Goal: Transaction & Acquisition: Purchase product/service

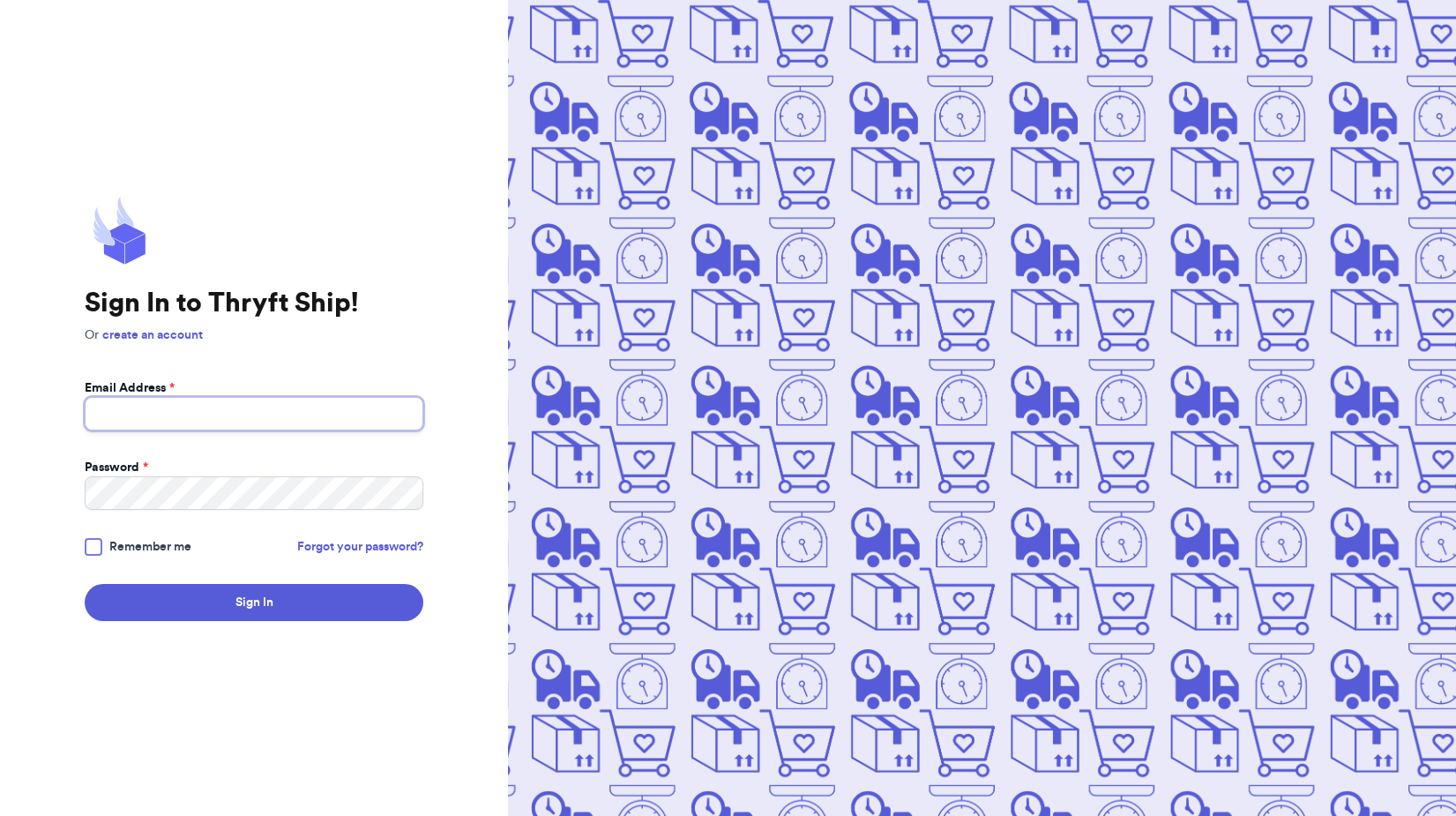
type input "[EMAIL_ADDRESS][DOMAIN_NAME]"
click at [181, 534] on form "Email Address * [EMAIL_ADDRESS][DOMAIN_NAME] Password * Remember me Forgot your…" at bounding box center [254, 500] width 339 height 242
click at [169, 551] on span "Remember me" at bounding box center [150, 547] width 82 height 18
click at [0, 0] on input "Remember me" at bounding box center [0, 0] width 0 height 0
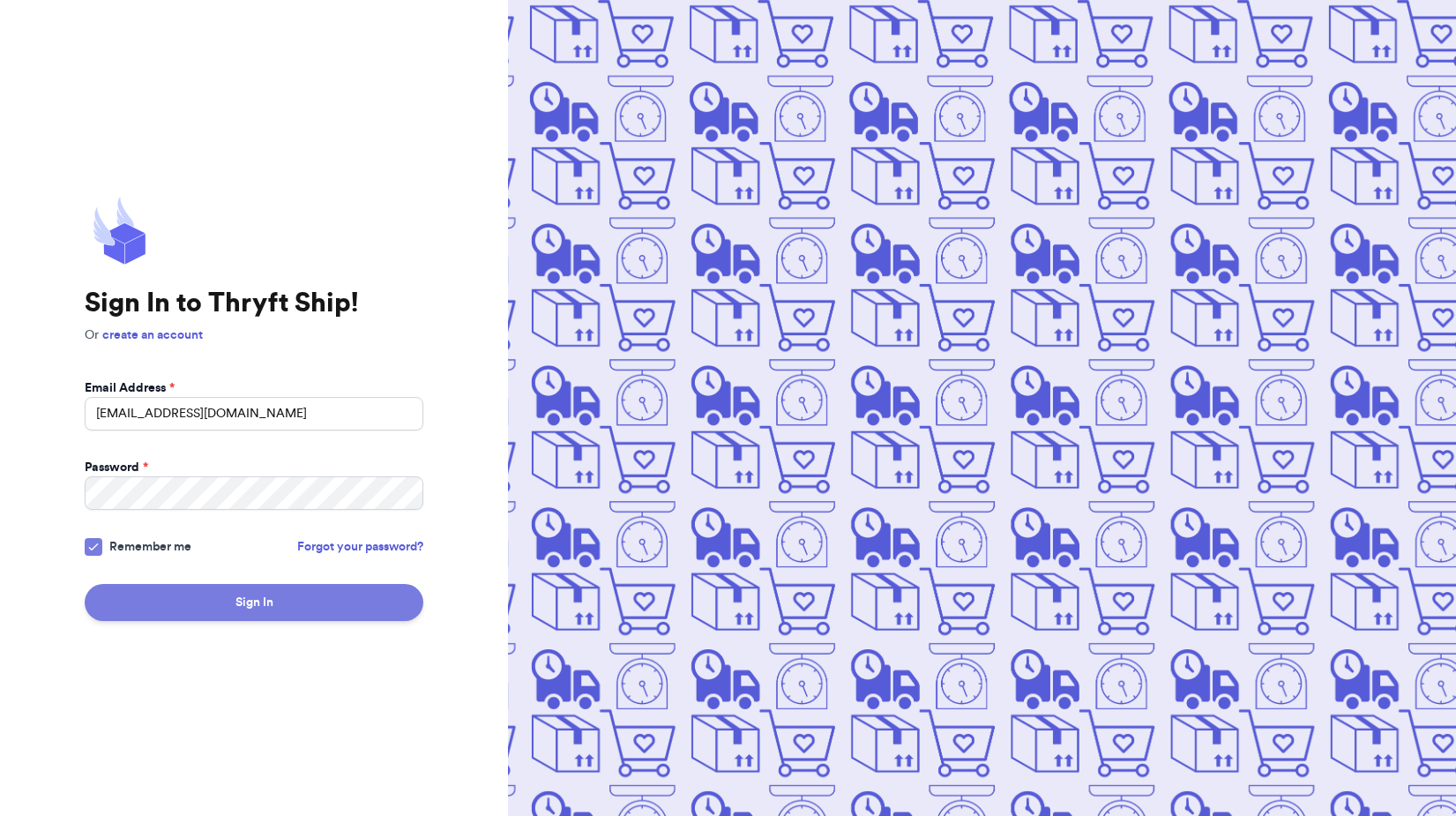
click at [251, 608] on button "Sign In" at bounding box center [254, 602] width 339 height 37
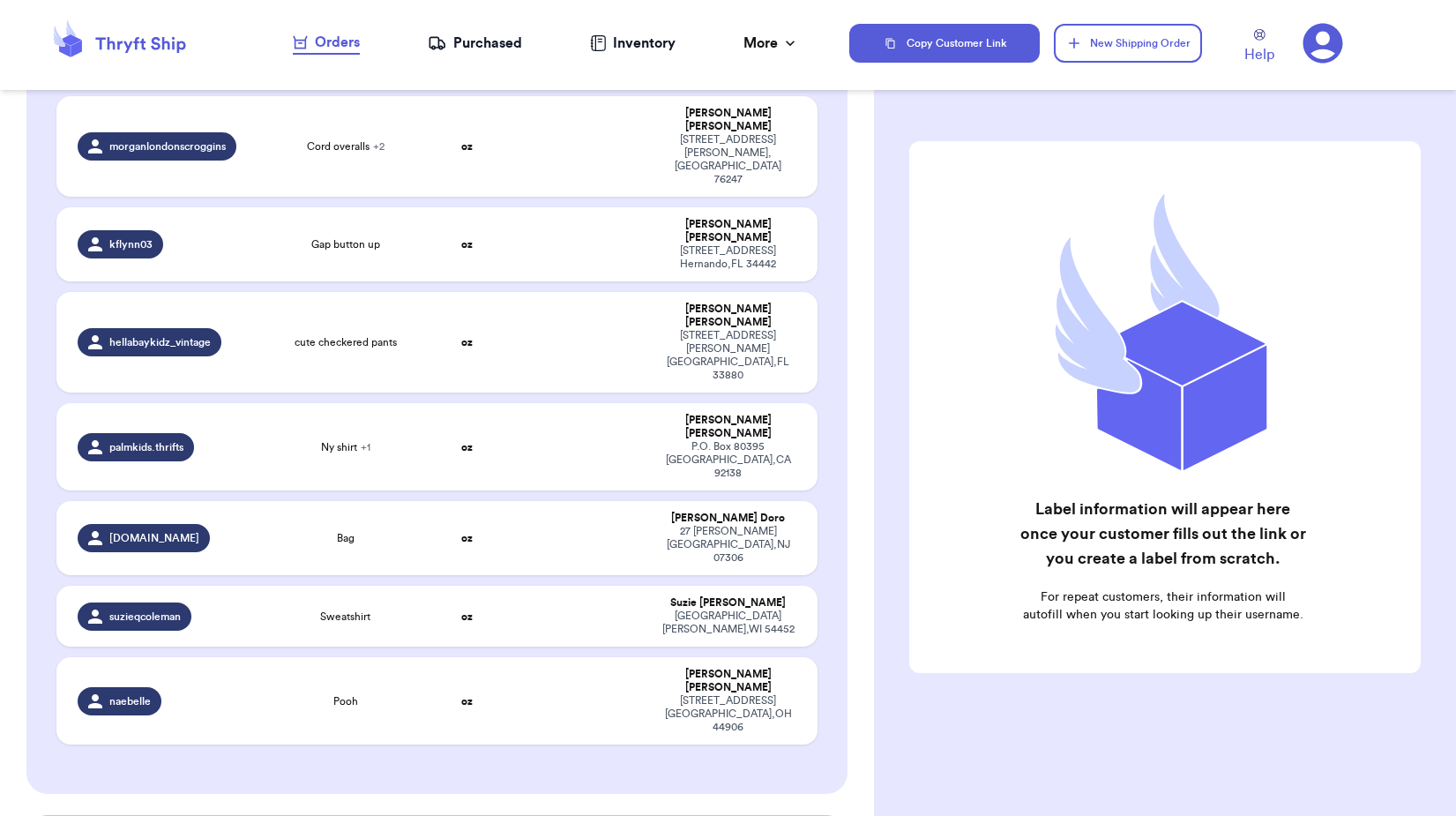
scroll to position [325, 0]
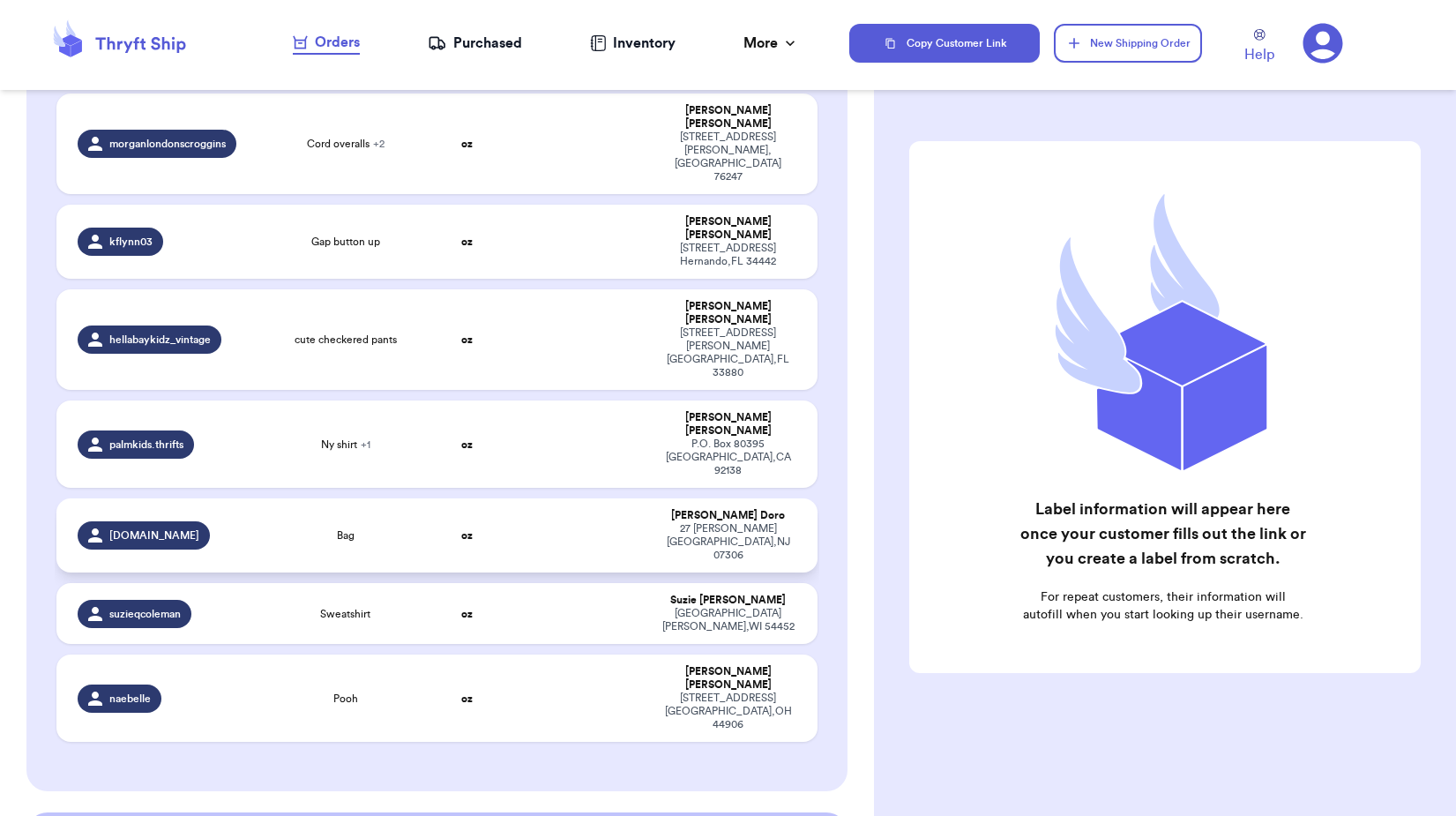
click at [611, 498] on td at bounding box center [582, 534] width 136 height 74
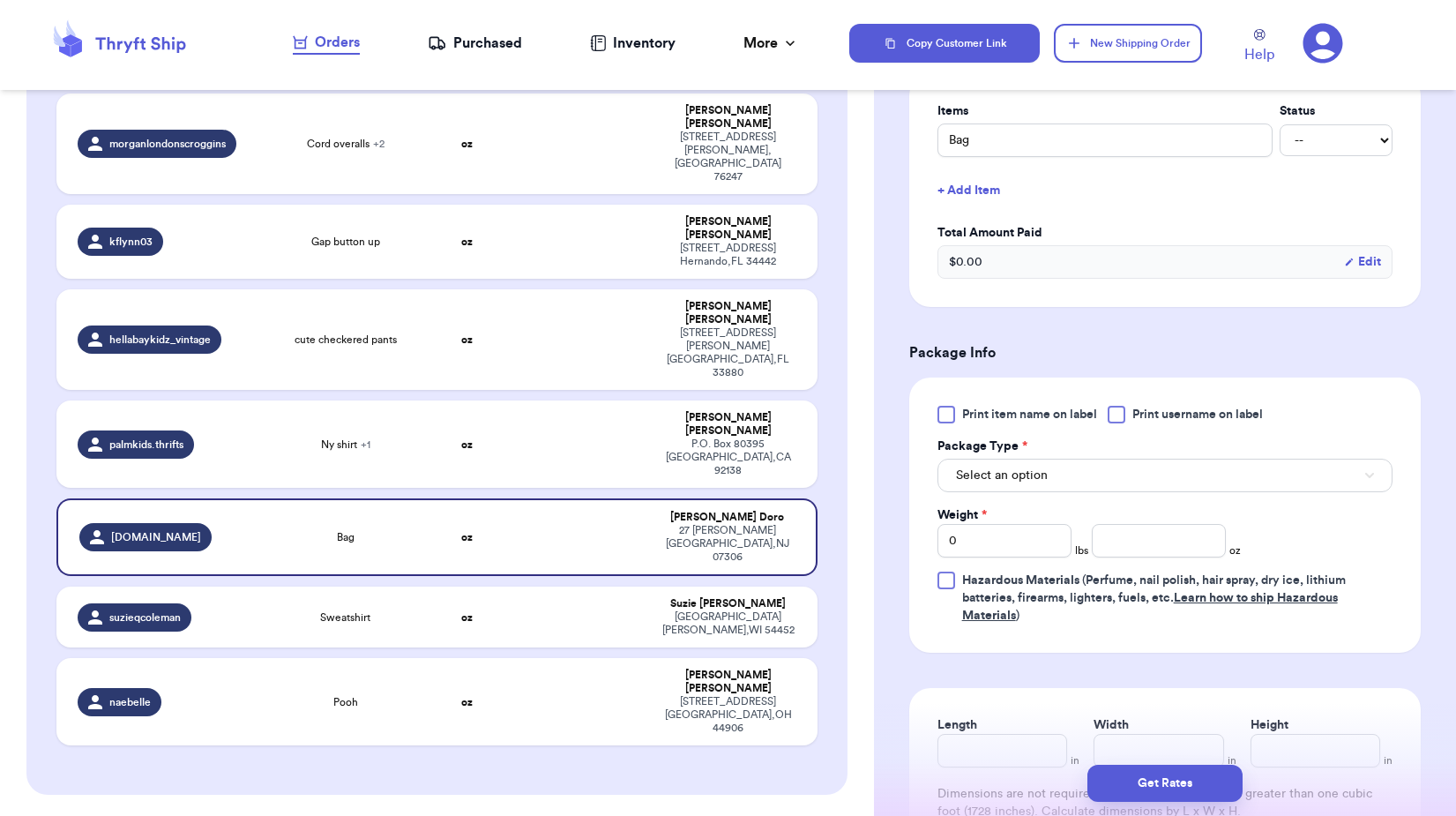
scroll to position [441, 0]
click at [1025, 467] on span "Select an option" at bounding box center [1002, 472] width 92 height 18
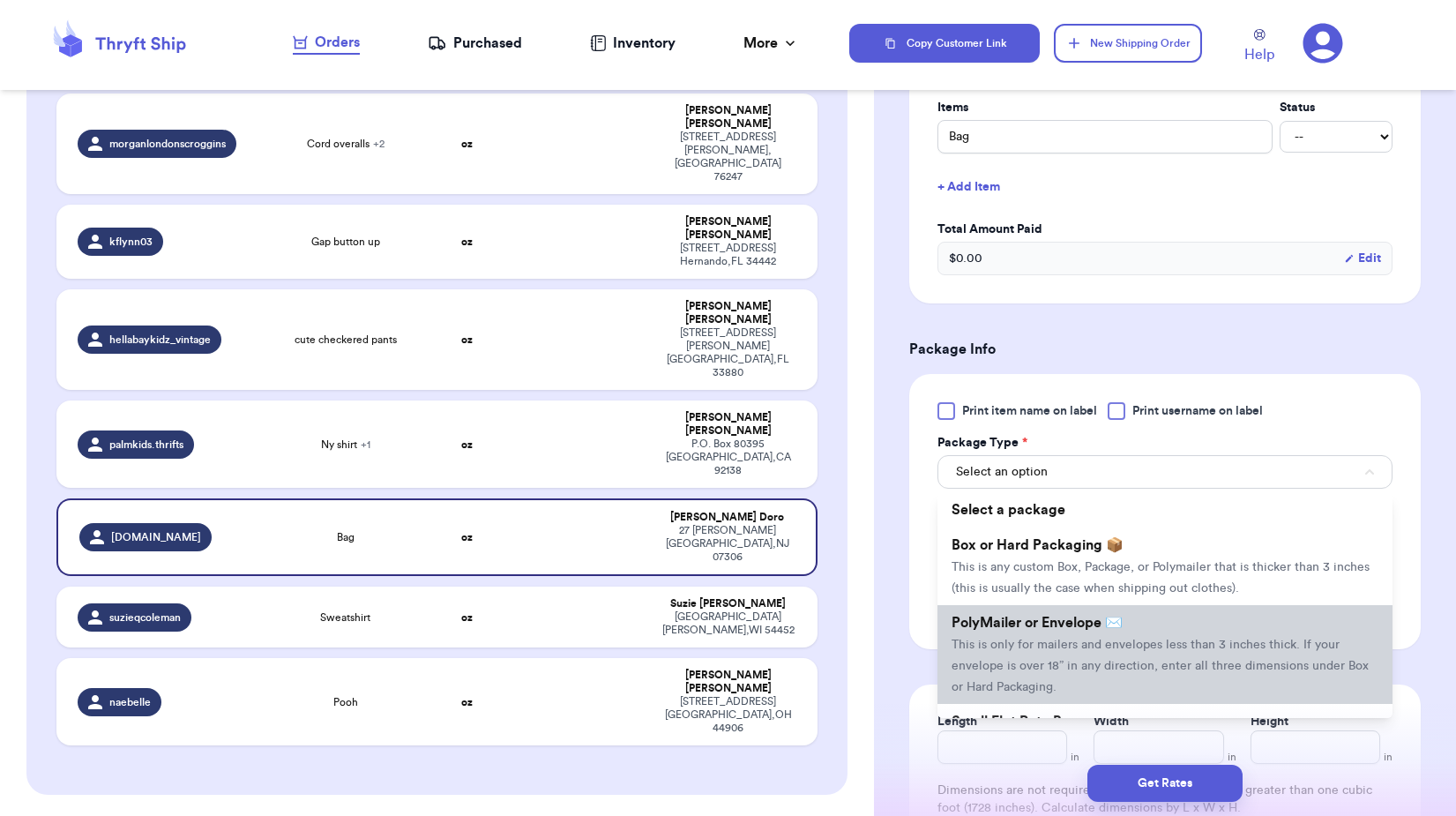
click at [1047, 631] on li "PolyMailer or Envelope ✉️ This is only for mailers and envelopes less than 3 in…" at bounding box center [1165, 654] width 455 height 99
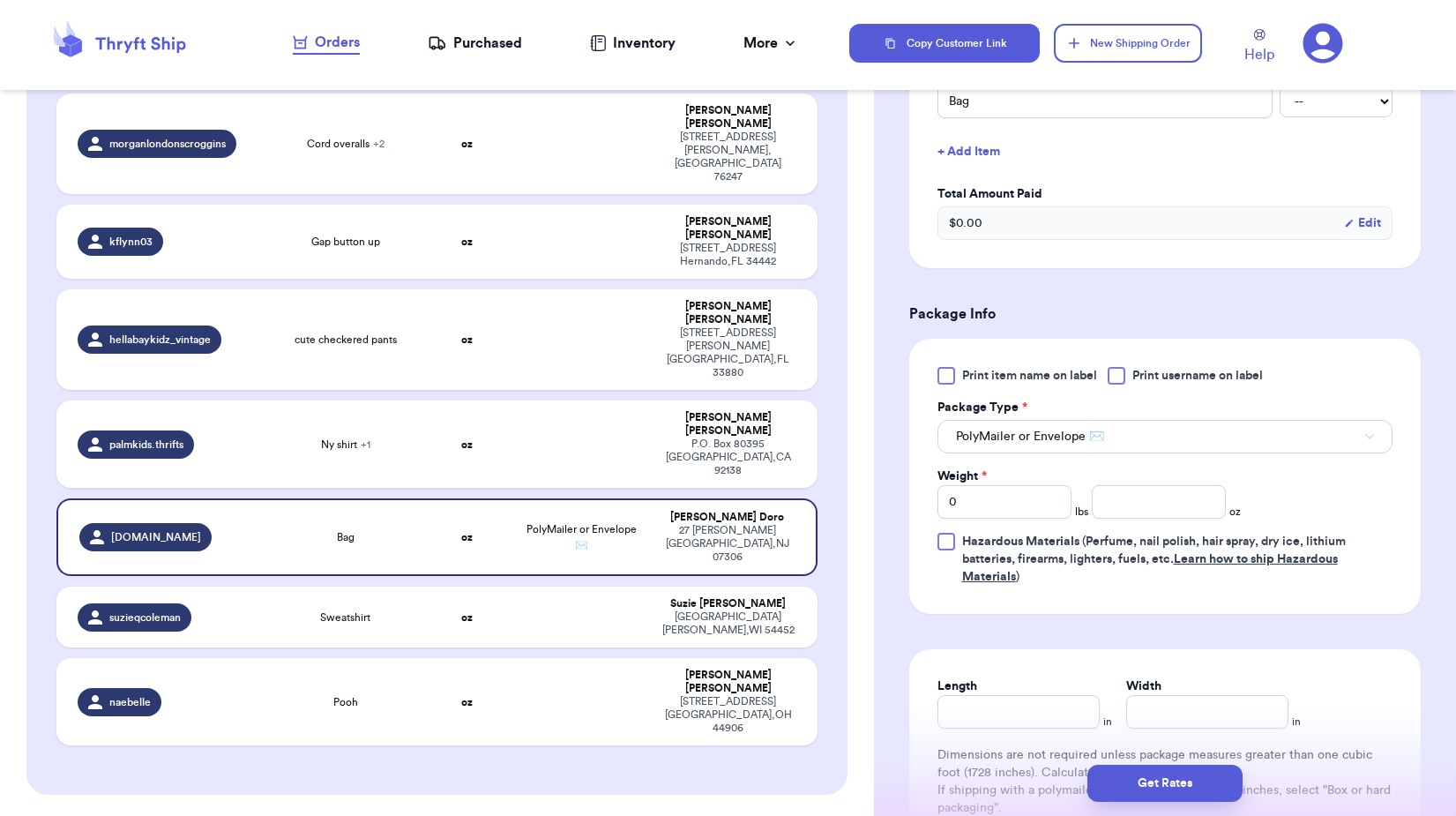
scroll to position [617, 0]
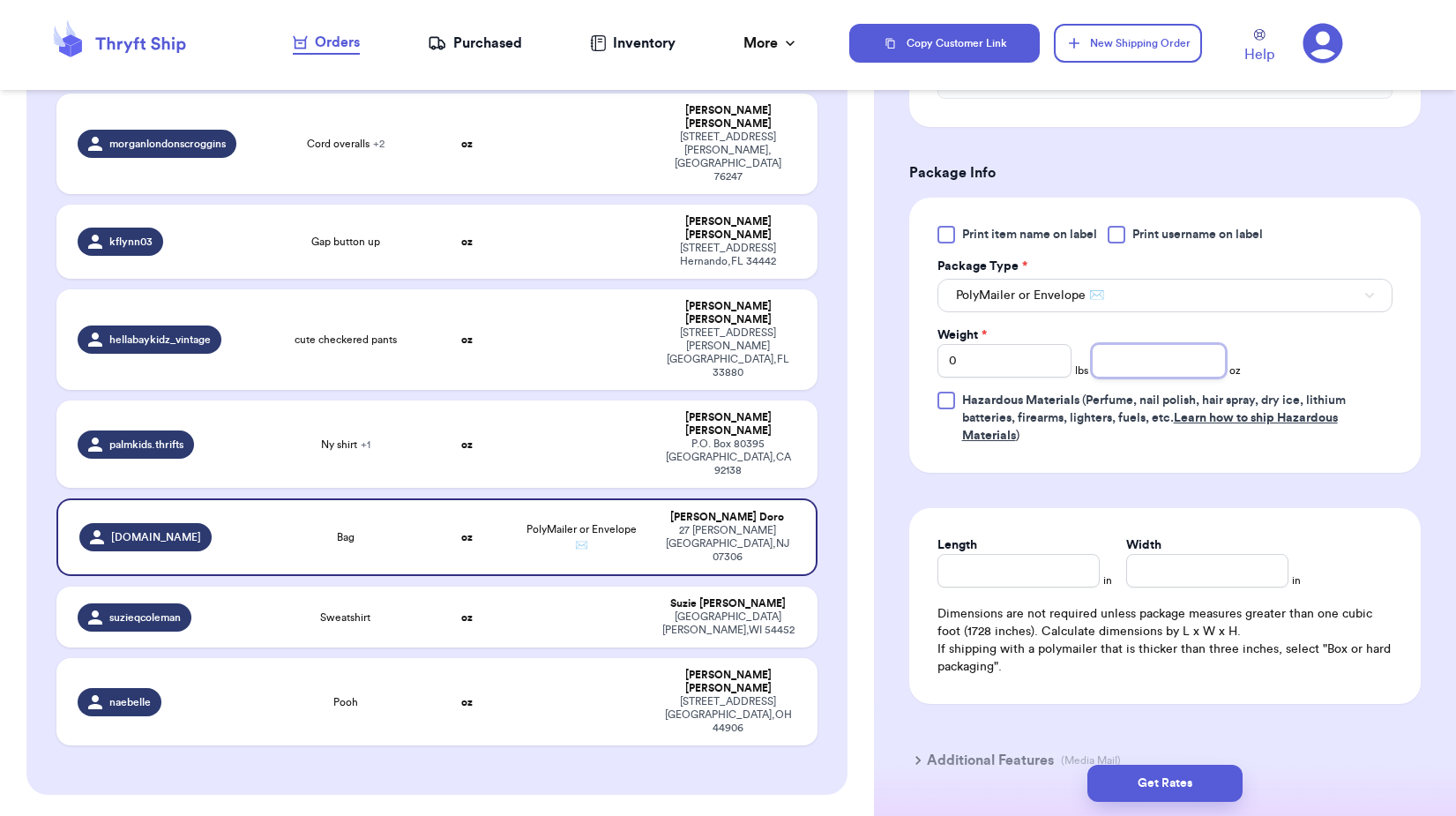
click at [1132, 345] on input "number" at bounding box center [1159, 361] width 134 height 34
type input "15"
click at [1302, 484] on form "Shipping Information Delete Label Customer Info Instagram Handle: [DOMAIN_NAME]…" at bounding box center [1165, 159] width 512 height 1271
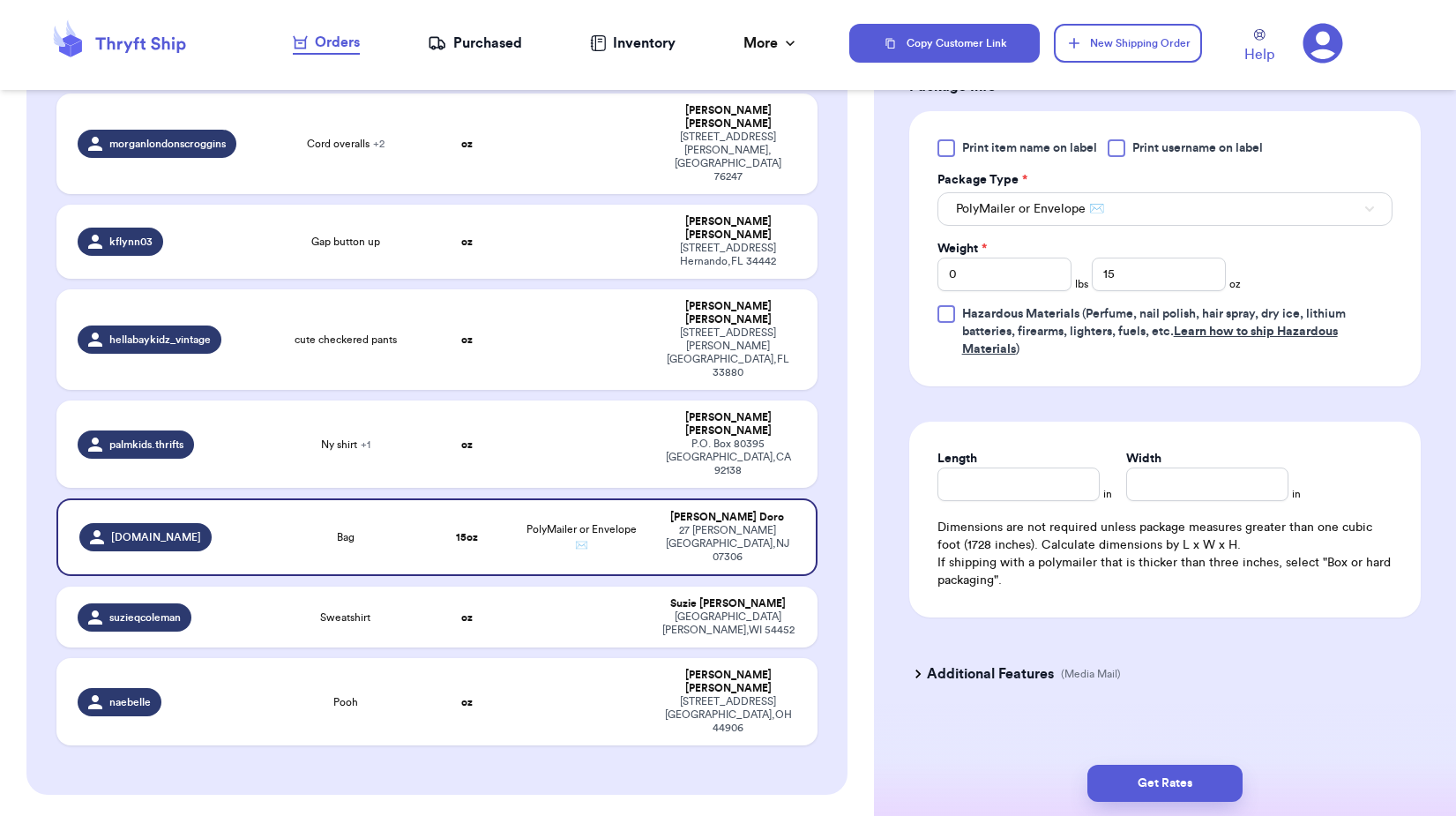
scroll to position [720, 0]
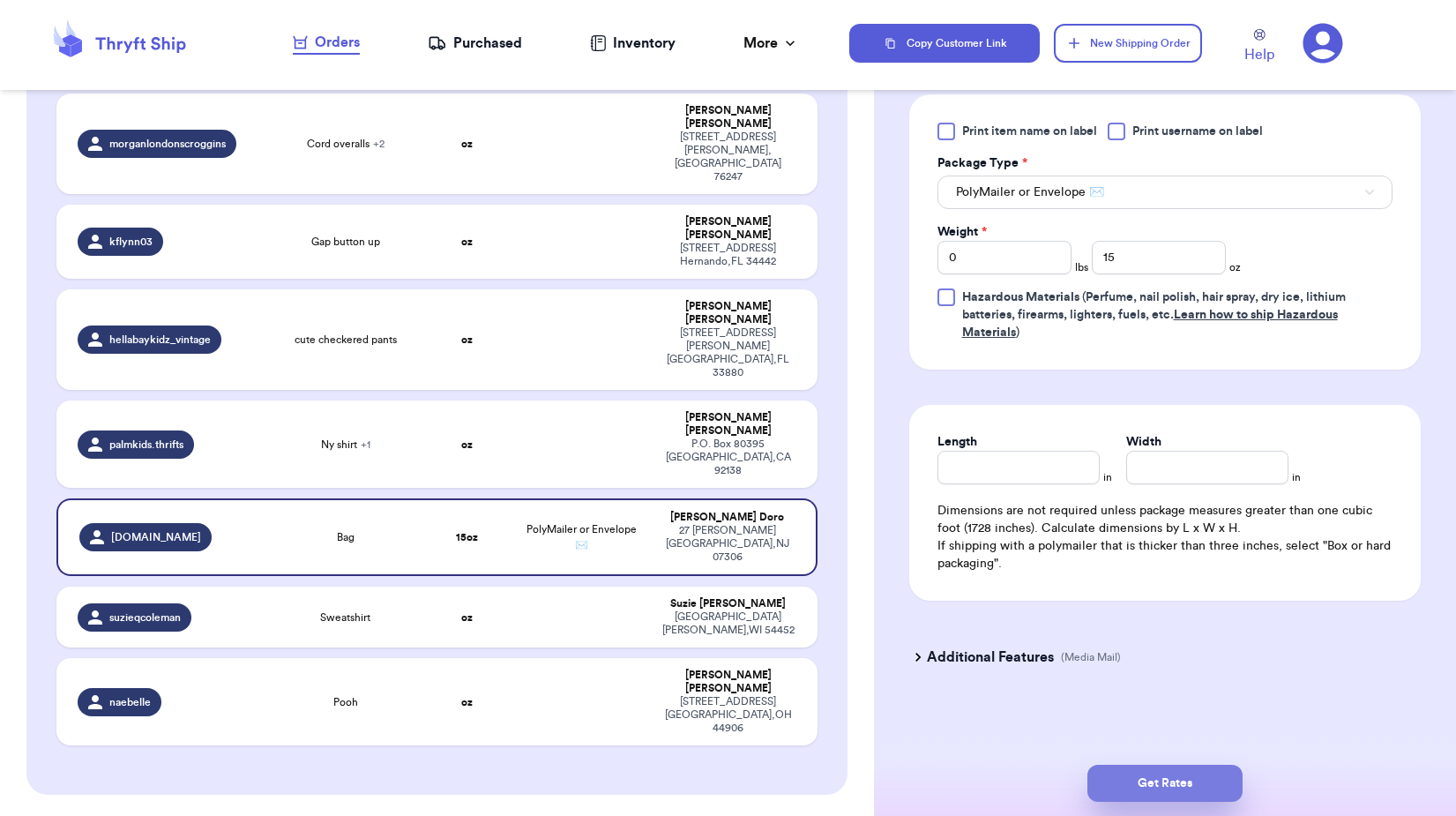
click at [1164, 777] on button "Get Rates" at bounding box center [1165, 782] width 155 height 37
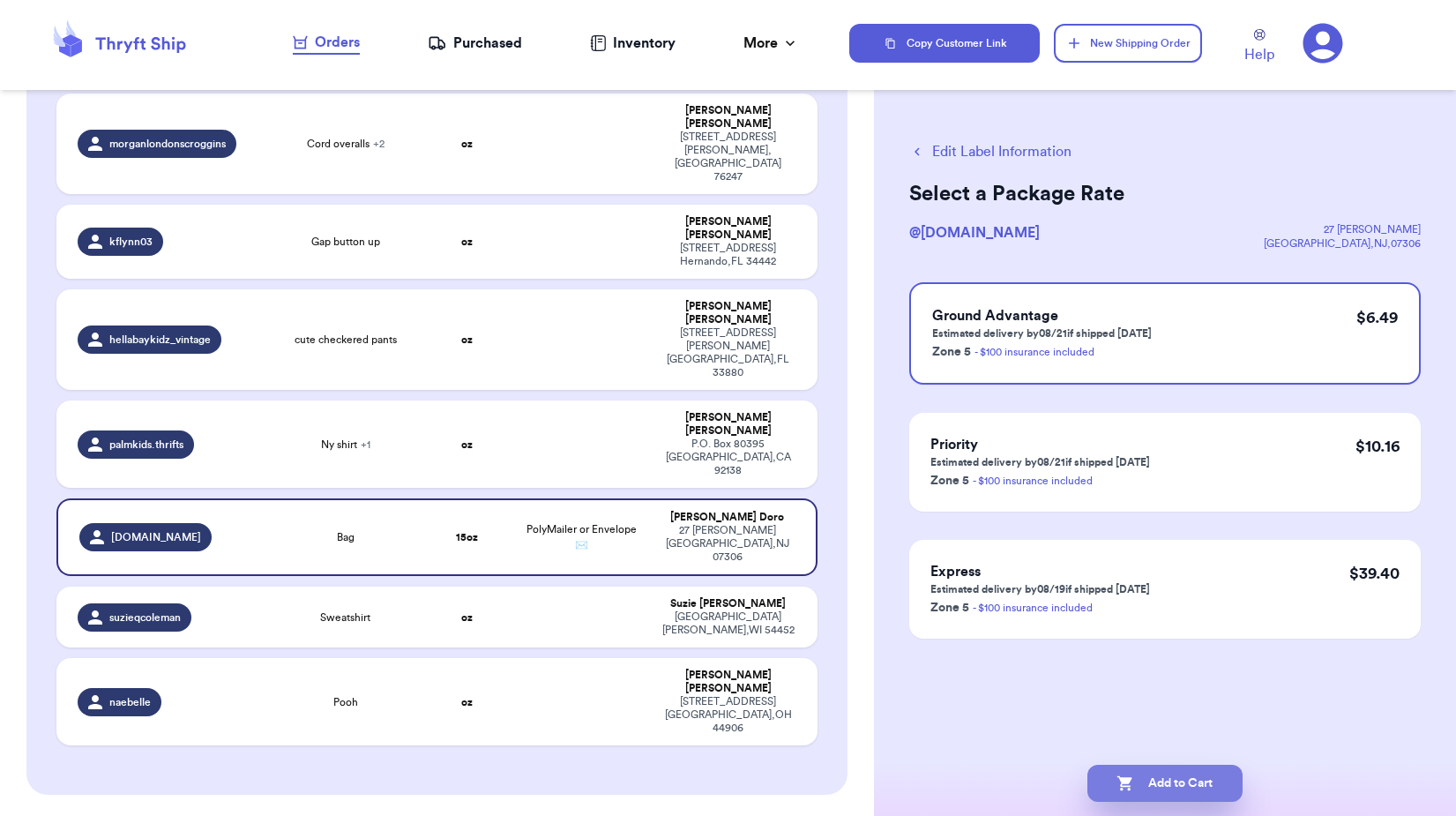
click at [1153, 787] on button "Add to Cart" at bounding box center [1165, 782] width 155 height 37
checkbox input "true"
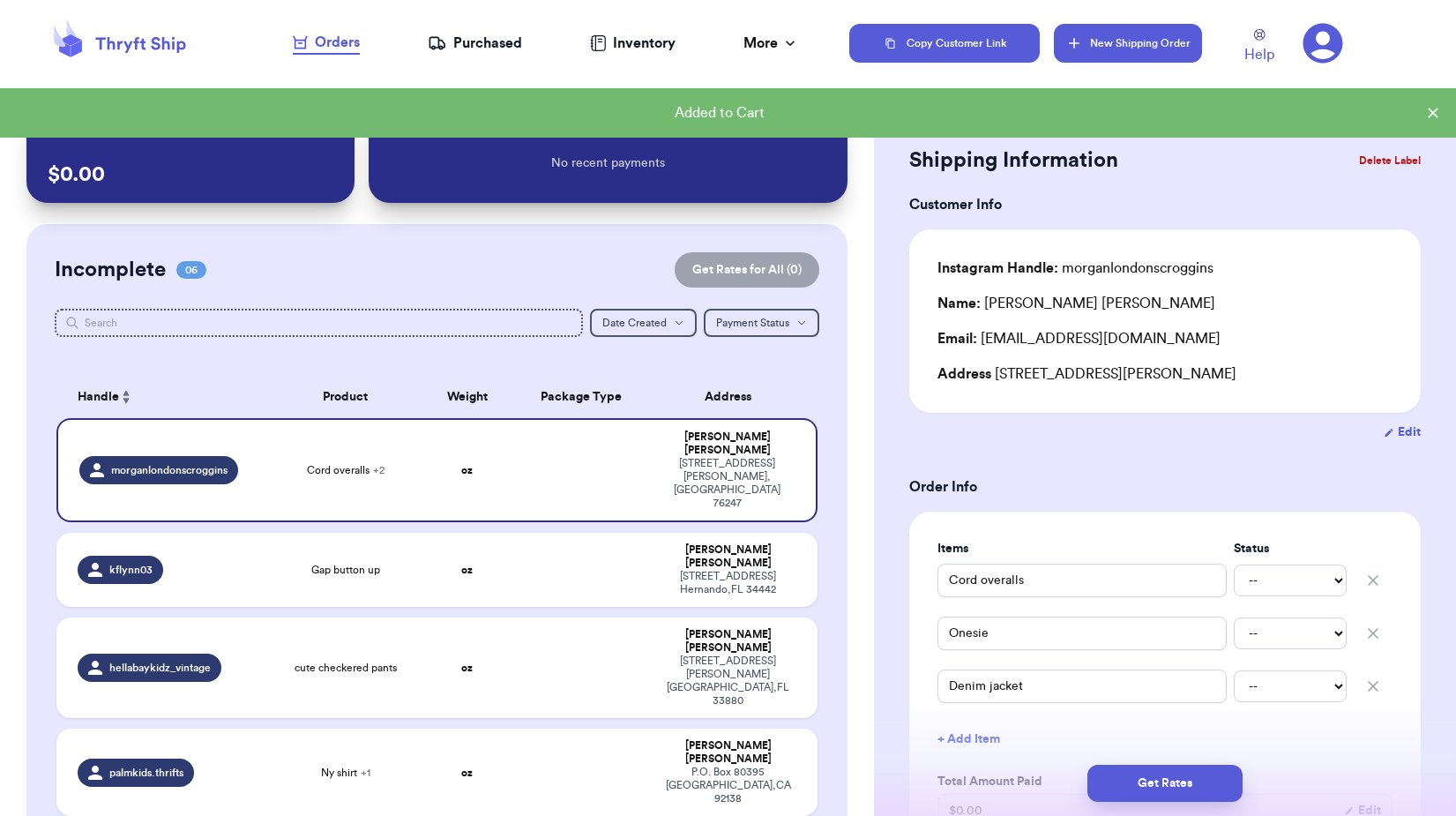
click at [1117, 37] on button "New Shipping Order" at bounding box center [1128, 42] width 148 height 39
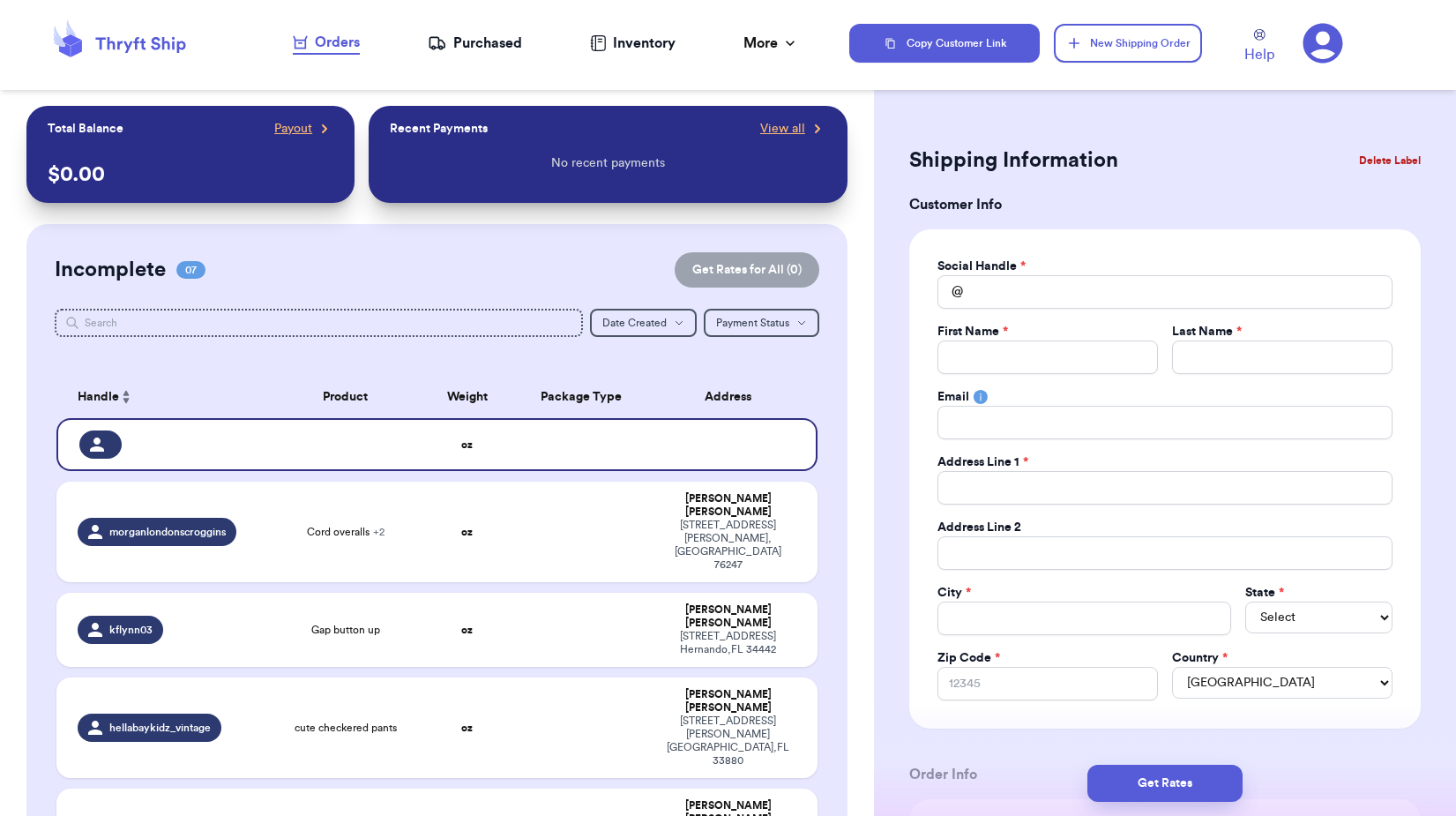
click at [1038, 310] on div "Social Handle * @ First Name * Last Name * Email Address Line 1 * Address Line …" at bounding box center [1165, 479] width 455 height 443
click at [1038, 292] on input "Total Amount Paid" at bounding box center [1165, 292] width 455 height 34
type input "."
type input ".."
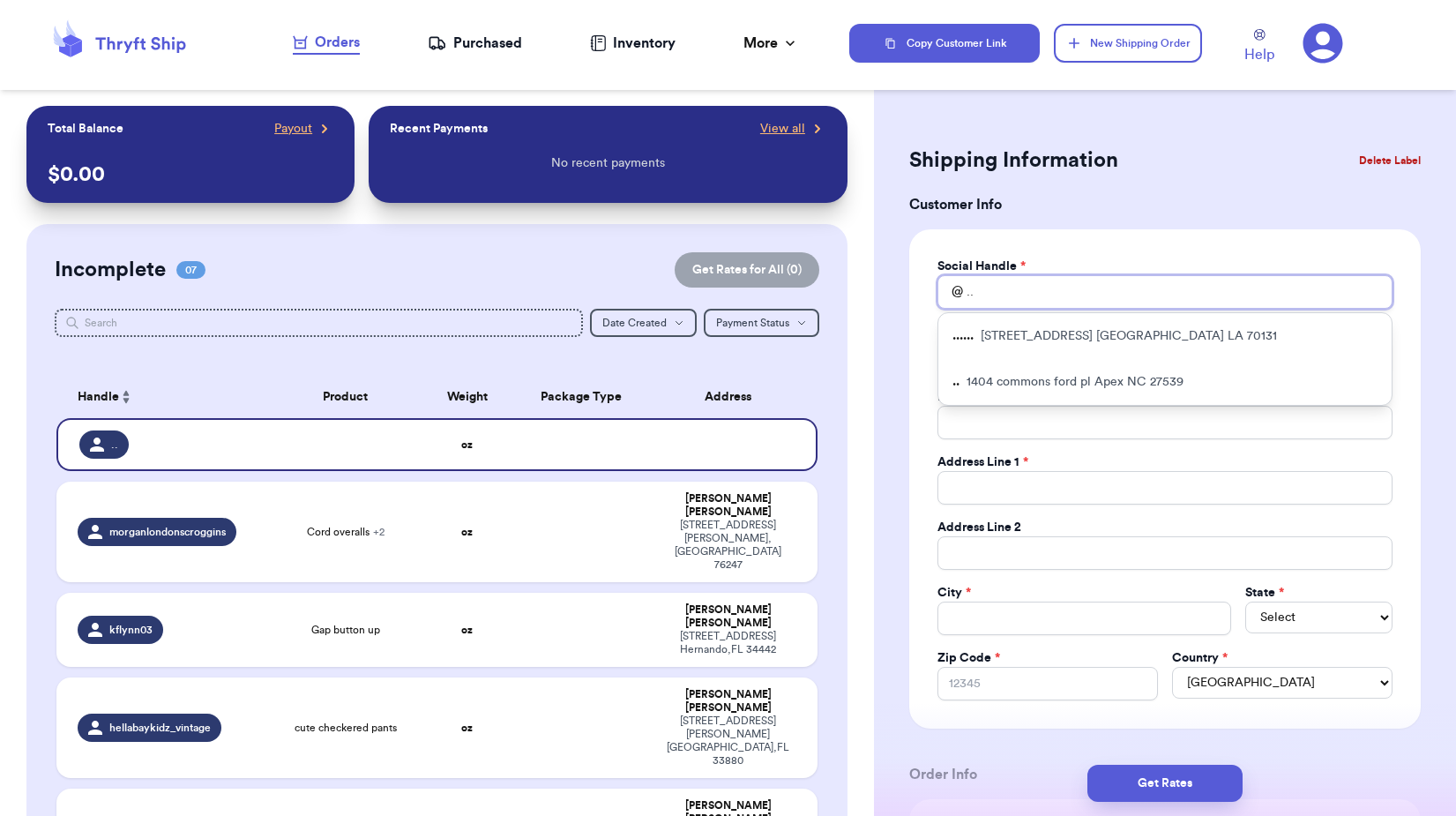
type input "..."
type input "...."
type input "..."
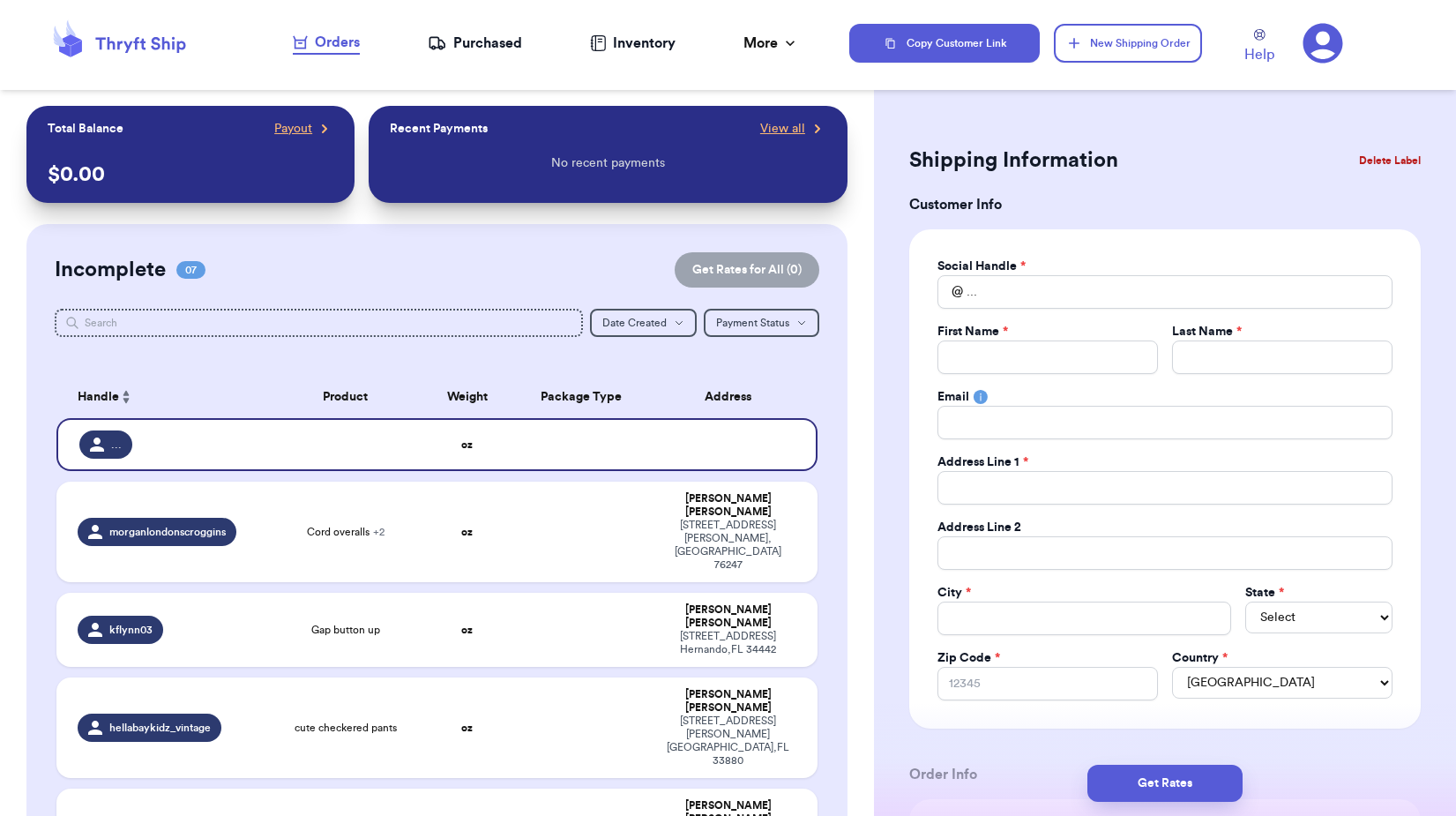
click at [1089, 242] on div "Social Handle * @ ... First Name * Last Name * Email Address Line 1 * Address L…" at bounding box center [1165, 478] width 512 height 499
click at [1040, 346] on input "Total Amount Paid" at bounding box center [1047, 358] width 220 height 34
type input "B"
type input "Br"
type input "Bre"
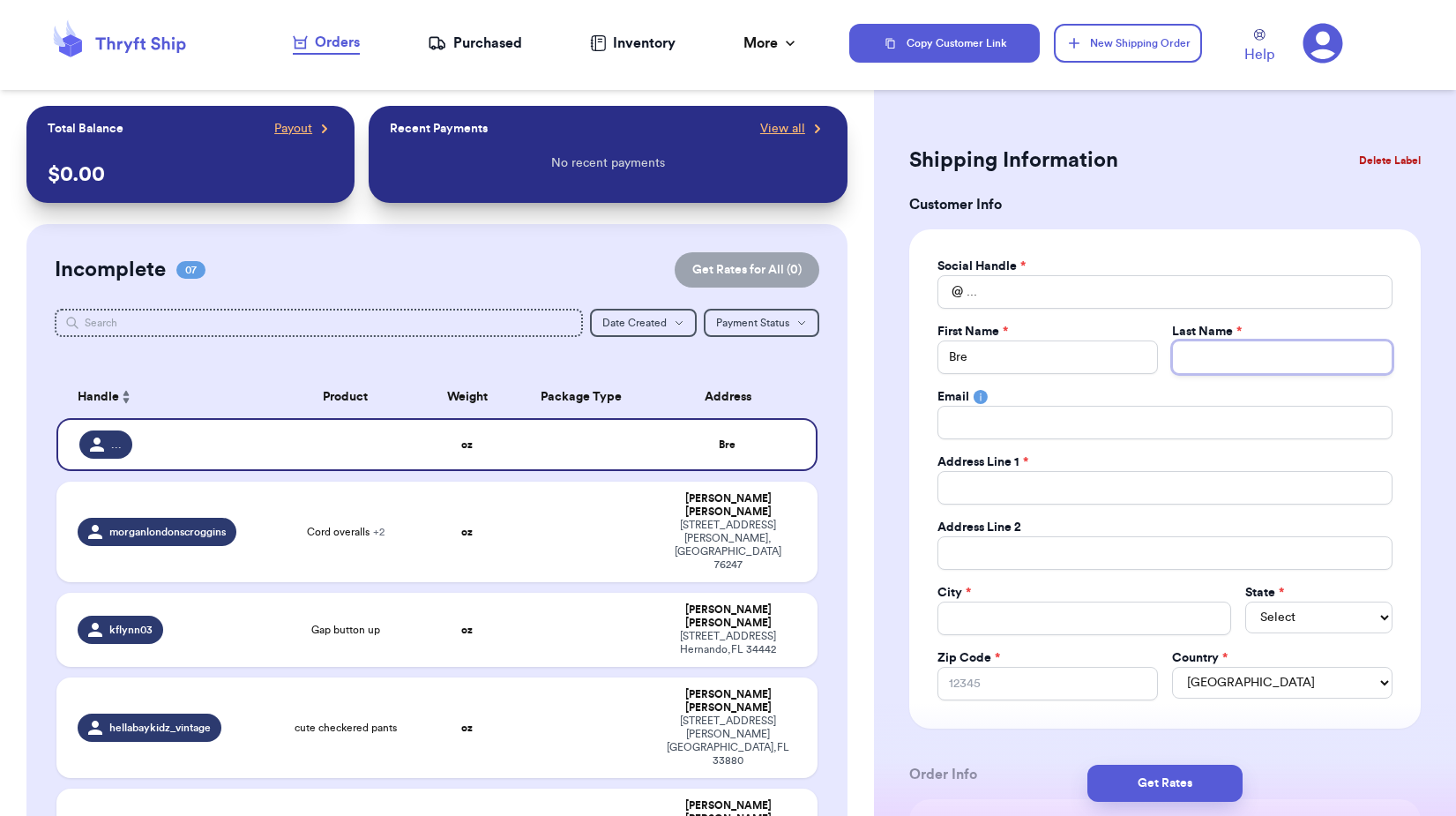
type input "l"
type input "la"
type input "law"
type input "lawl"
type input "lawle"
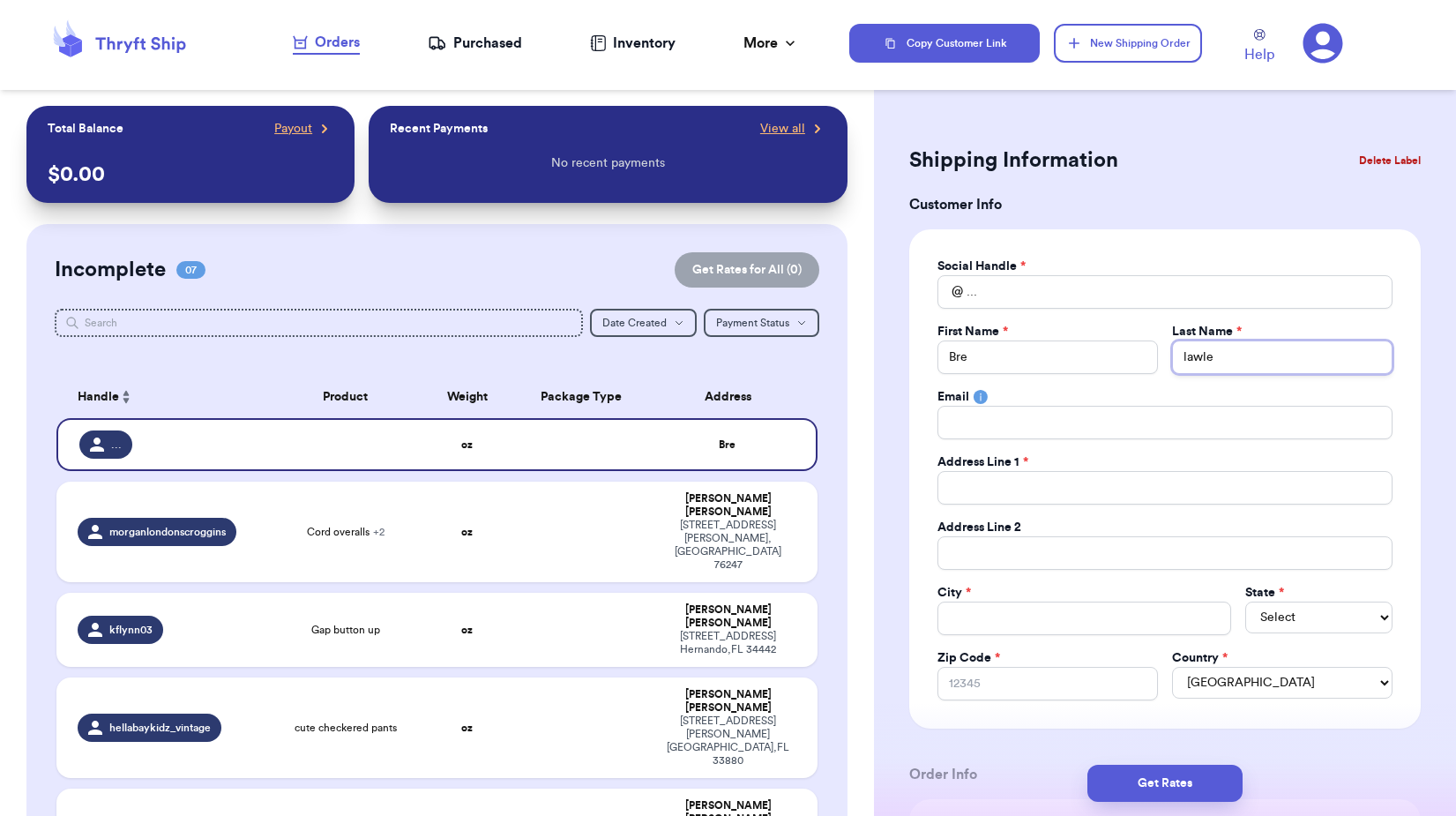
type input "[PERSON_NAME]"
type input "awler"
type input "[PERSON_NAME]"
type input "1"
type input "13"
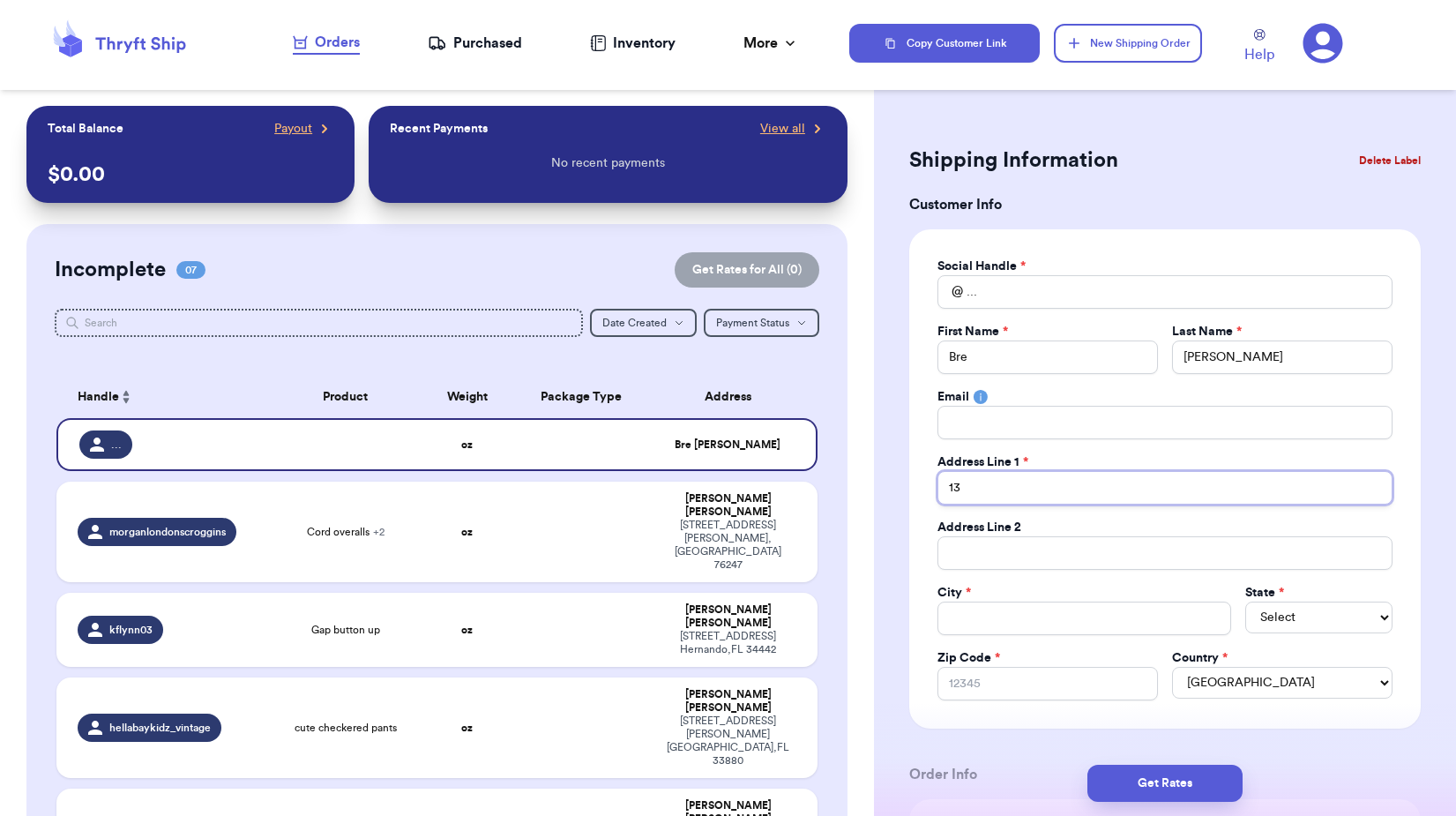
type input "136"
type input "1362"
type input "1362 T"
type input "1362 Ta"
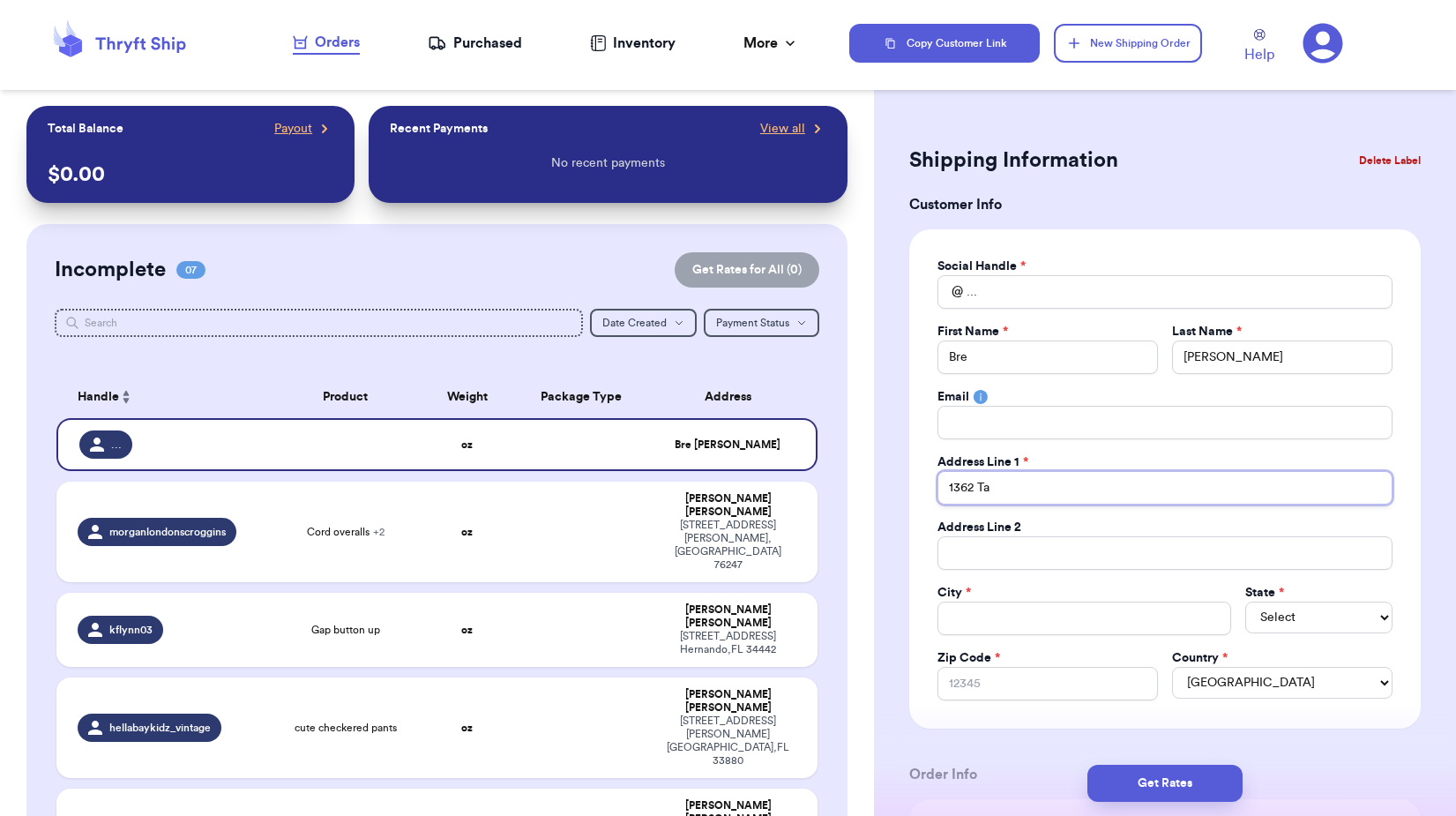
type input "1362 Tar"
type input "1362 Tarb"
type input "1362 Tarbo"
type input "1362 [GEOGRAPHIC_DATA]"
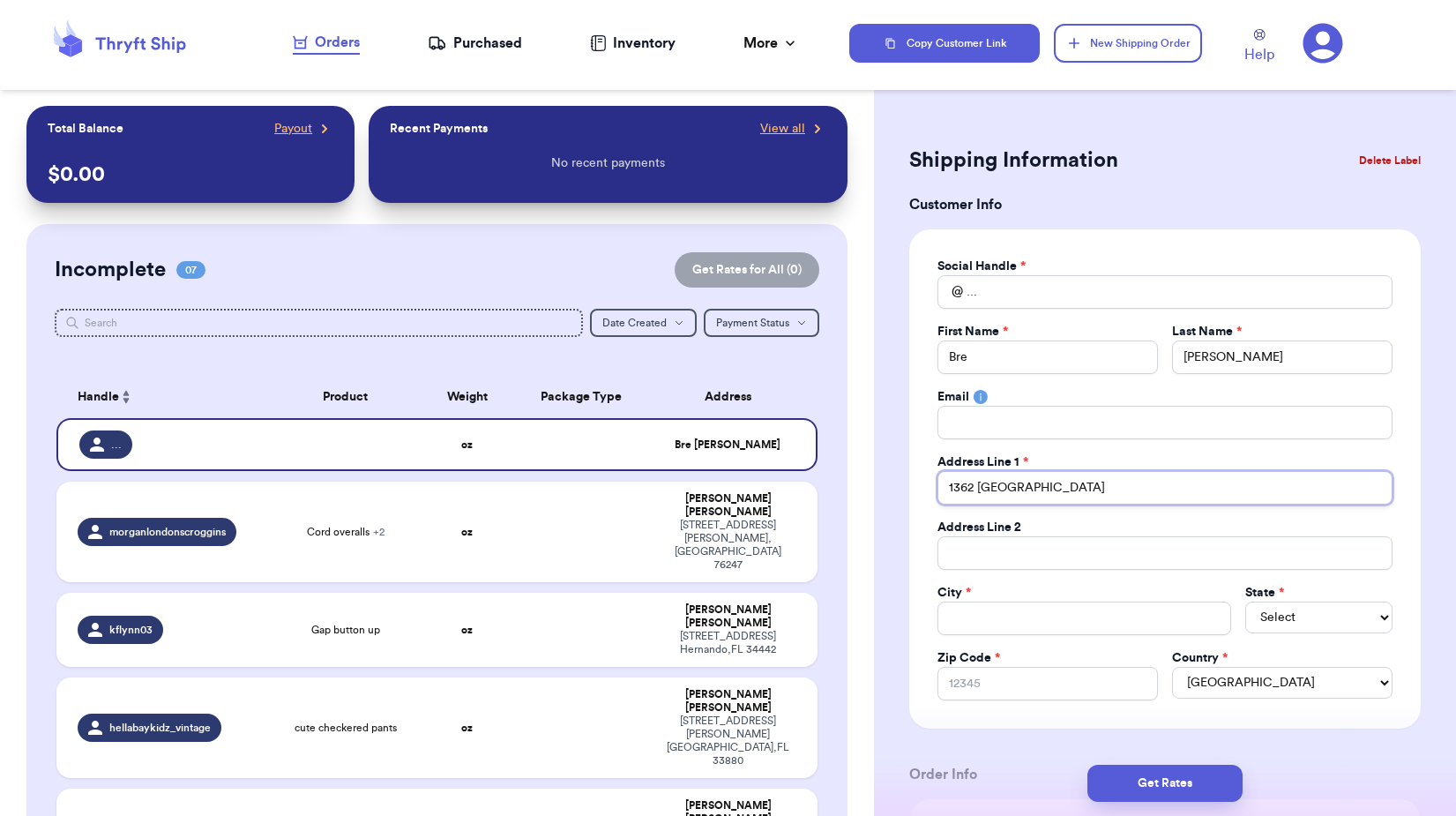
type input "1362 [GEOGRAPHIC_DATA]"
type input "1362 Tarboro R"
type input "[STREET_ADDRESS]"
type input "Y"
type input "YO"
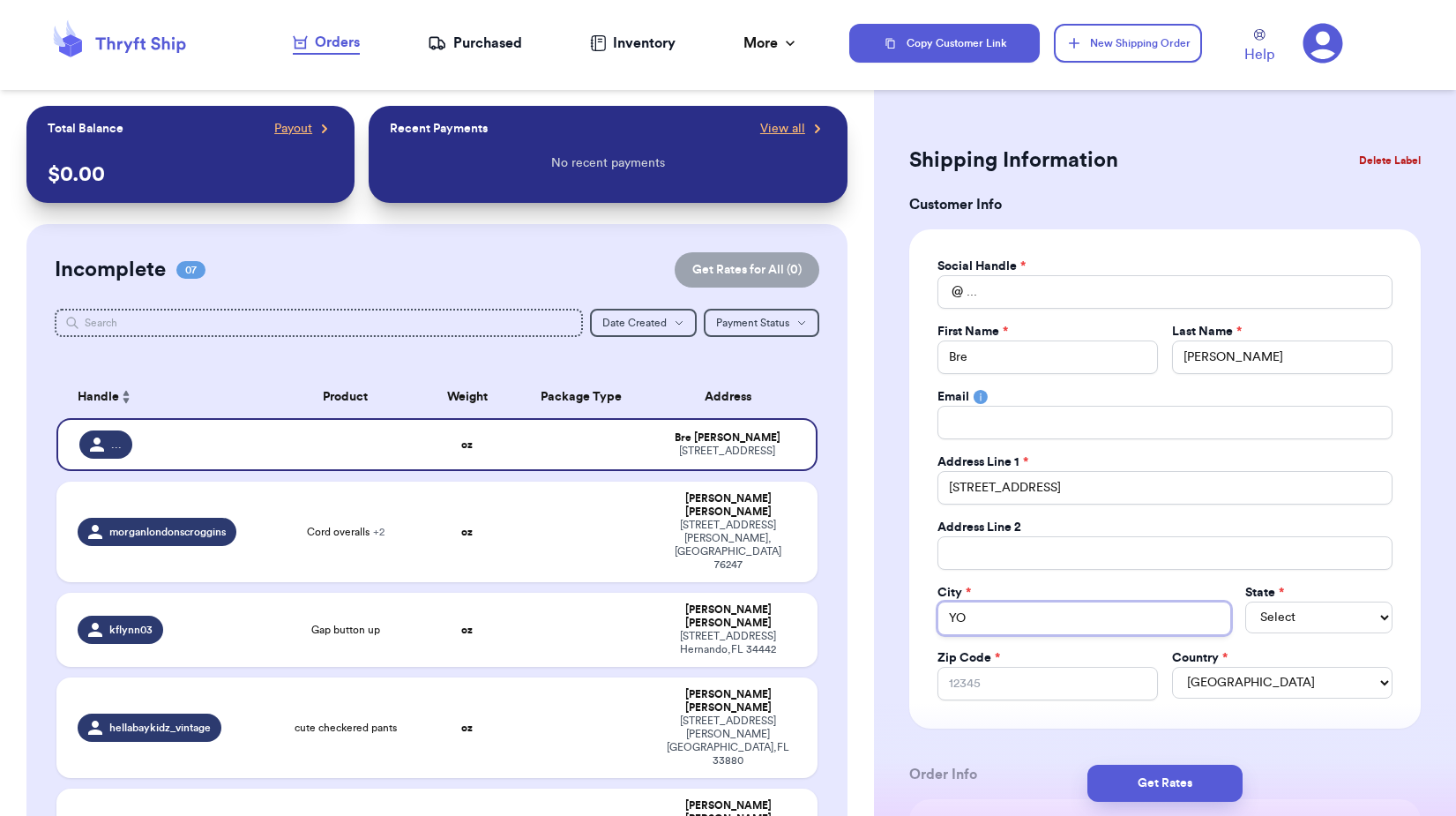
type input "YOu"
type input "YOun"
type input "YOung"
type input "[PERSON_NAME]"
type input "YOungsv"
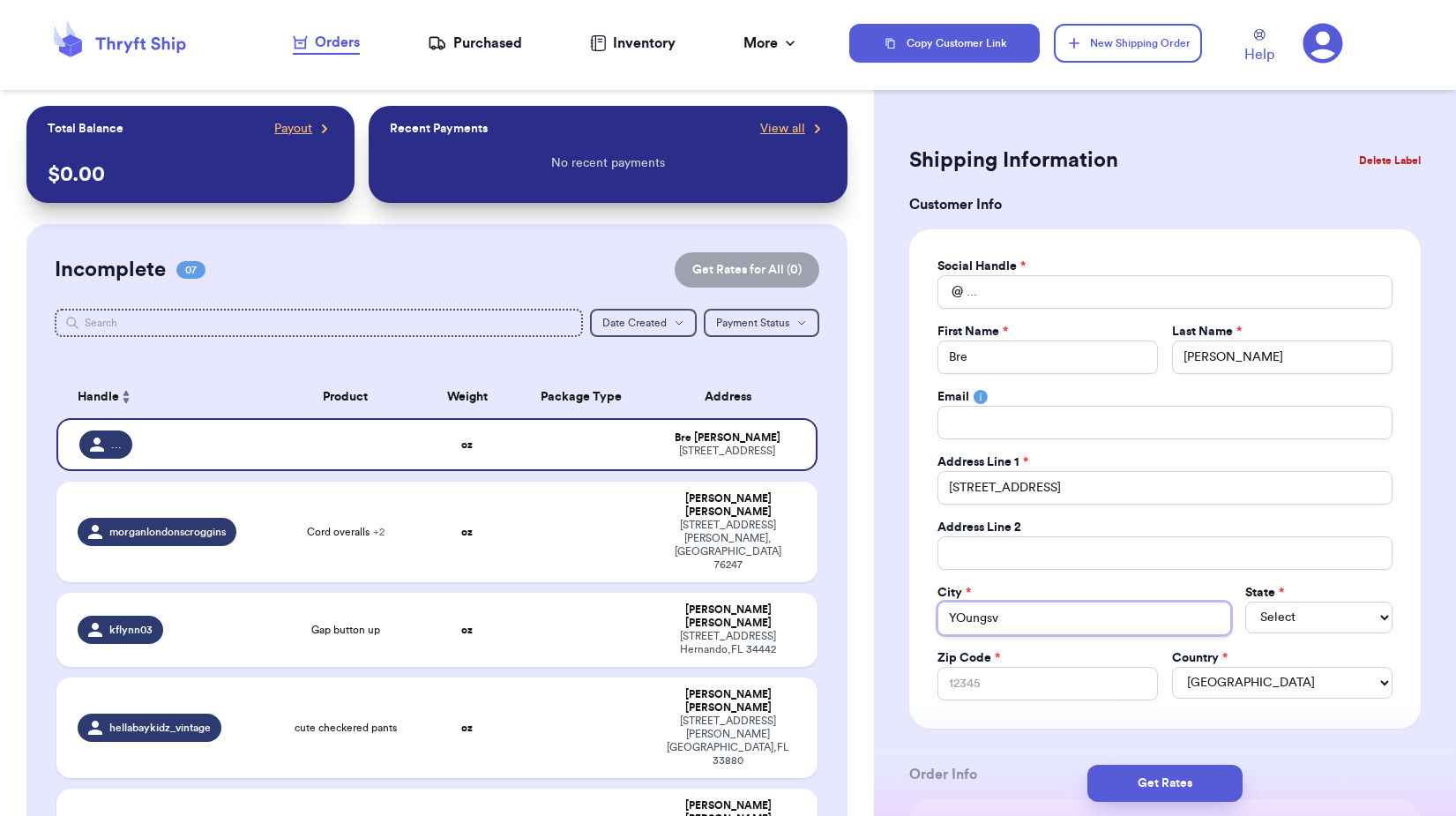
type input "YOungsvi"
type input "YOungsvil"
type input "YOungsvill"
type input "[GEOGRAPHIC_DATA]"
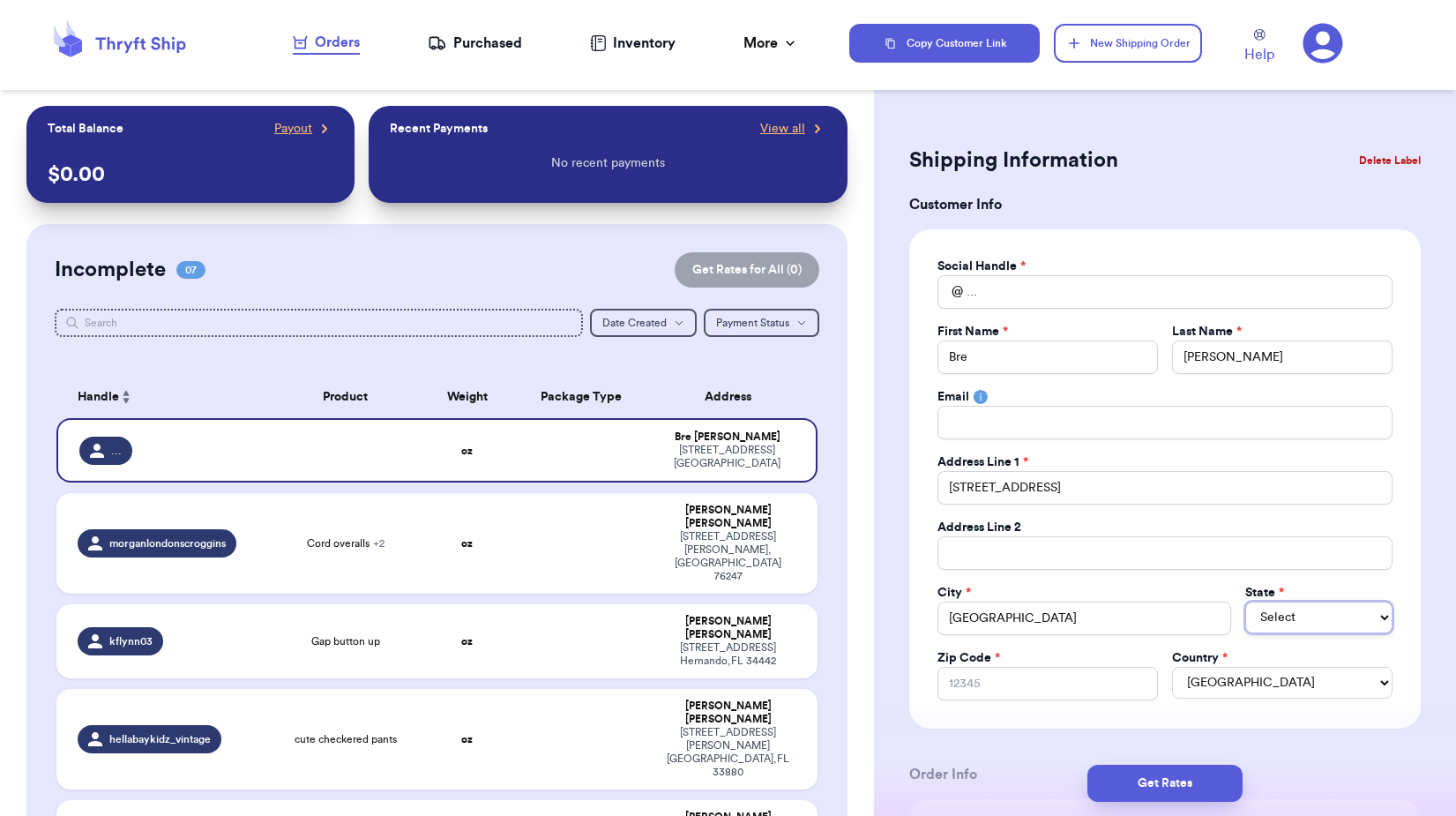
select select "NE"
select select "NC"
click at [966, 614] on input "[GEOGRAPHIC_DATA]" at bounding box center [1085, 618] width 294 height 34
type input "[GEOGRAPHIC_DATA]"
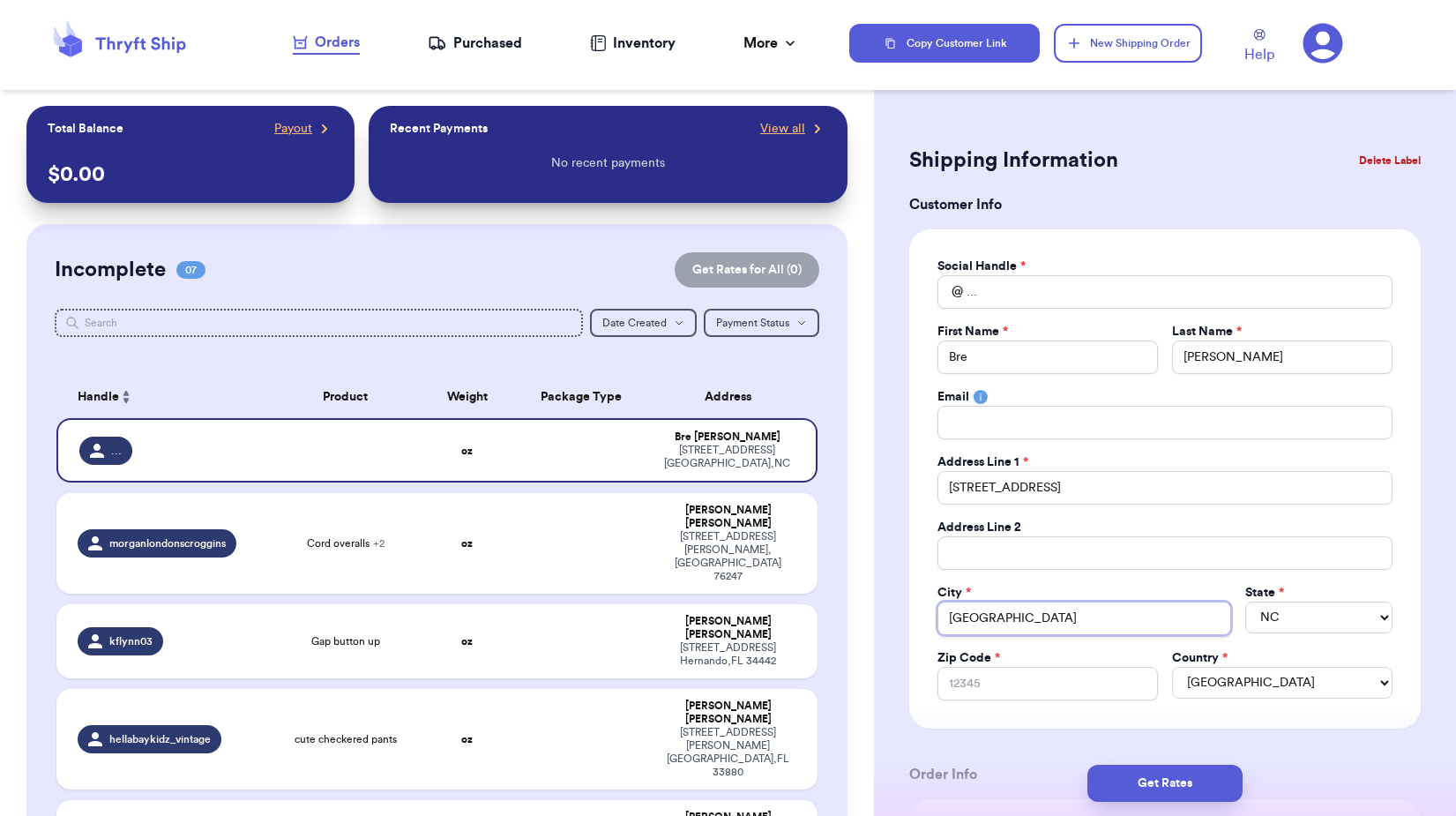
type input "[GEOGRAPHIC_DATA]"
click at [1018, 688] on input "Zip Code *" at bounding box center [1047, 684] width 220 height 34
type input "2"
type input "27"
type input "275"
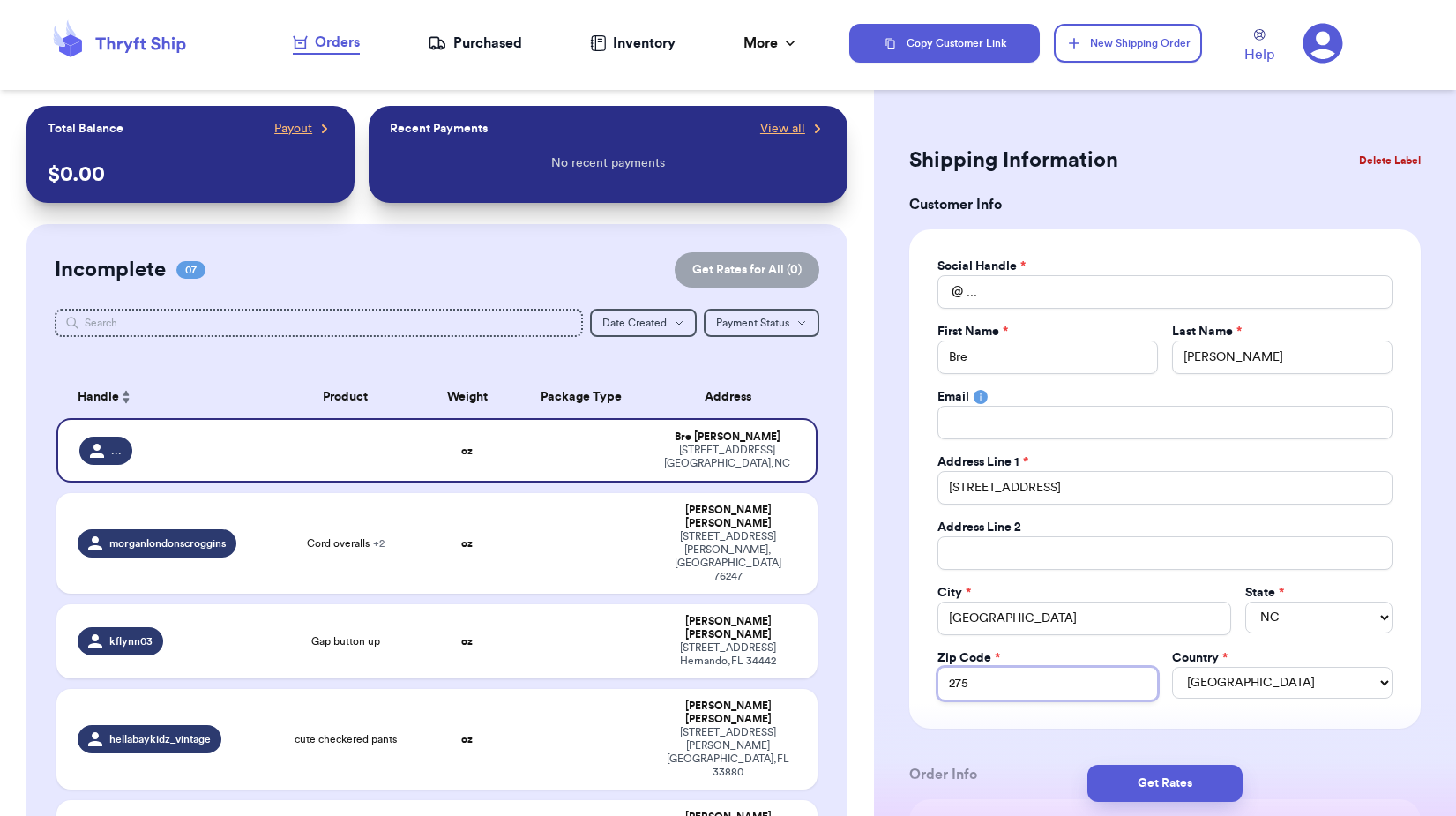
type input "2759"
type input "27596"
click at [990, 711] on div "Social Handle * @ ... First Name * Bre Last Name * [PERSON_NAME] Email Address …" at bounding box center [1165, 478] width 512 height 499
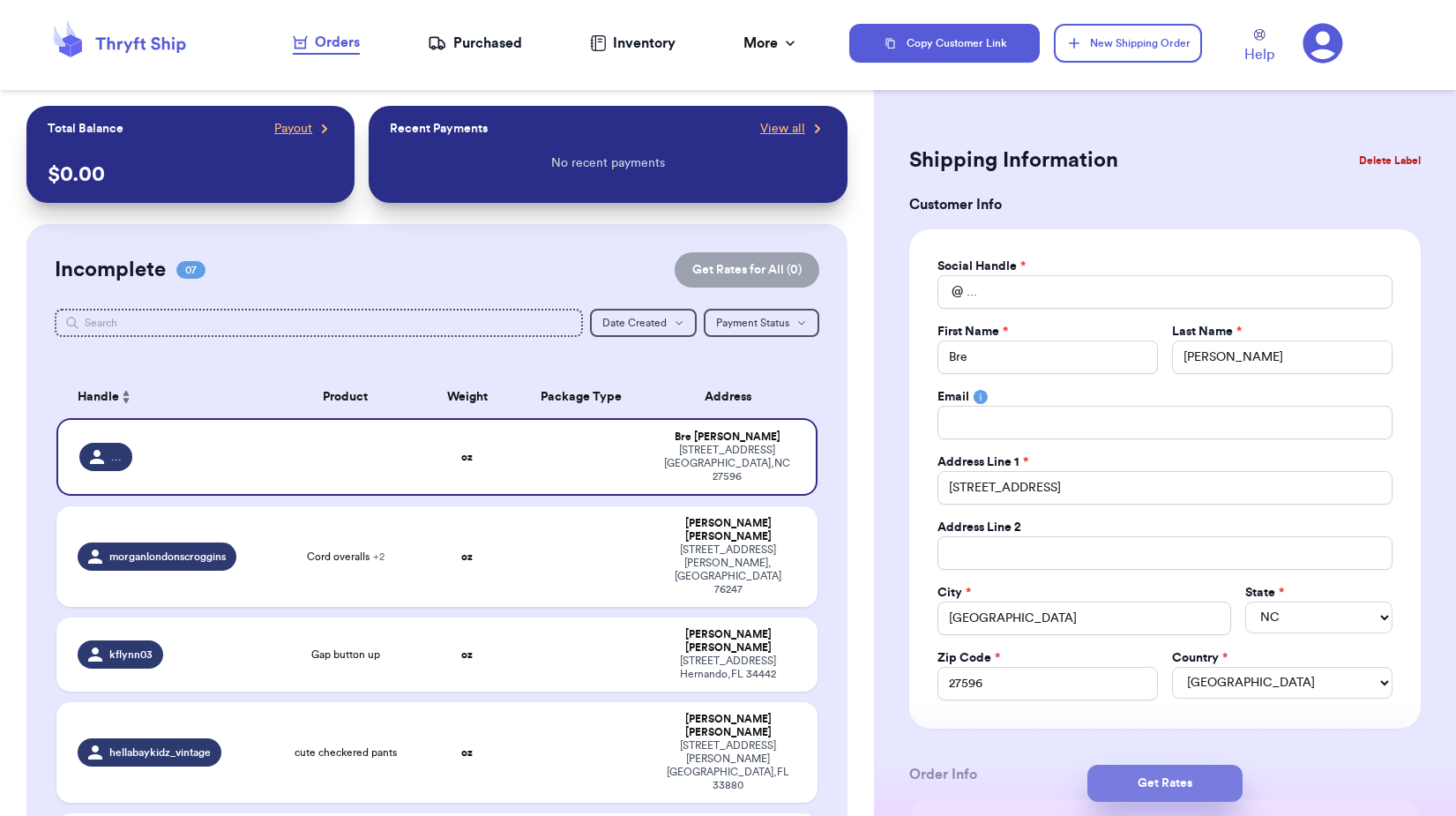
click at [1184, 780] on button "Get Rates" at bounding box center [1165, 782] width 155 height 37
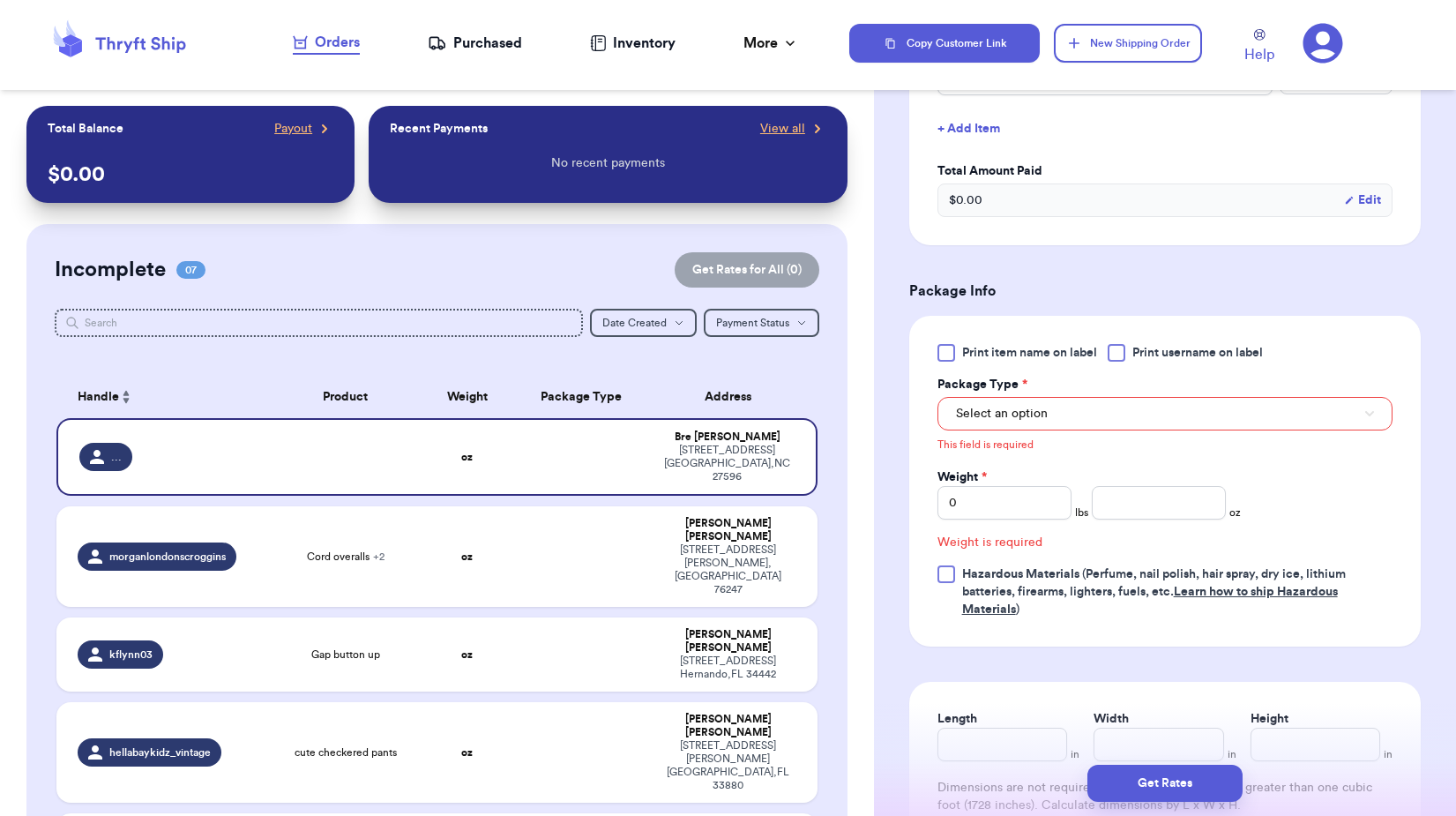
scroll to position [595, 0]
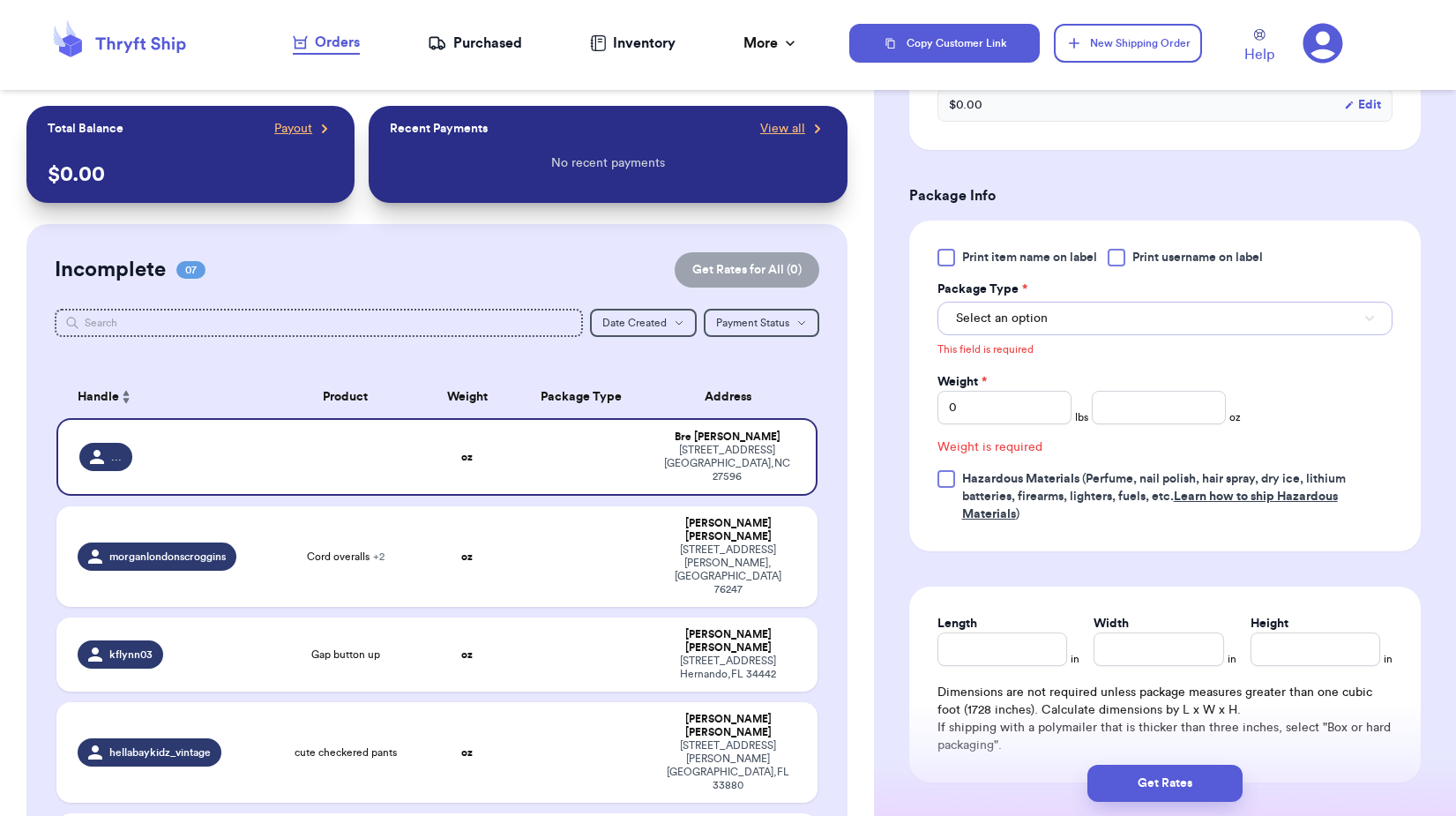
click at [1079, 323] on button "Select an option" at bounding box center [1165, 318] width 455 height 34
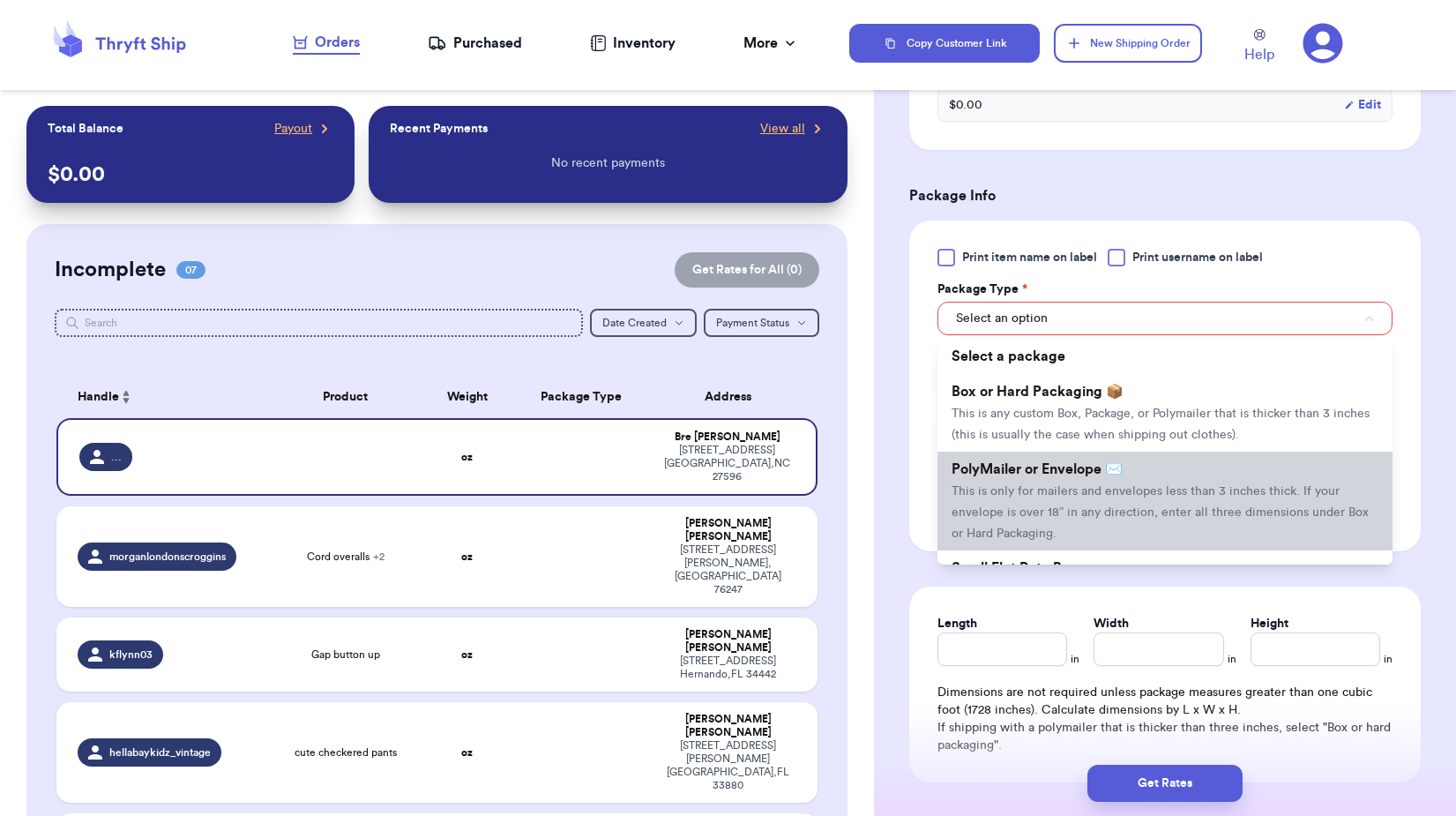
click at [1041, 485] on span "This is only for mailers and envelopes less than 3 inches thick. If your envelo…" at bounding box center [1160, 512] width 417 height 54
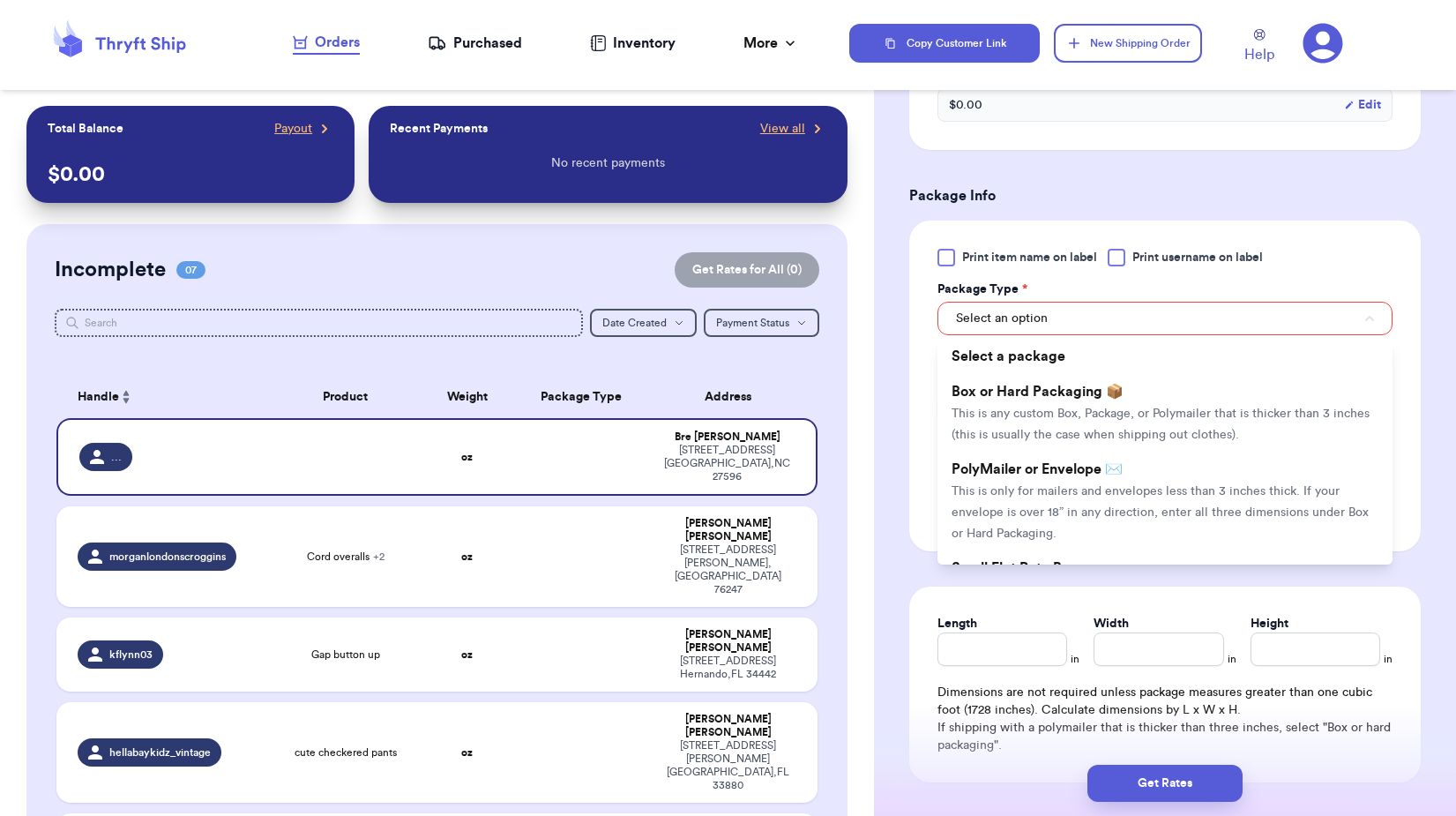
scroll to position [571, 0]
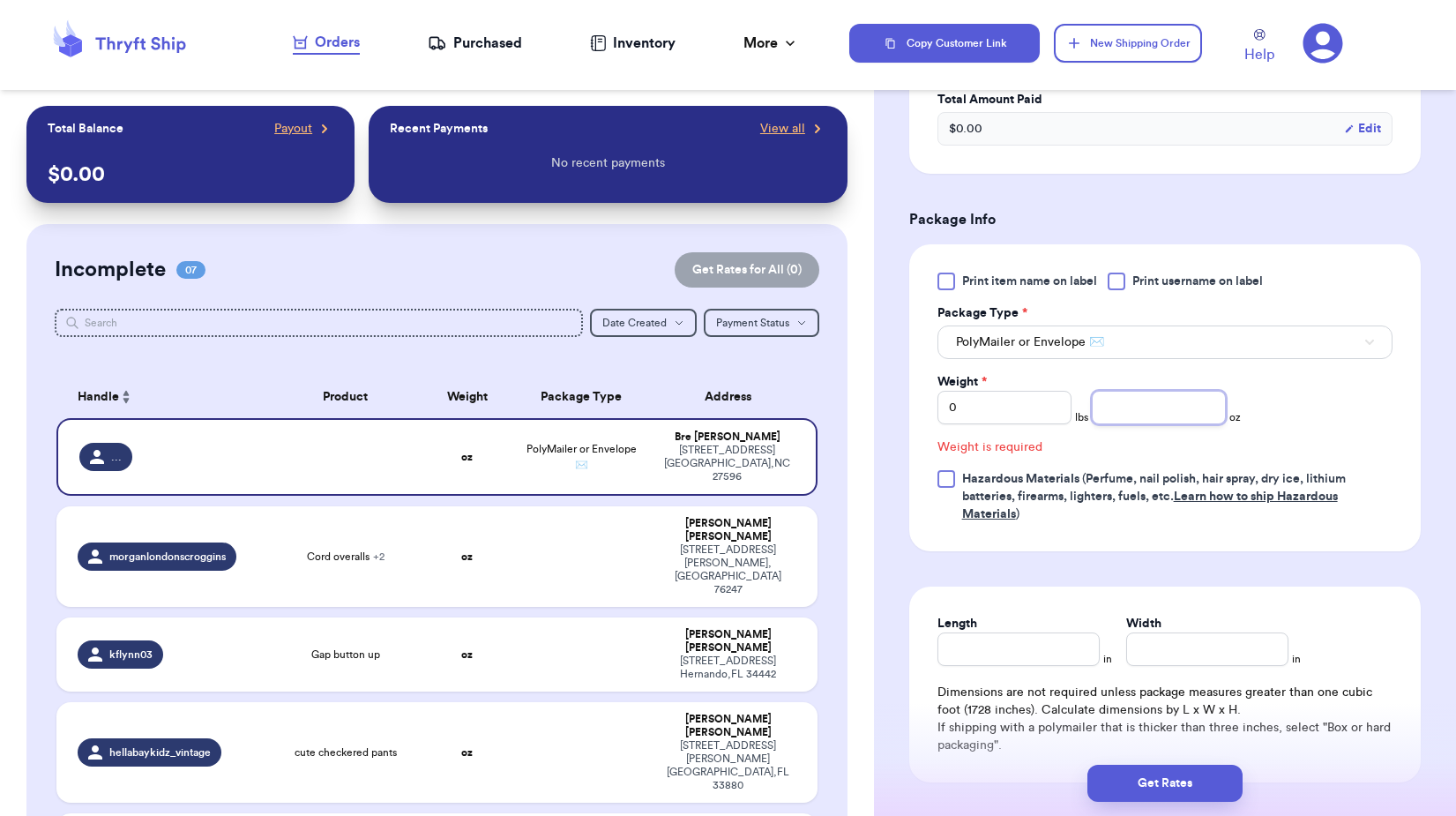
click at [1143, 419] on input "number" at bounding box center [1159, 408] width 134 height 34
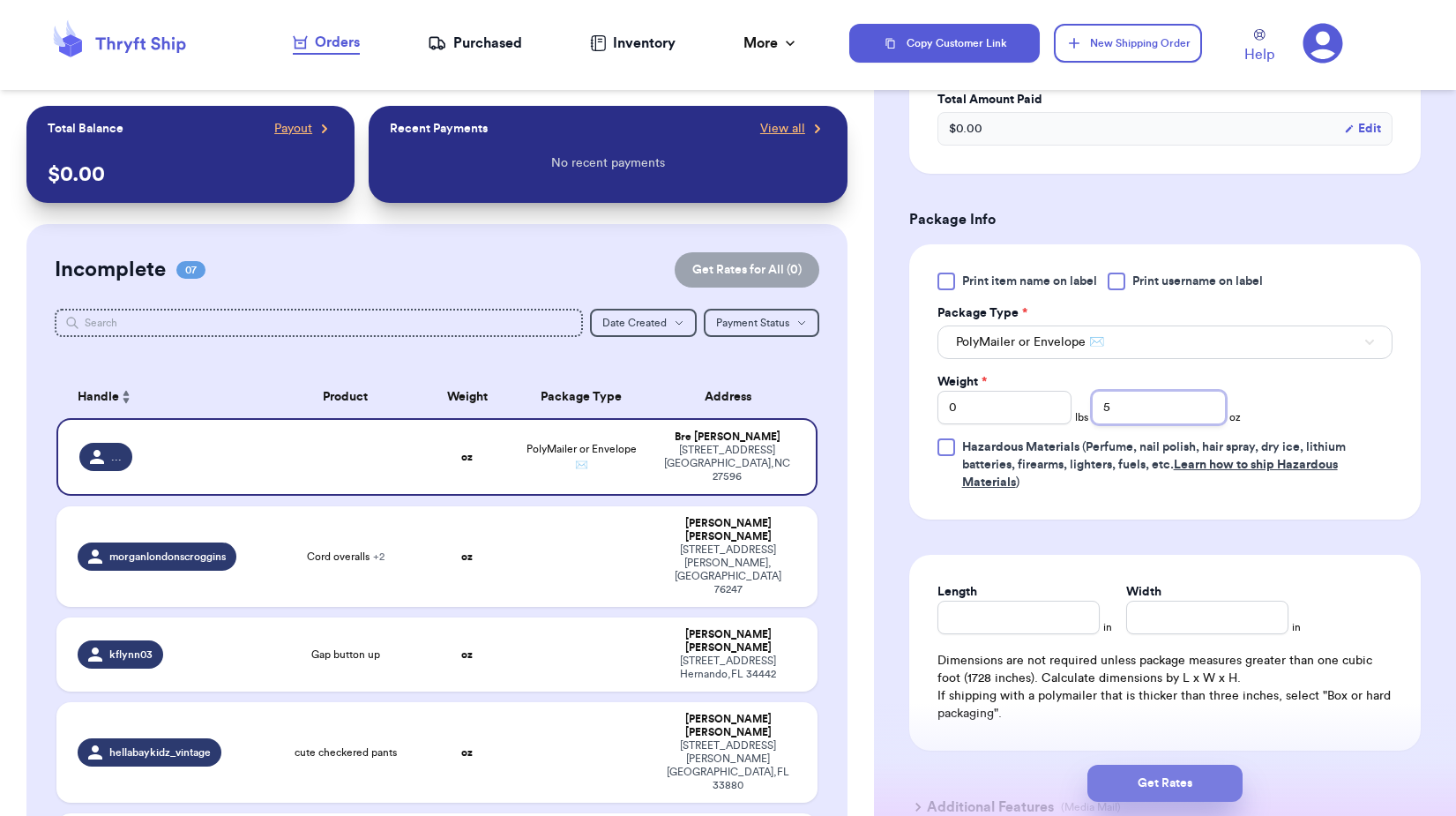
type input "5"
click at [1167, 775] on button "Get Rates" at bounding box center [1165, 782] width 155 height 37
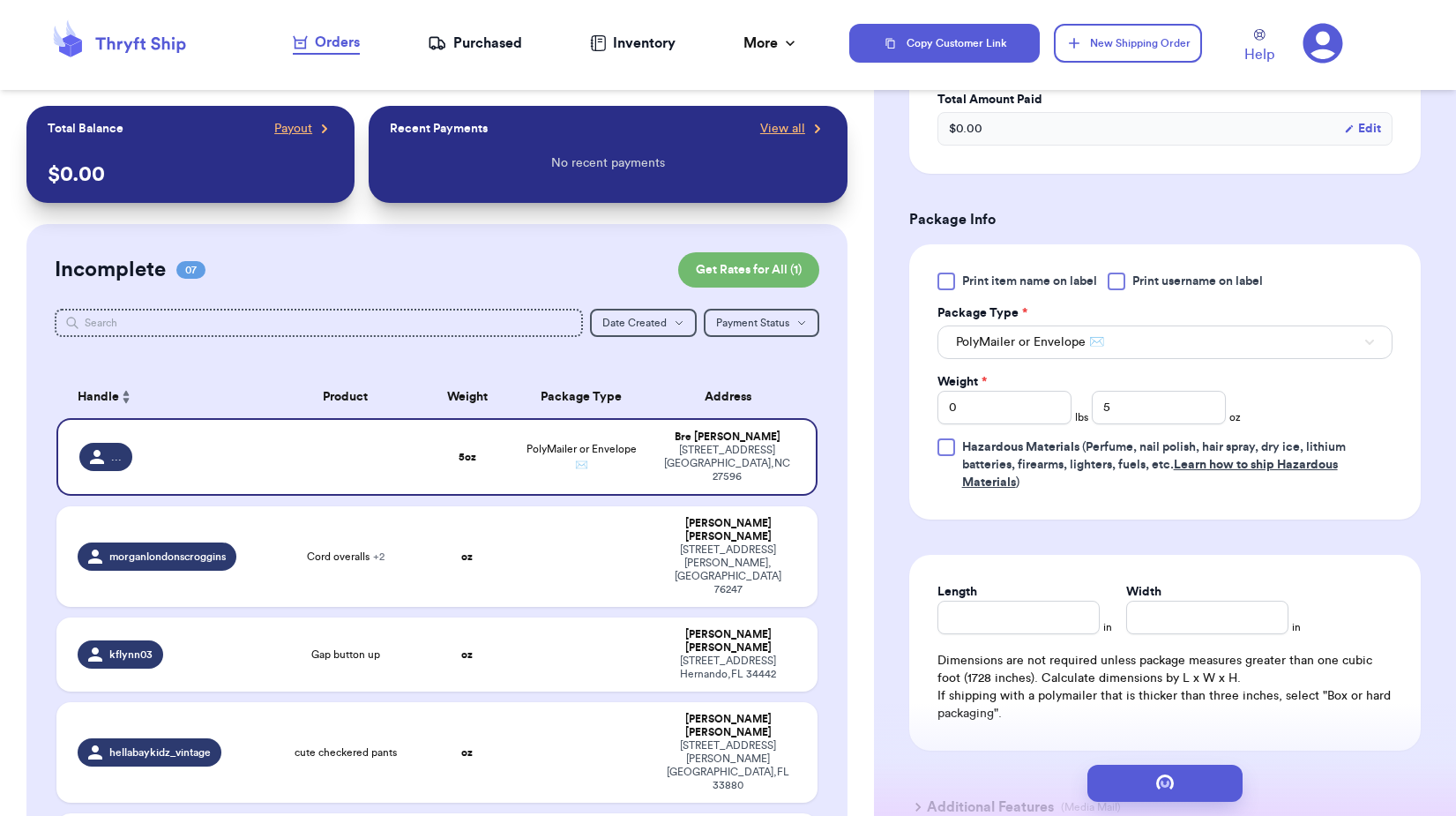
scroll to position [0, 0]
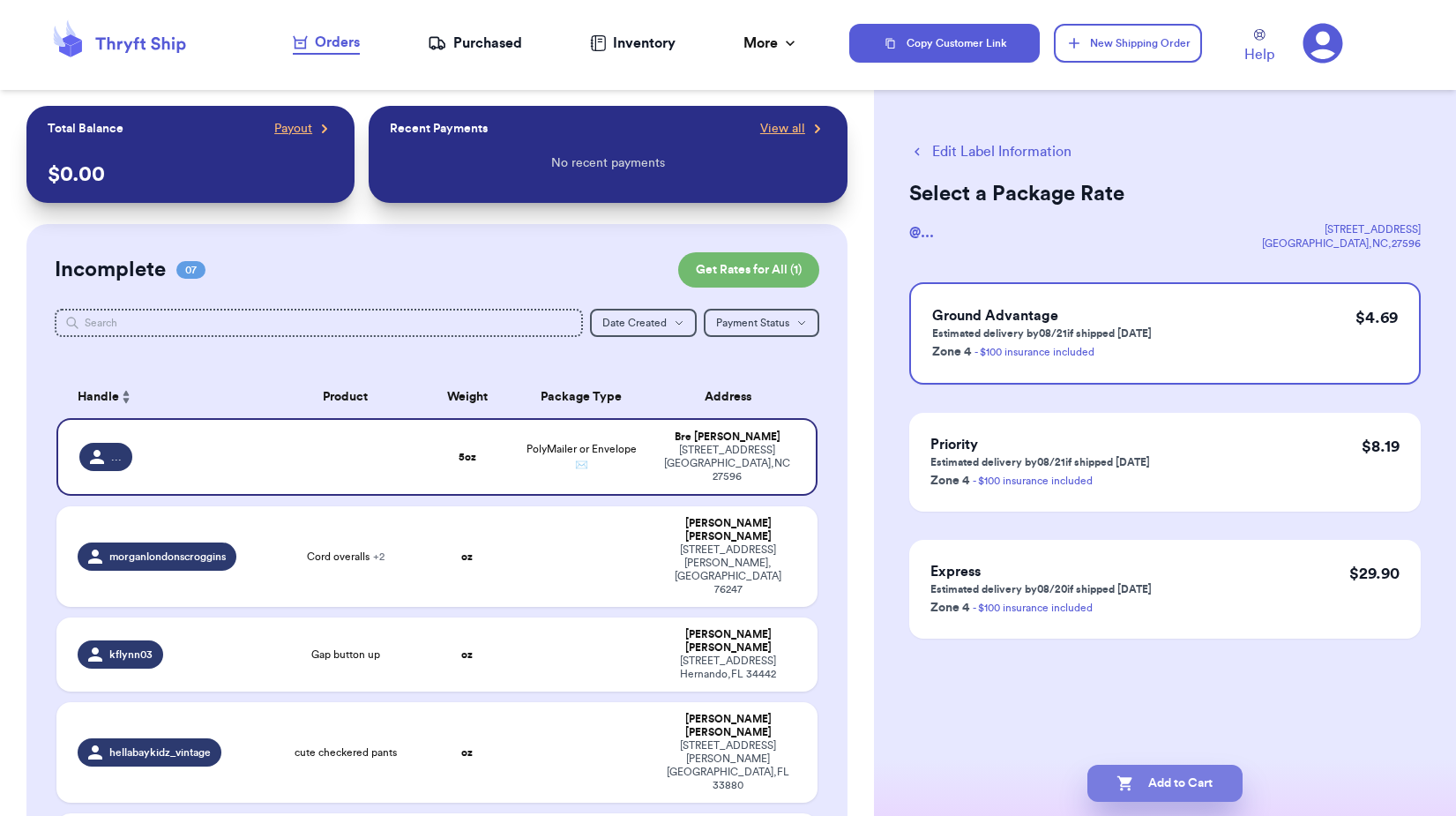
click at [1166, 780] on button "Add to Cart" at bounding box center [1165, 782] width 155 height 37
checkbox input "true"
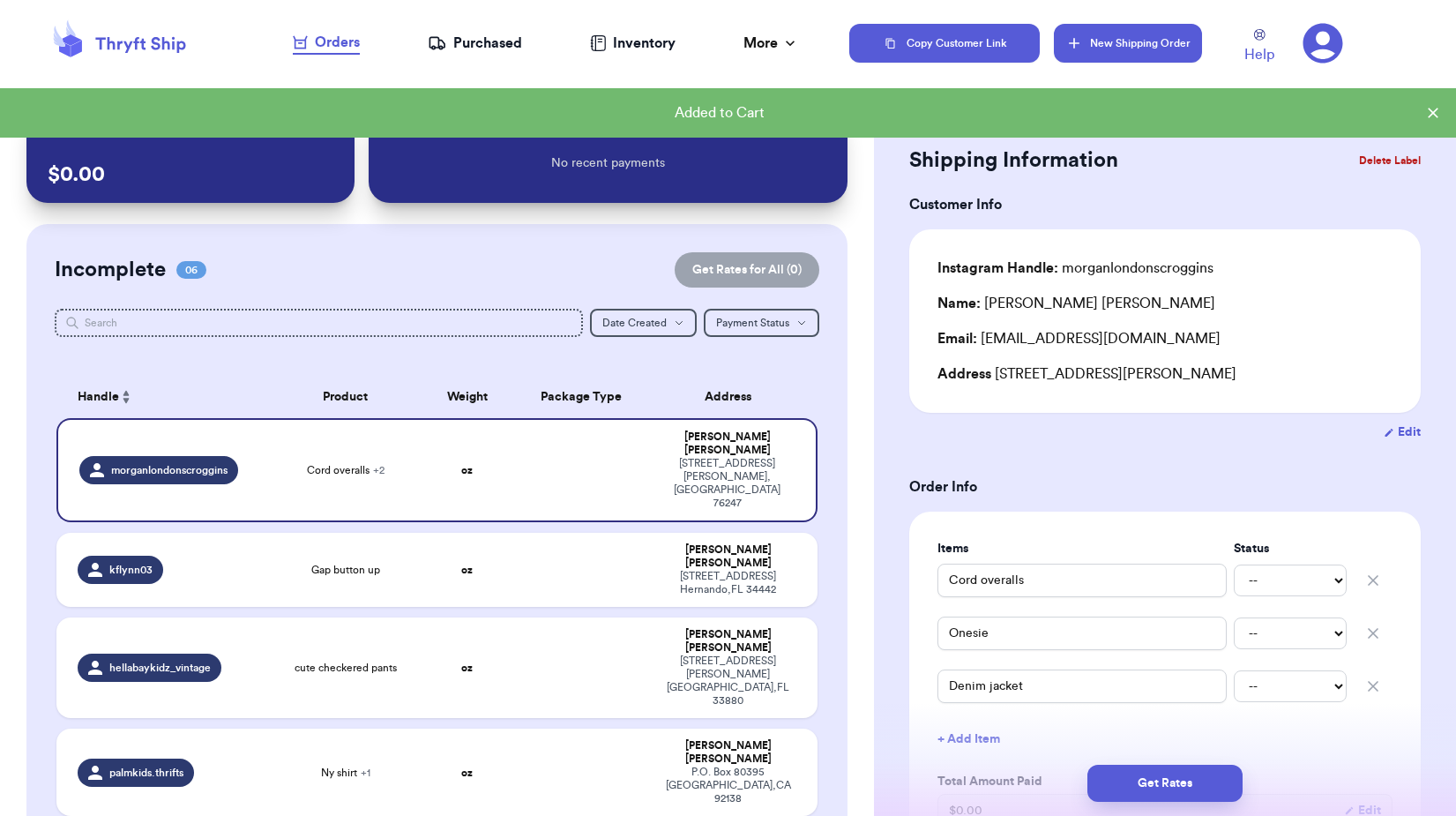
click at [1114, 31] on button "New Shipping Order" at bounding box center [1128, 42] width 148 height 39
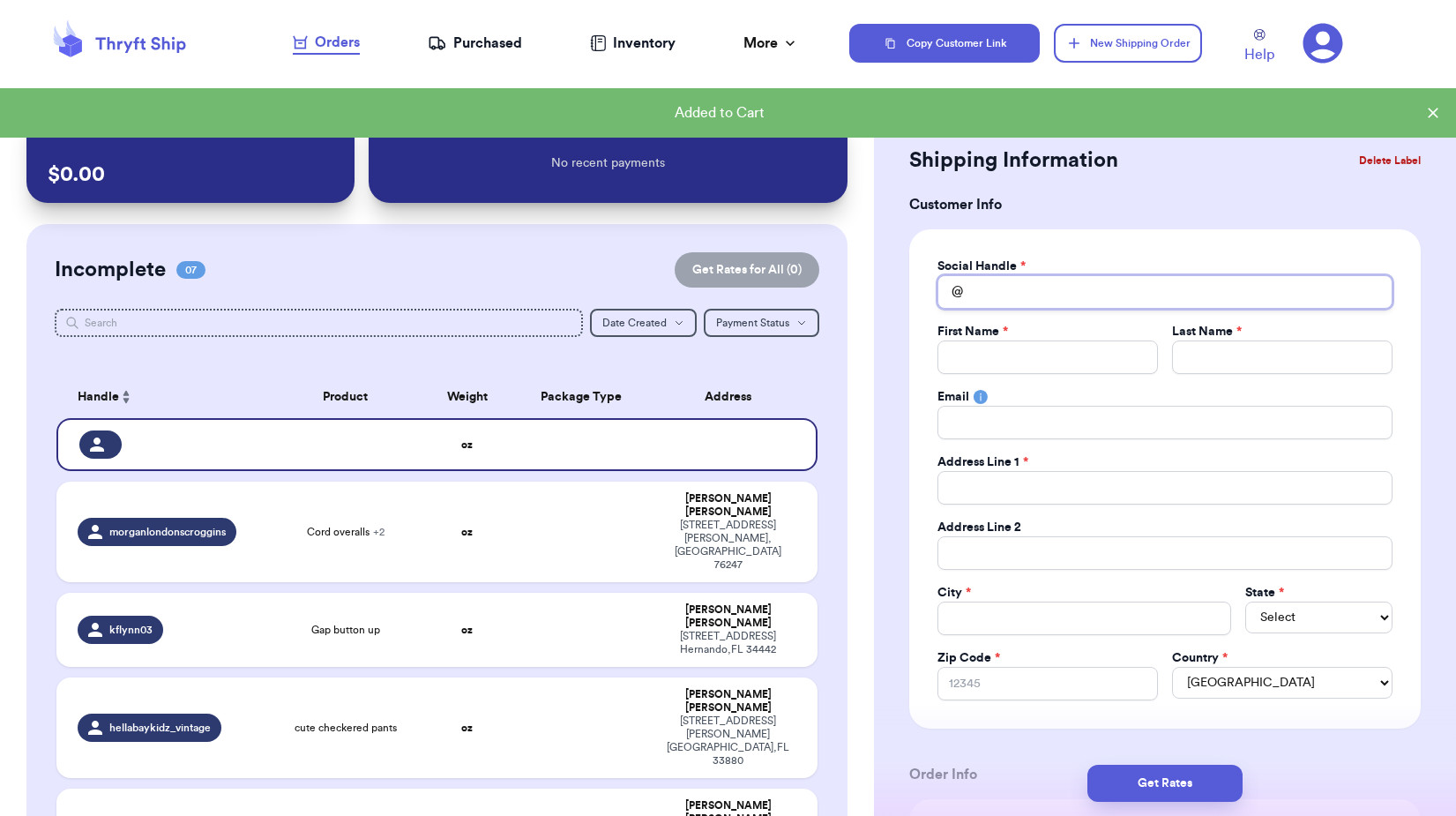
click at [1000, 281] on input "Total Amount Paid" at bounding box center [1165, 292] width 455 height 34
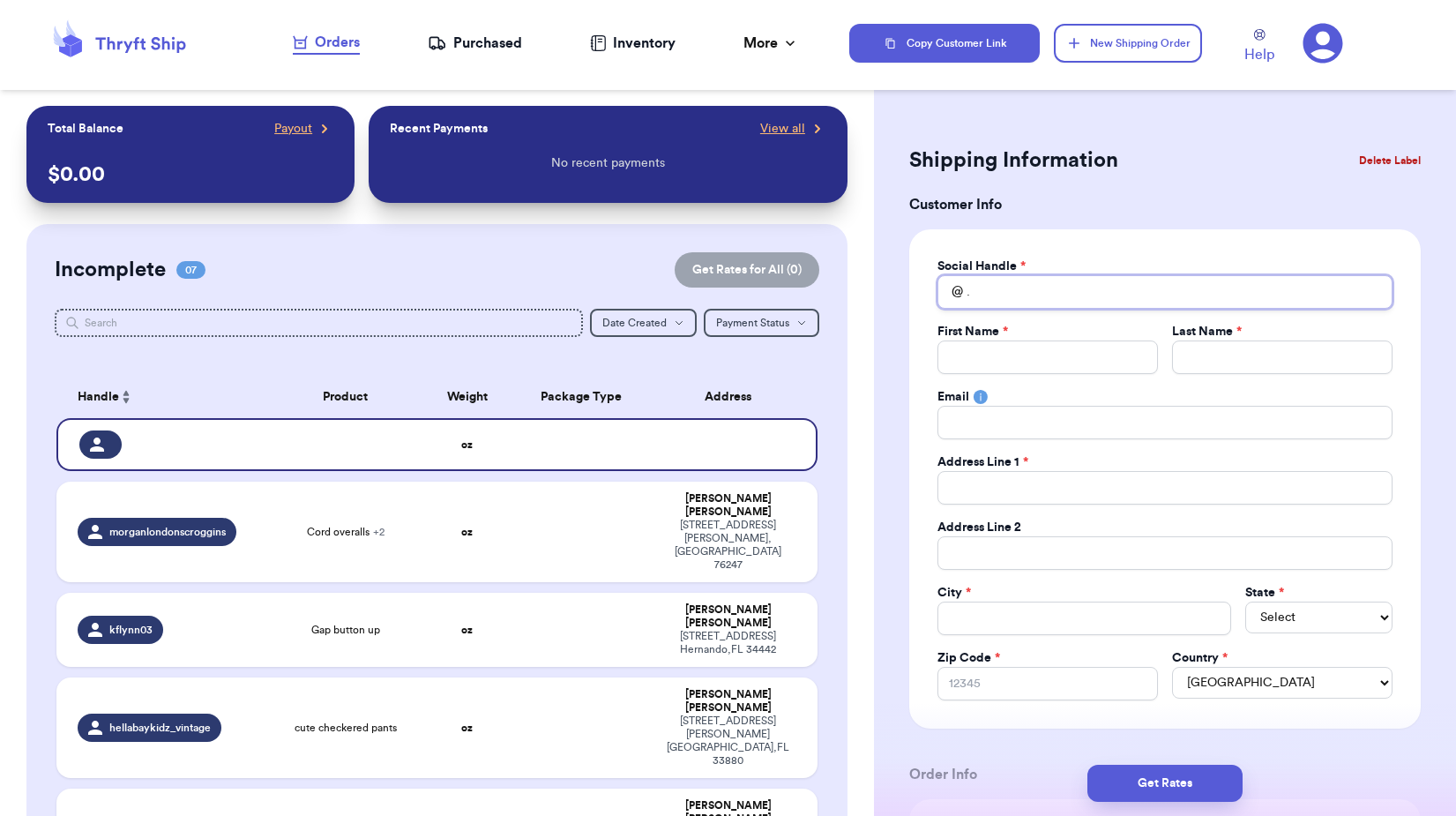
type input "."
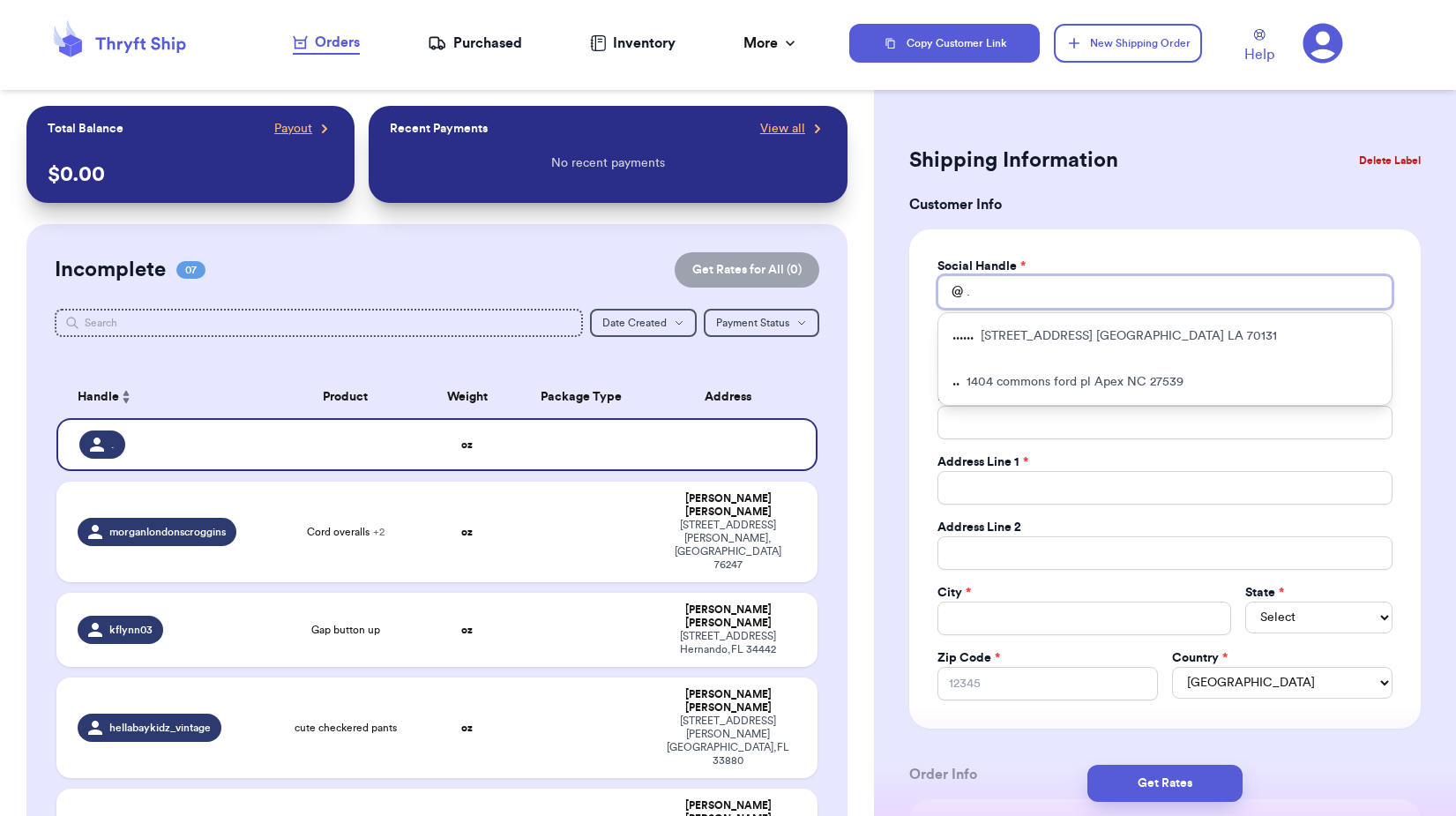
type input "."
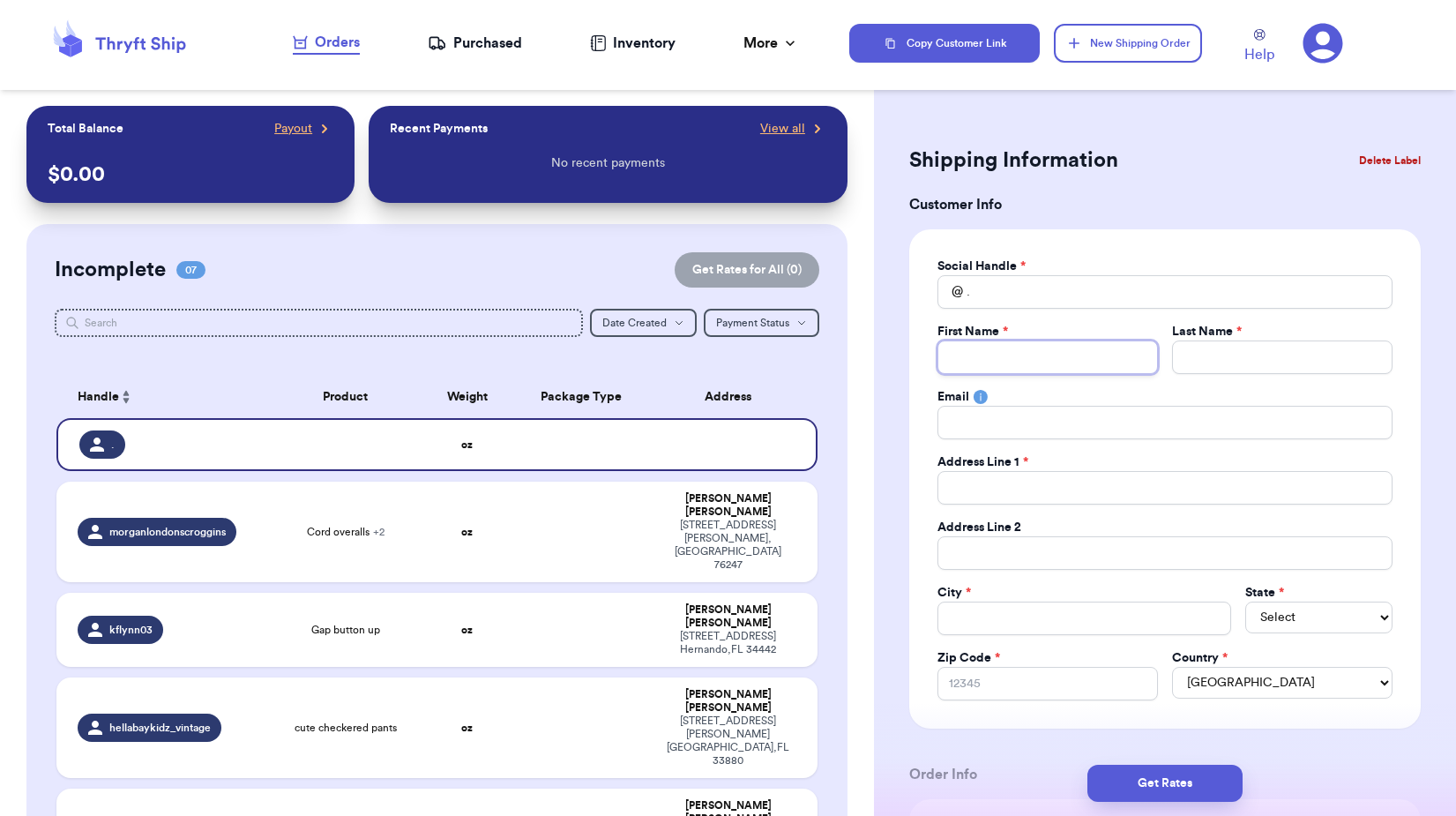
click at [944, 350] on input "Total Amount Paid" at bounding box center [1047, 358] width 220 height 34
type input "M"
type input "Me"
type input "[PERSON_NAME]"
type input "Mega"
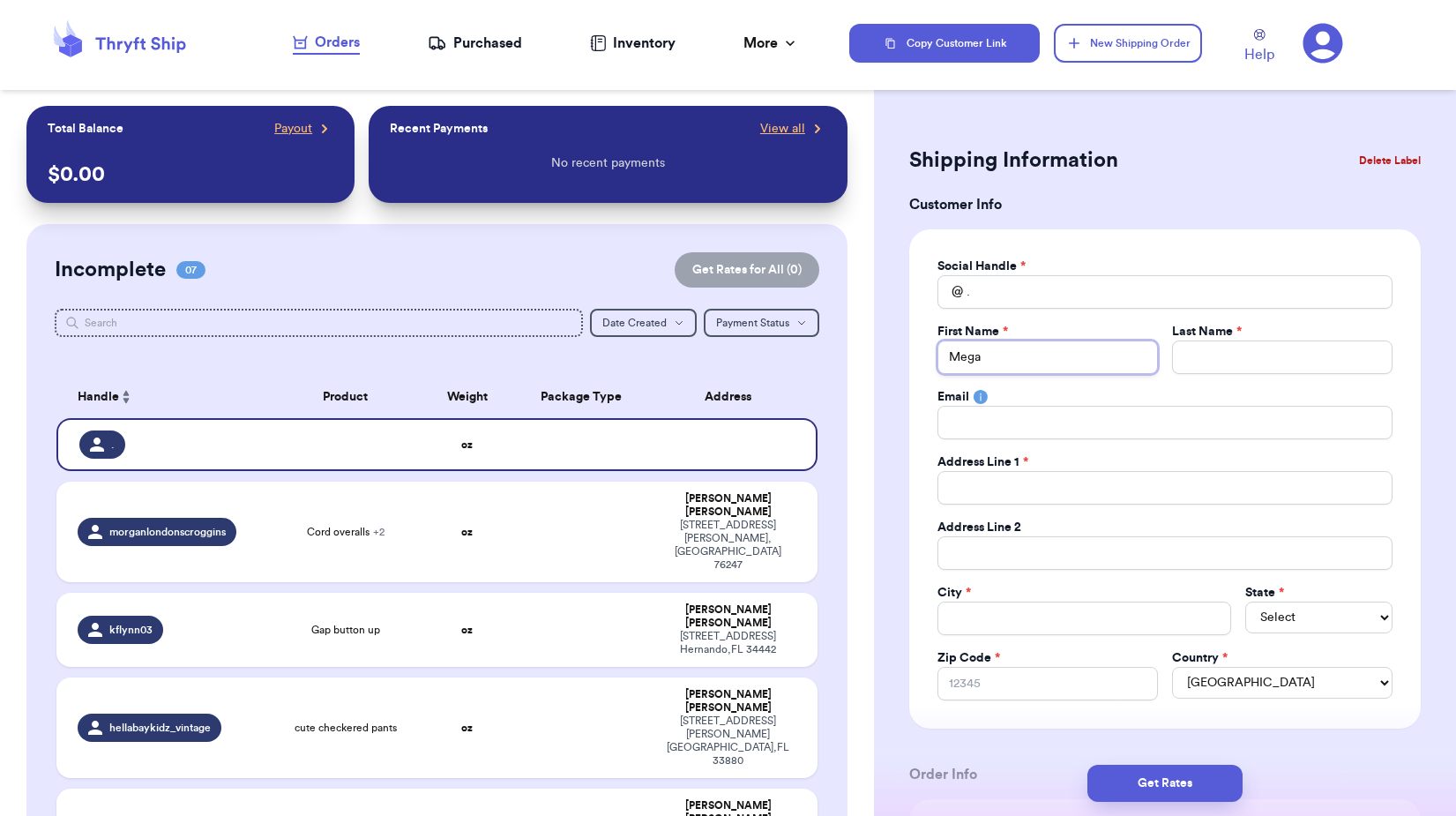
type input "[PERSON_NAME]"
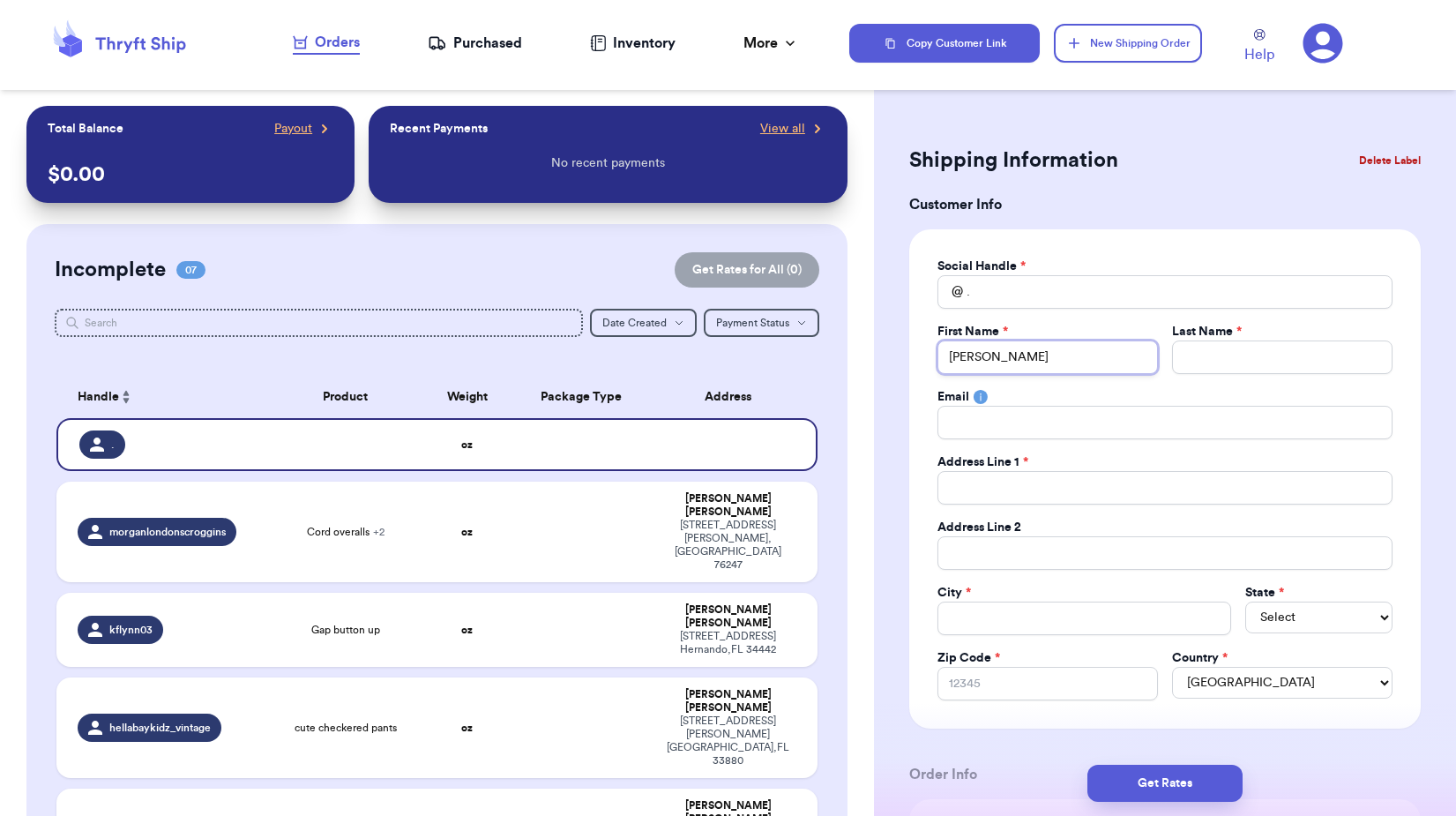
type input "[PERSON_NAME]"
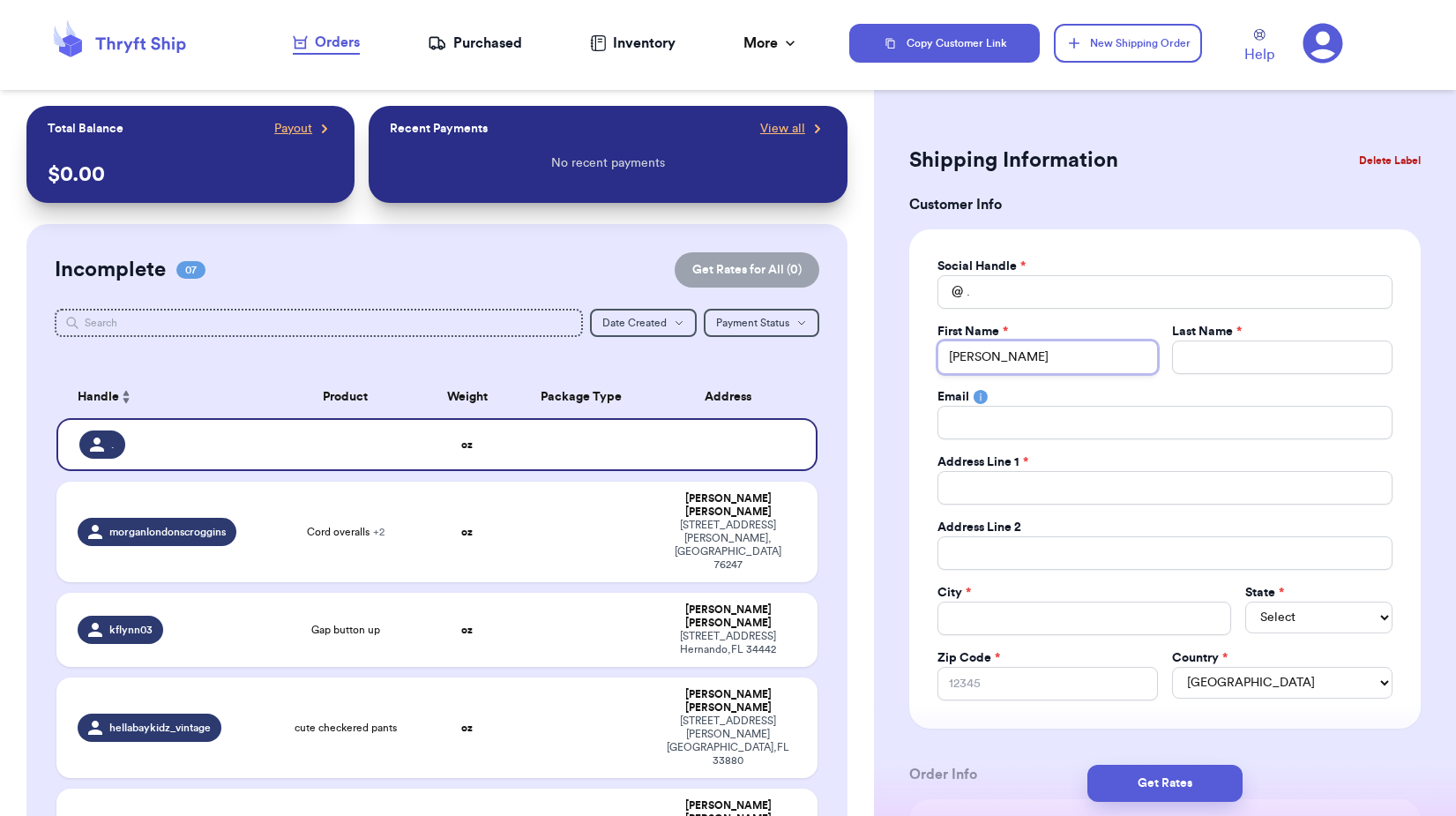
type input "[PERSON_NAME]"
type input "E"
type input "Ea"
type input "Ear"
type input "[PERSON_NAME]"
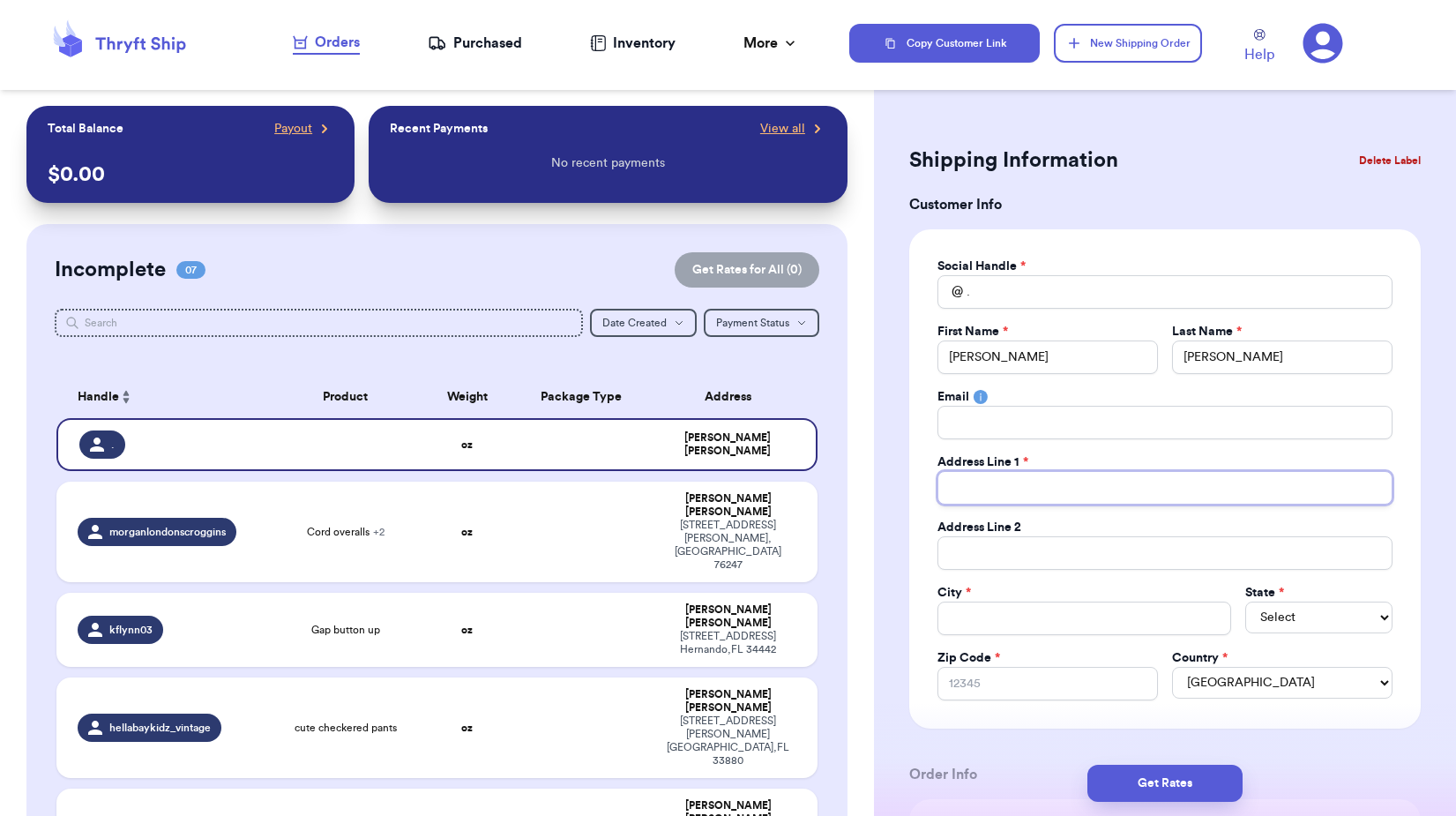
type input "1"
type input "19"
type input "191"
type input "1915"
type input "19157"
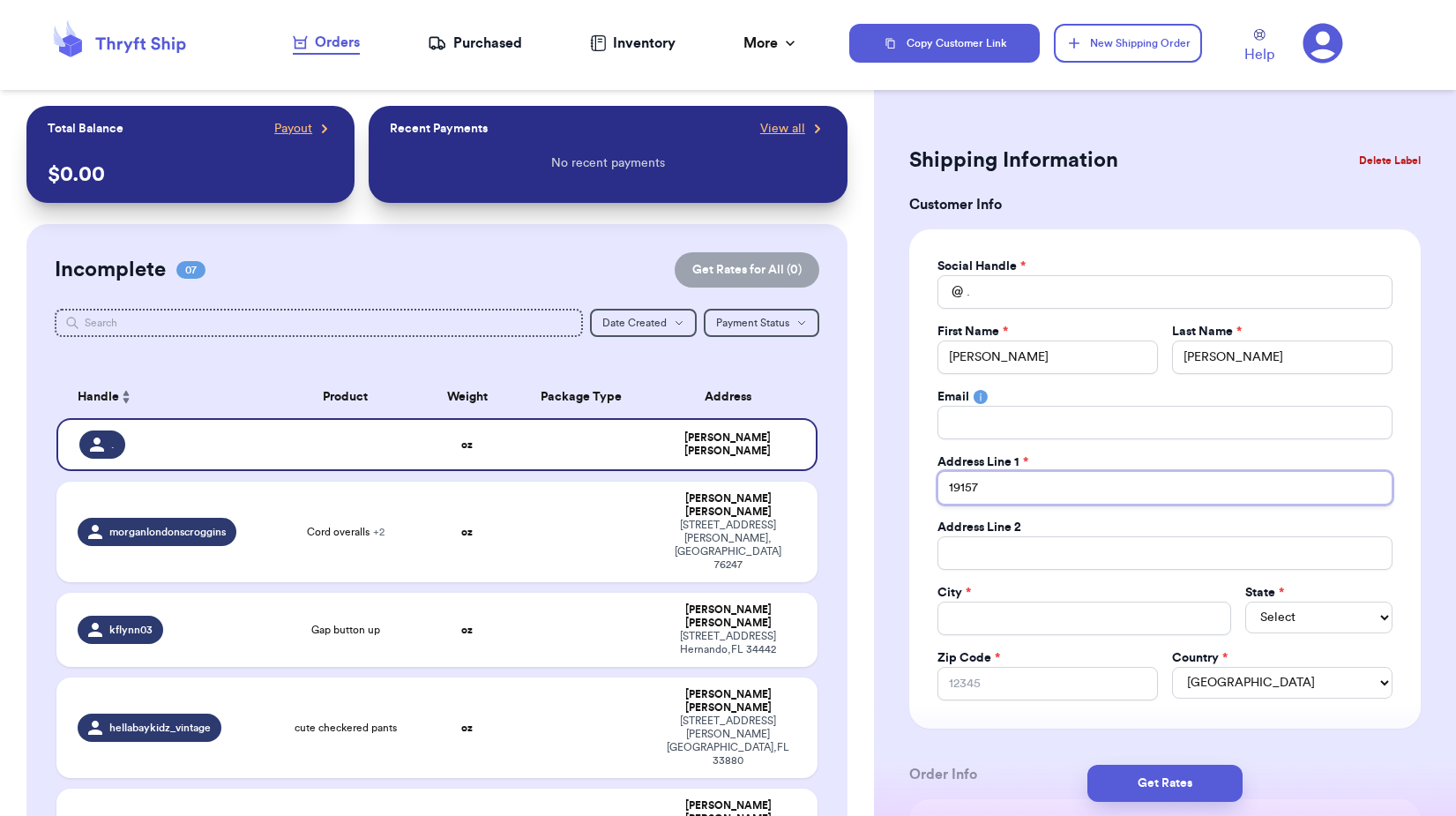
type input "19157"
type input "19157 B"
type input "19157 Ba"
type input "19157 Ban"
type input "19157 Band"
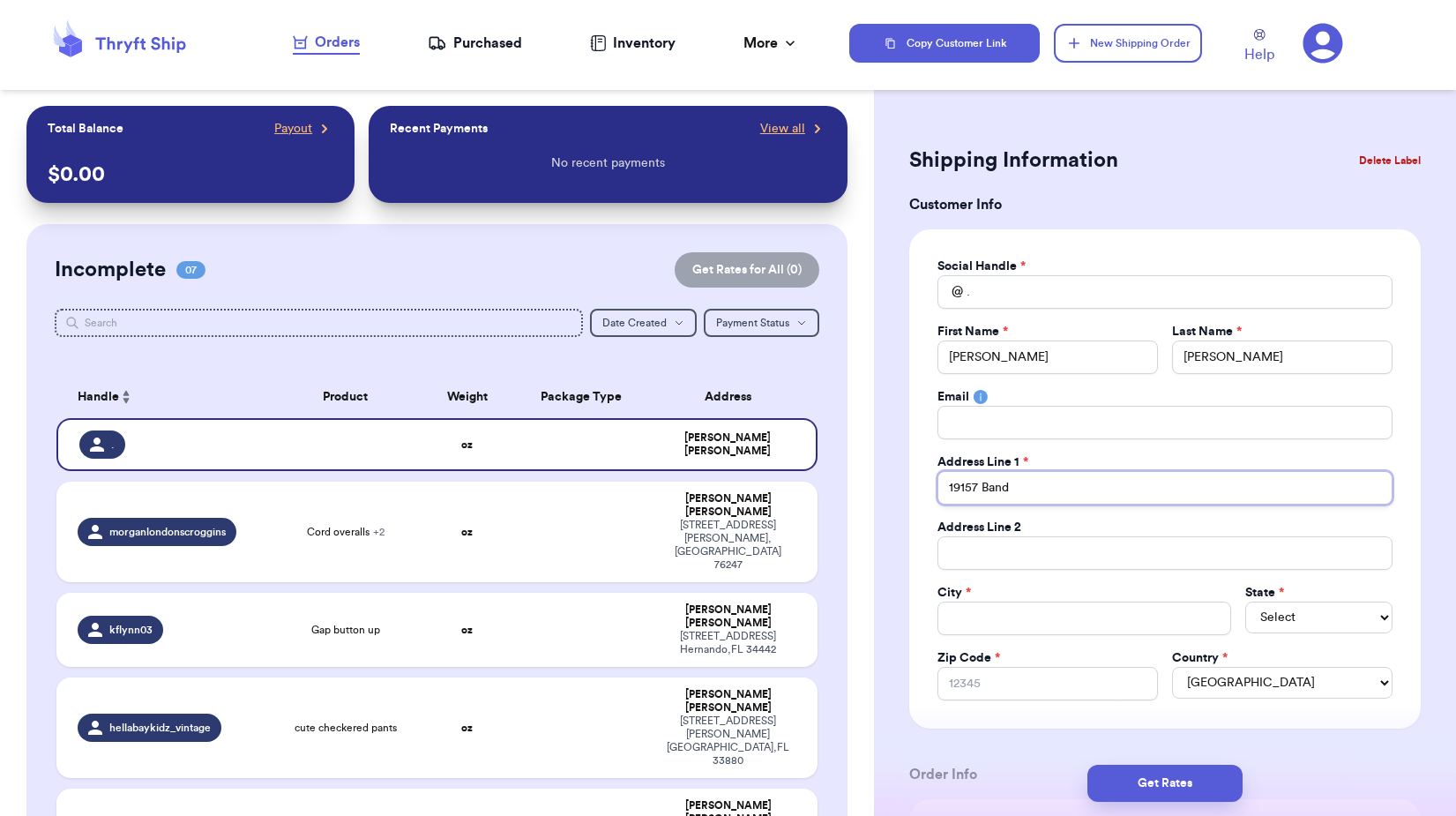
type input "19157 Bande"
type input "19157 Bander"
type input "19157 Bandera"
type input "19157 Bandera R"
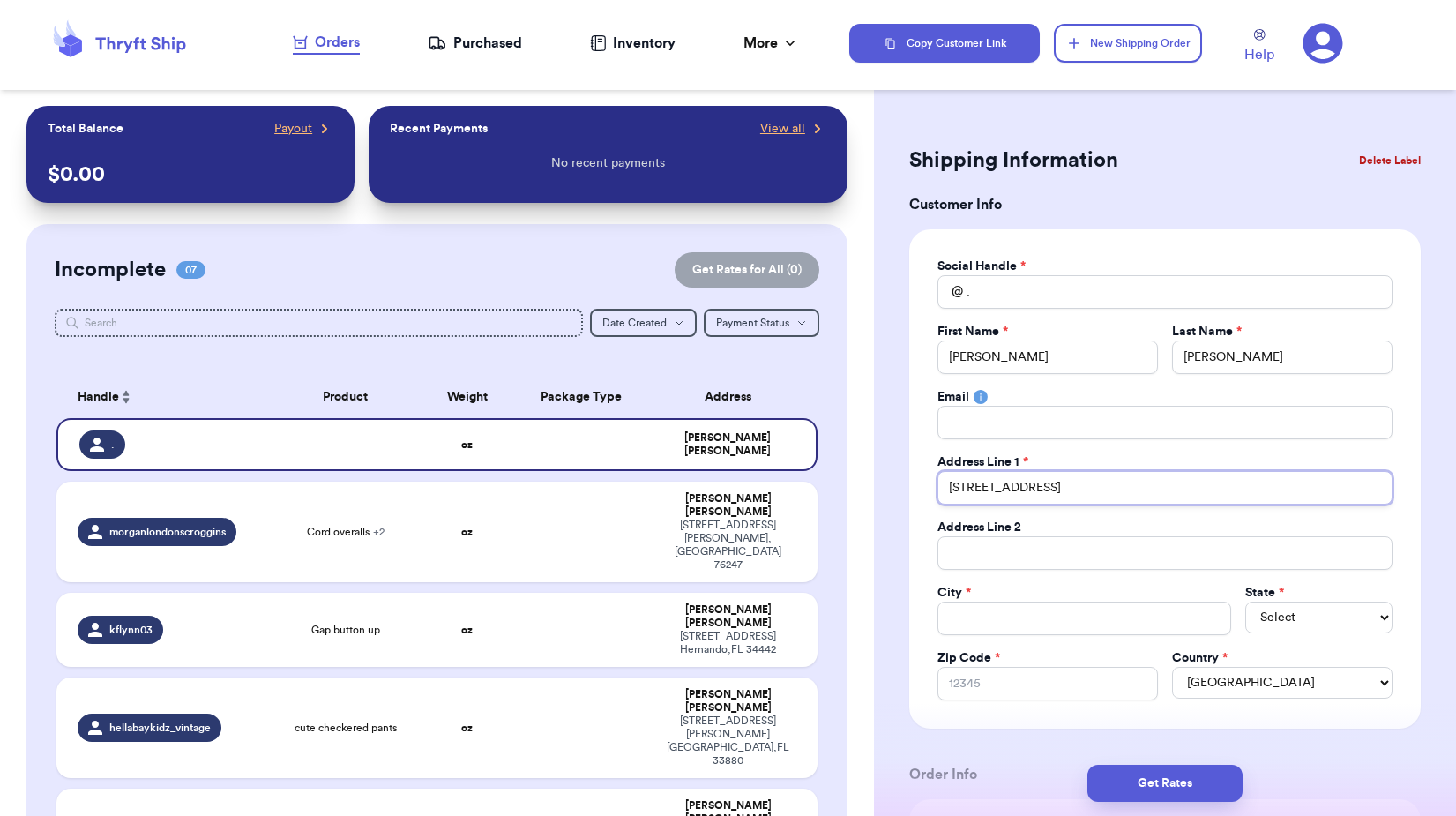
type input "[STREET_ADDRESS]"
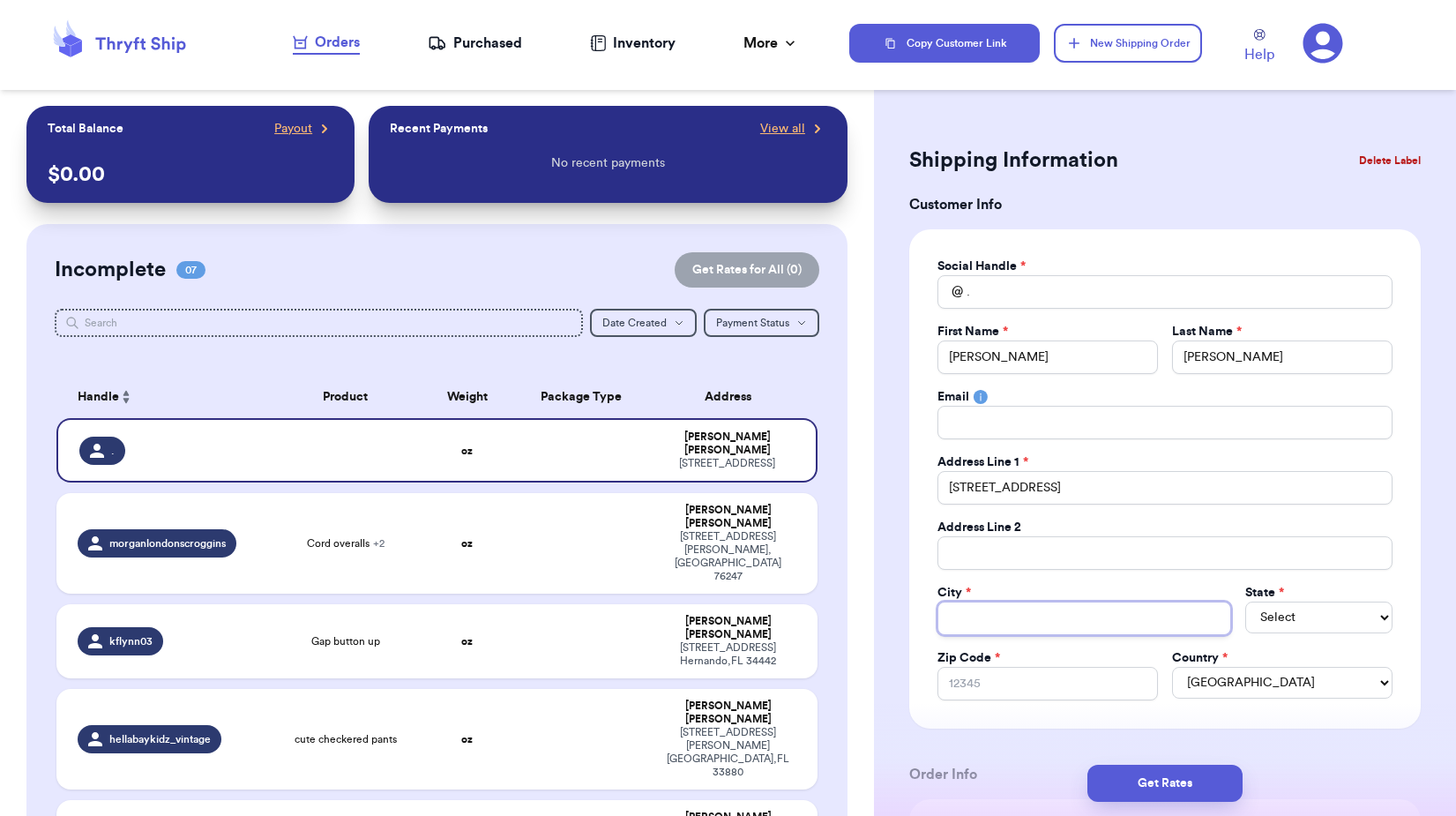
type input "H"
type input "He"
type input "Hel"
type input "Helo"
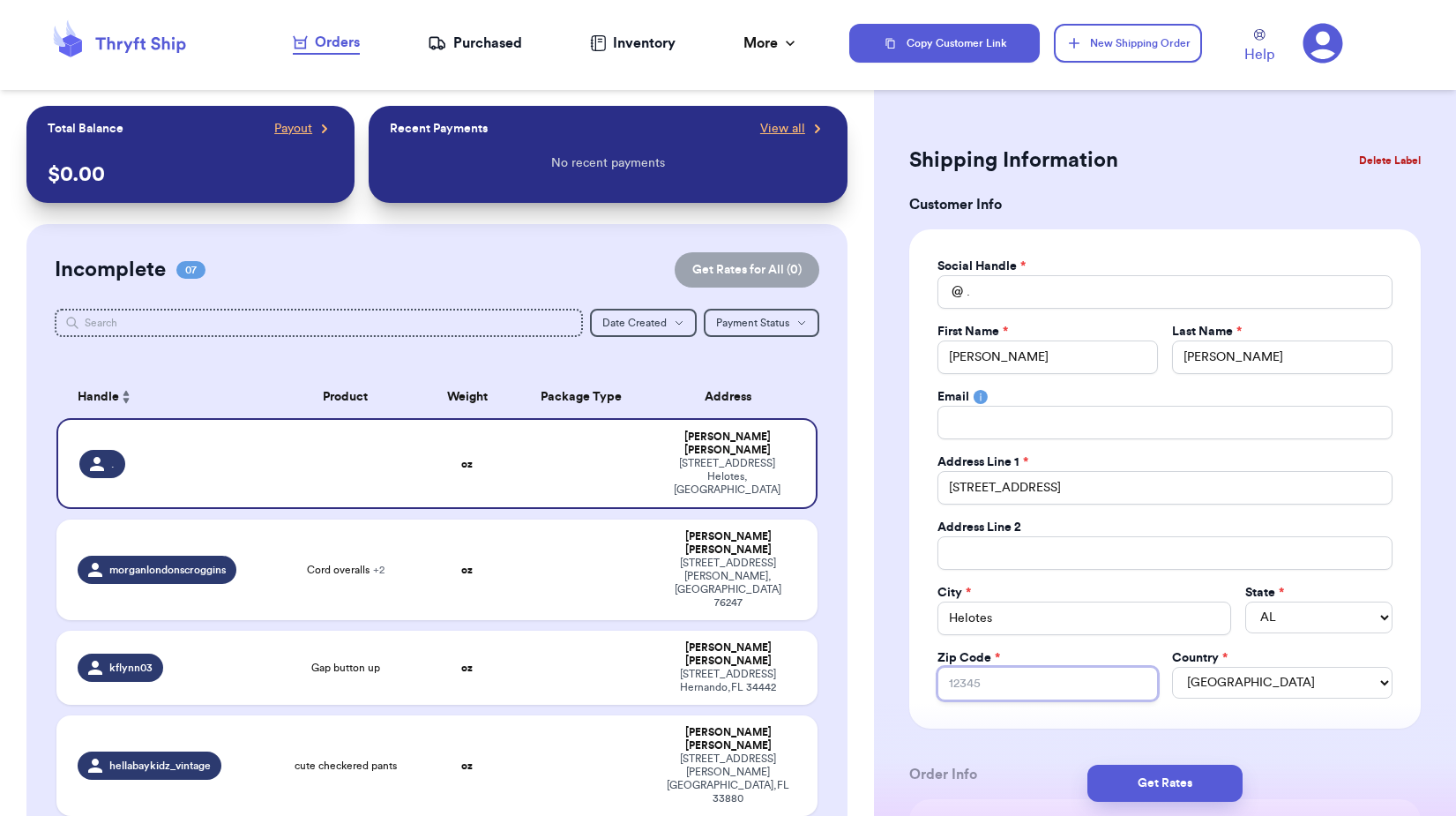
click at [981, 679] on input "Zip Code *" at bounding box center [1047, 684] width 220 height 34
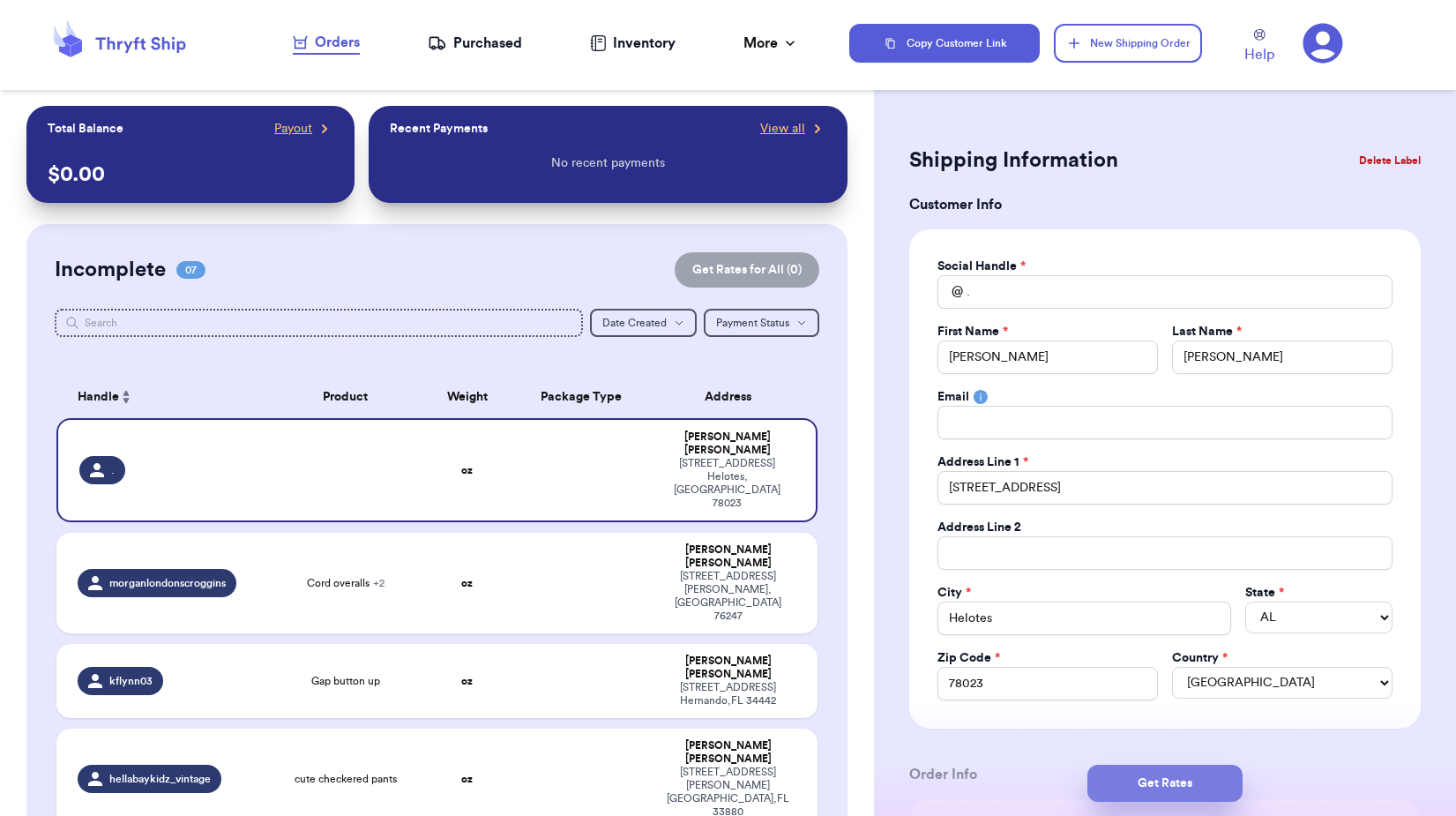
click at [1143, 779] on button "Get Rates" at bounding box center [1165, 782] width 155 height 37
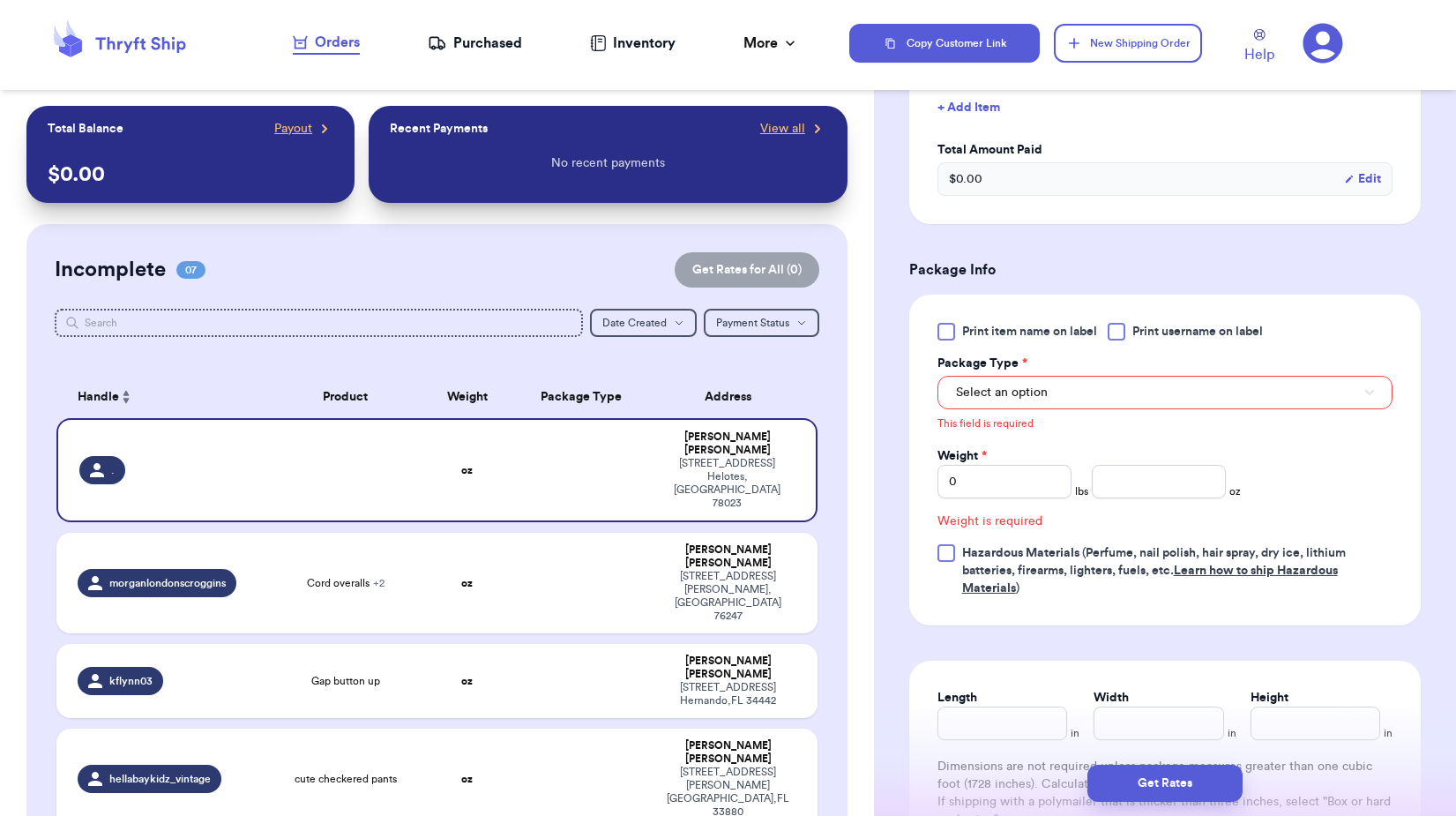
scroll to position [595, 0]
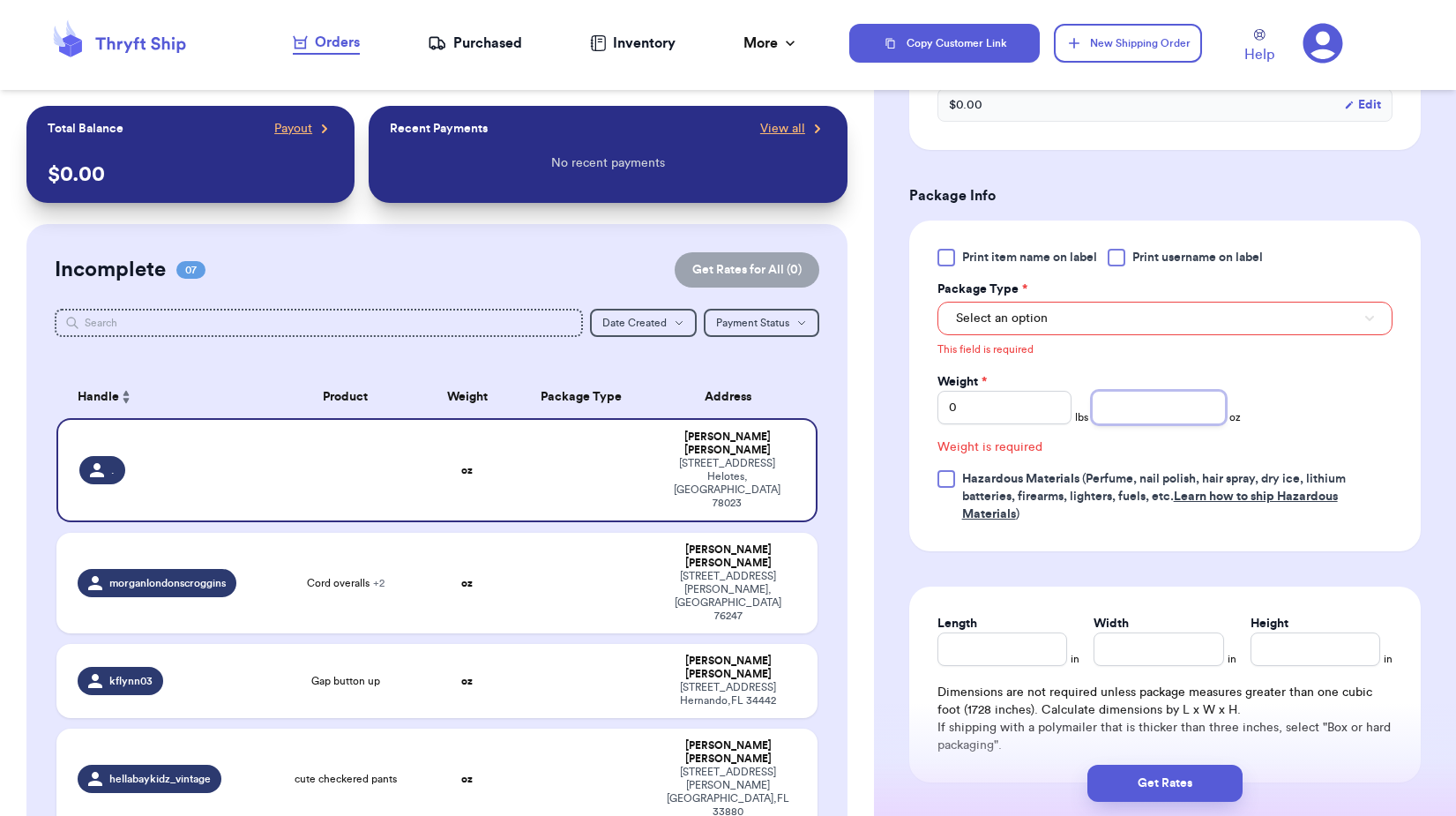
click at [1134, 399] on input "number" at bounding box center [1159, 408] width 134 height 34
click at [1087, 318] on button "Select an option" at bounding box center [1165, 318] width 455 height 34
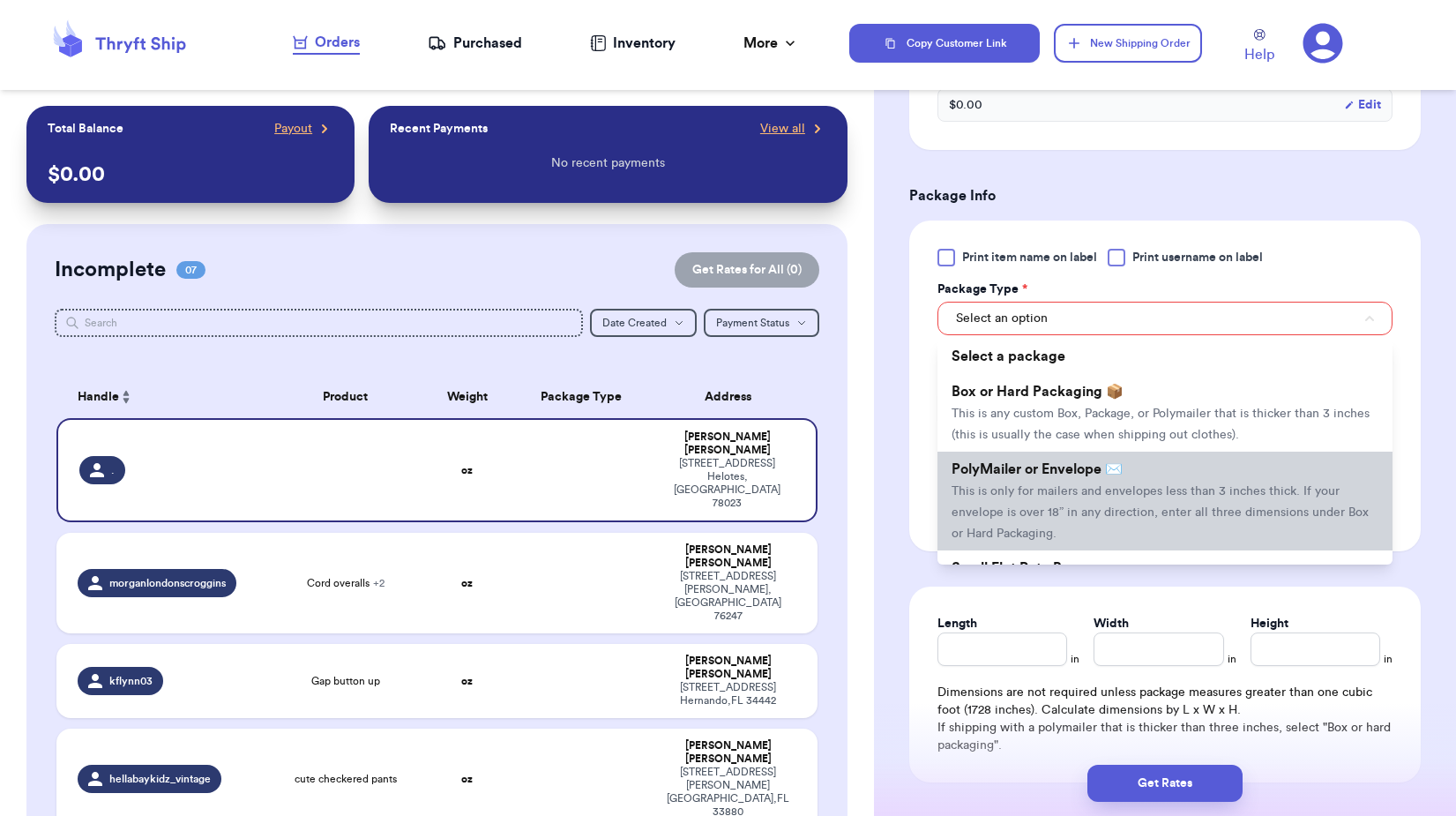
click at [1046, 471] on span "PolyMailer or Envelope ✉️" at bounding box center [1036, 469] width 171 height 14
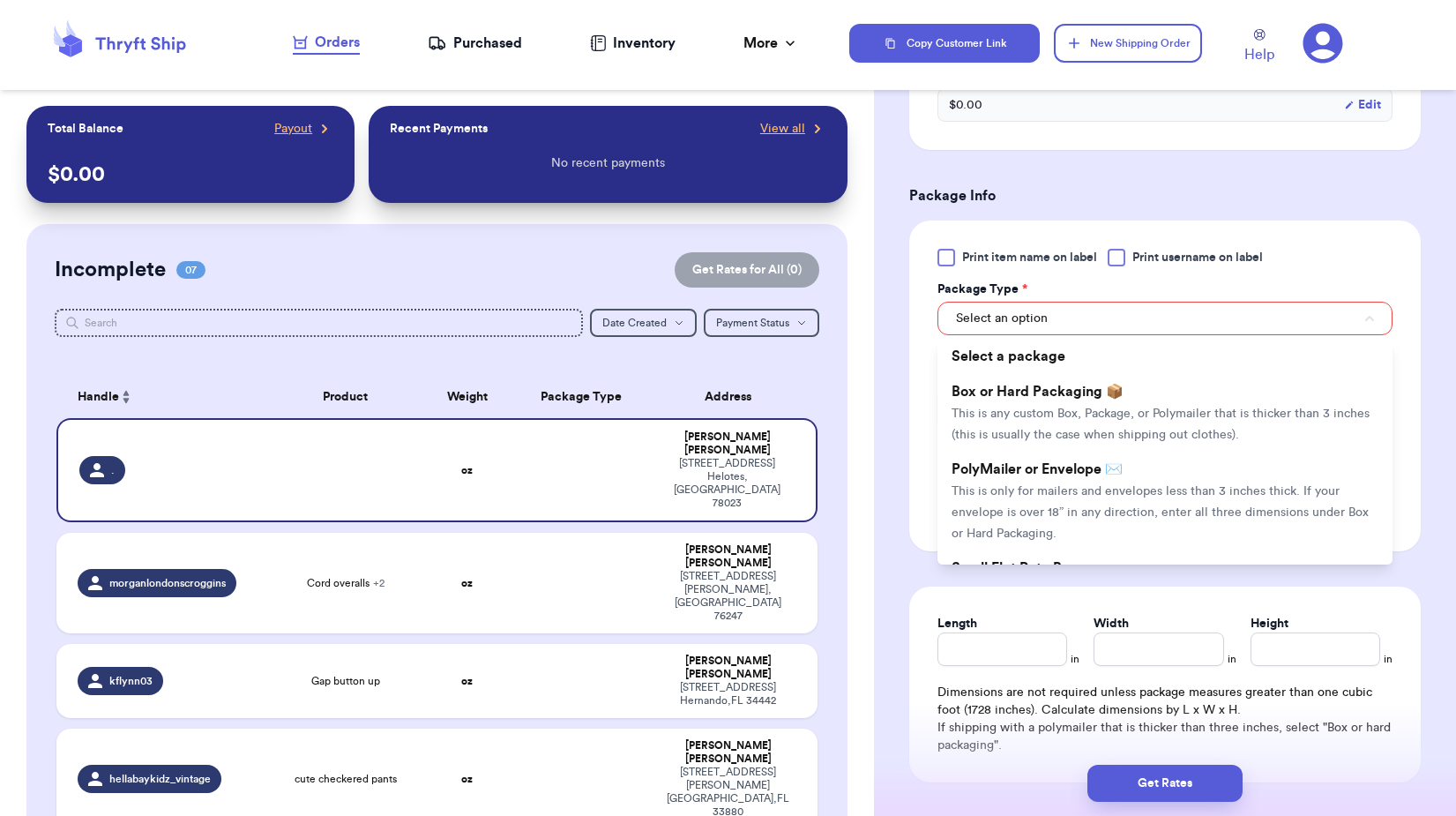
scroll to position [571, 0]
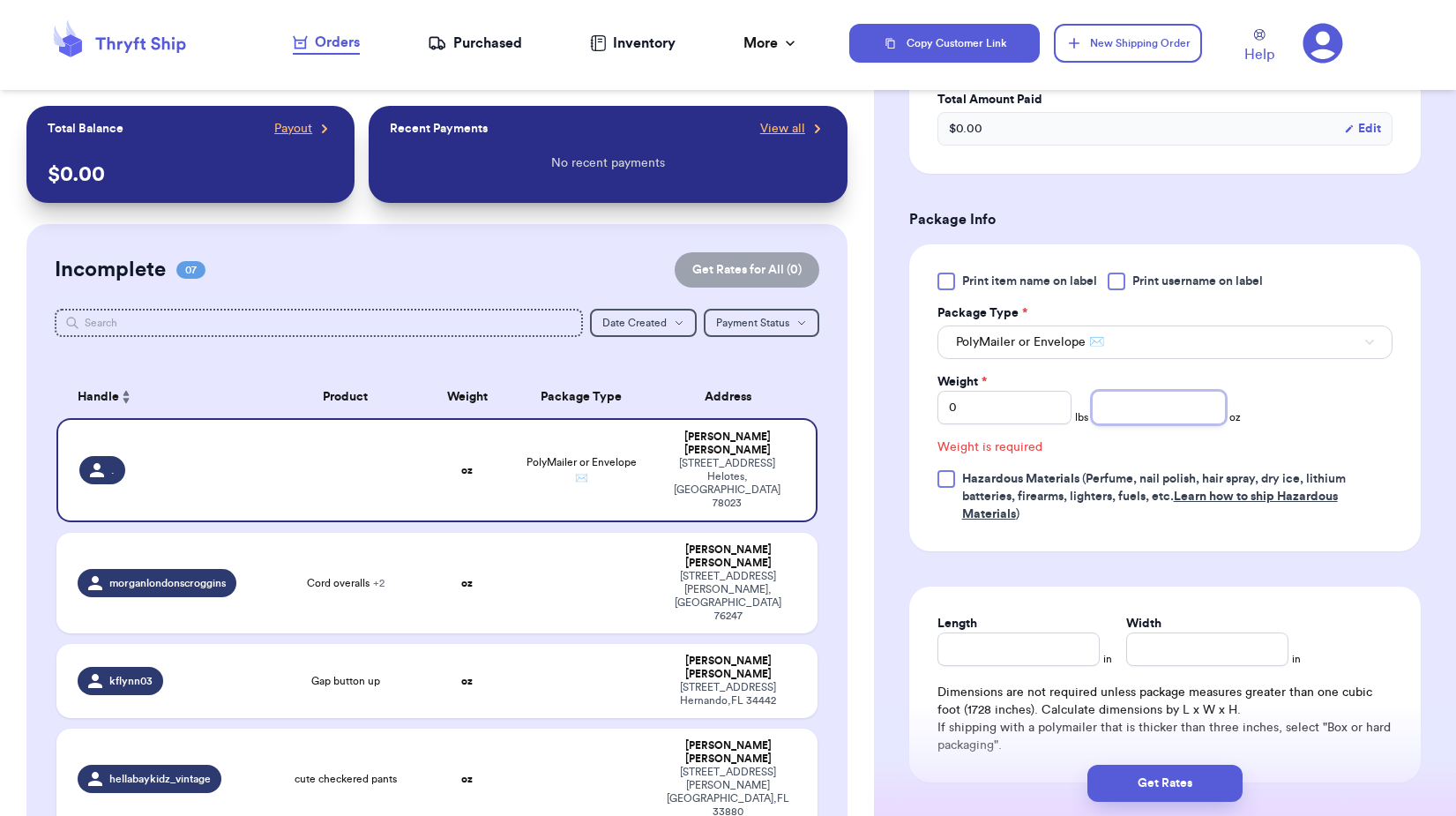
click at [1130, 401] on input "number" at bounding box center [1159, 408] width 134 height 34
click at [978, 399] on input "0" at bounding box center [1005, 408] width 134 height 34
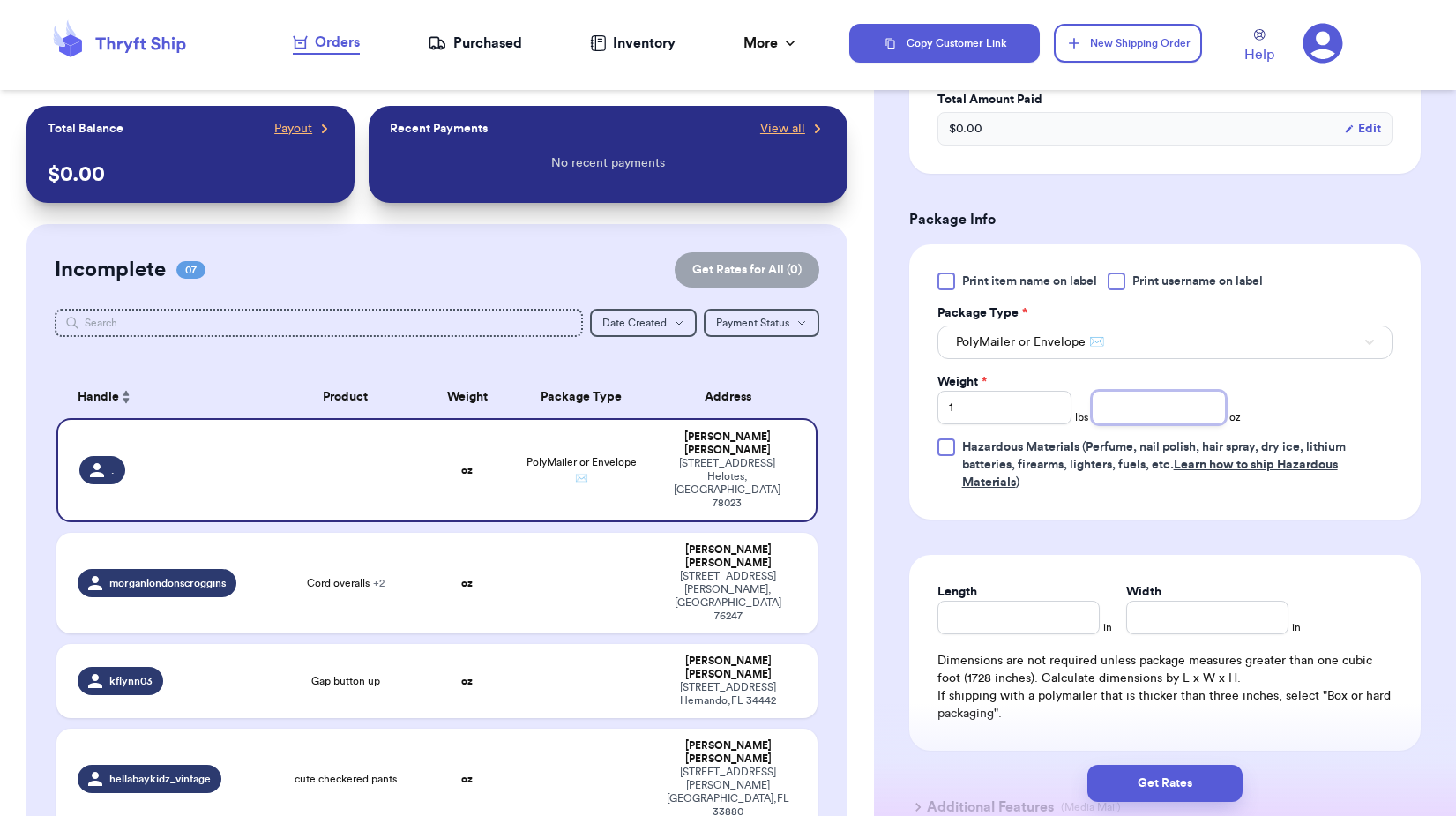
click at [1143, 402] on input "number" at bounding box center [1159, 408] width 134 height 34
click at [1234, 539] on form "Shipping Information Delete Label Customer Info Instagram Handle: . Name: [PERS…" at bounding box center [1165, 205] width 512 height 1271
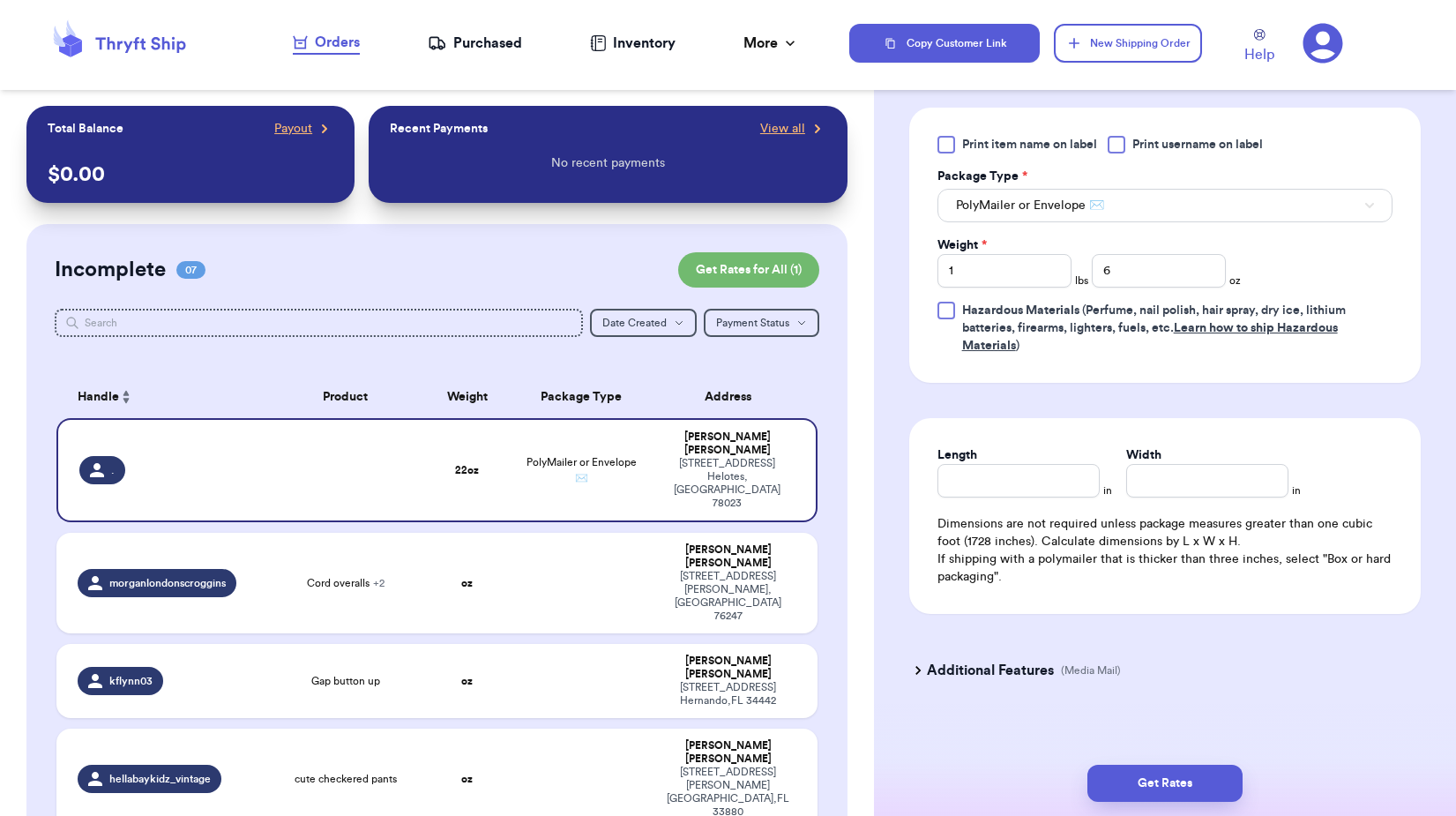
scroll to position [720, 0]
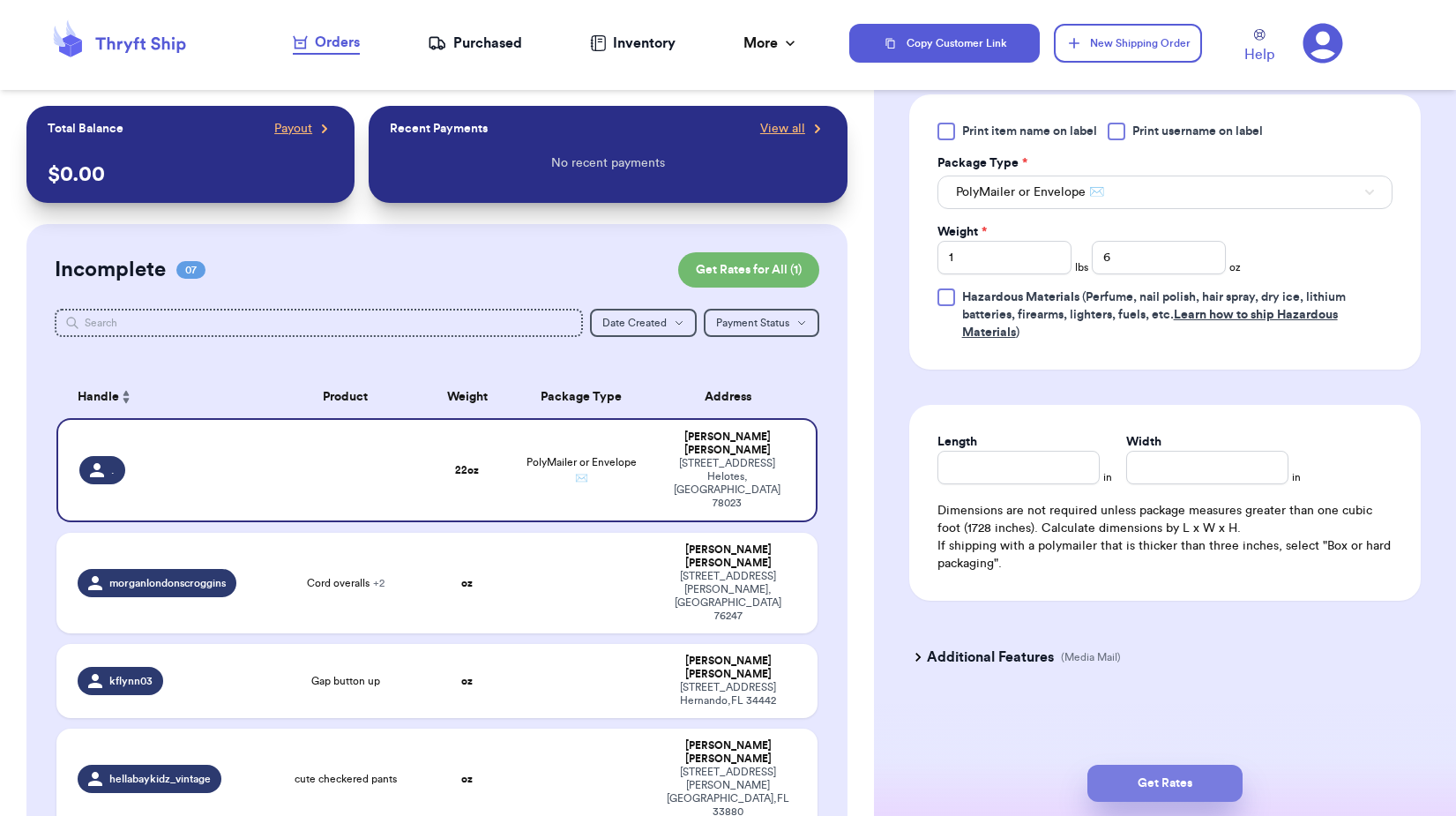
click at [1189, 777] on button "Get Rates" at bounding box center [1165, 782] width 155 height 37
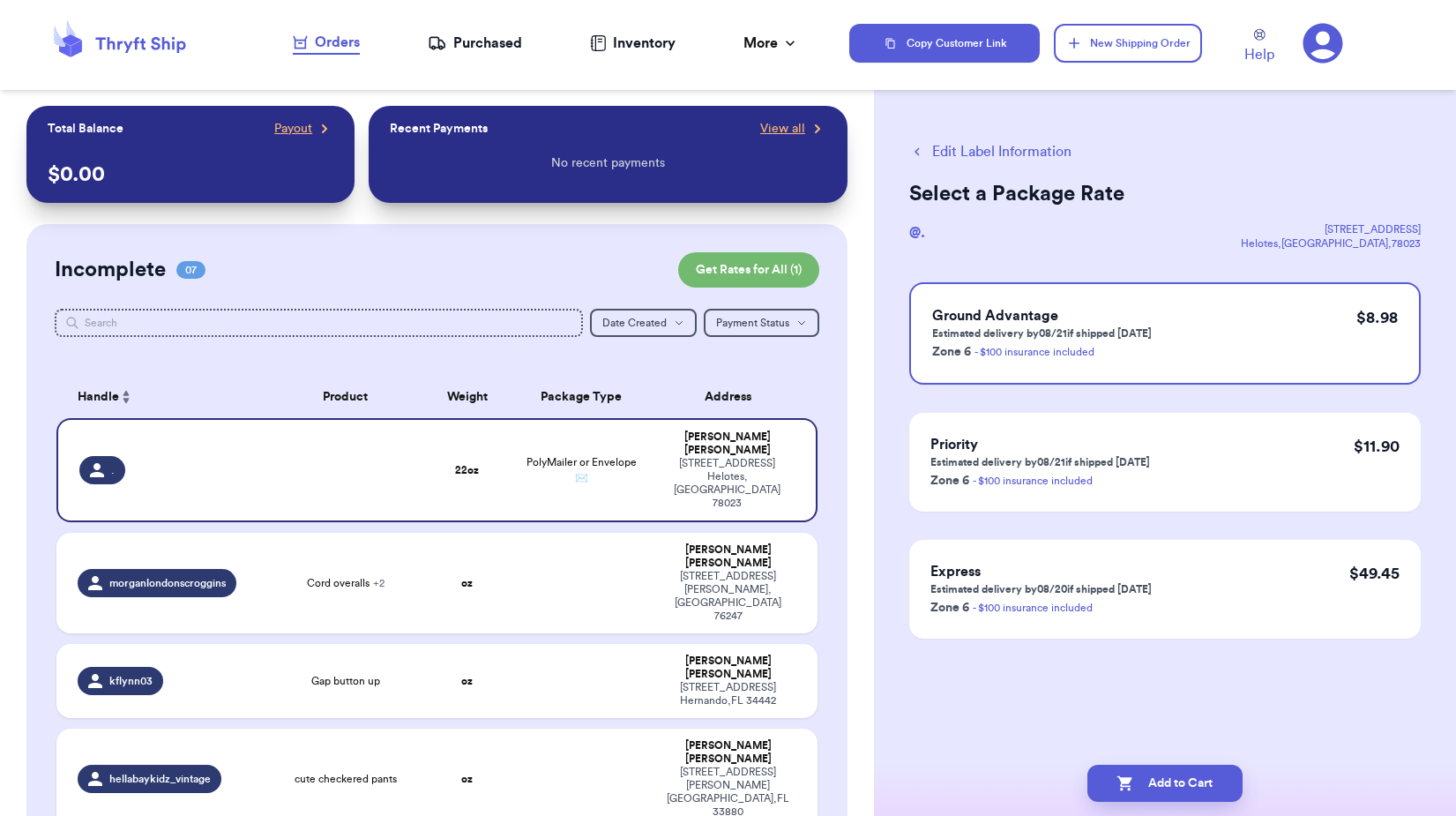
scroll to position [0, 0]
click at [977, 146] on button "Edit Label Information" at bounding box center [990, 151] width 162 height 21
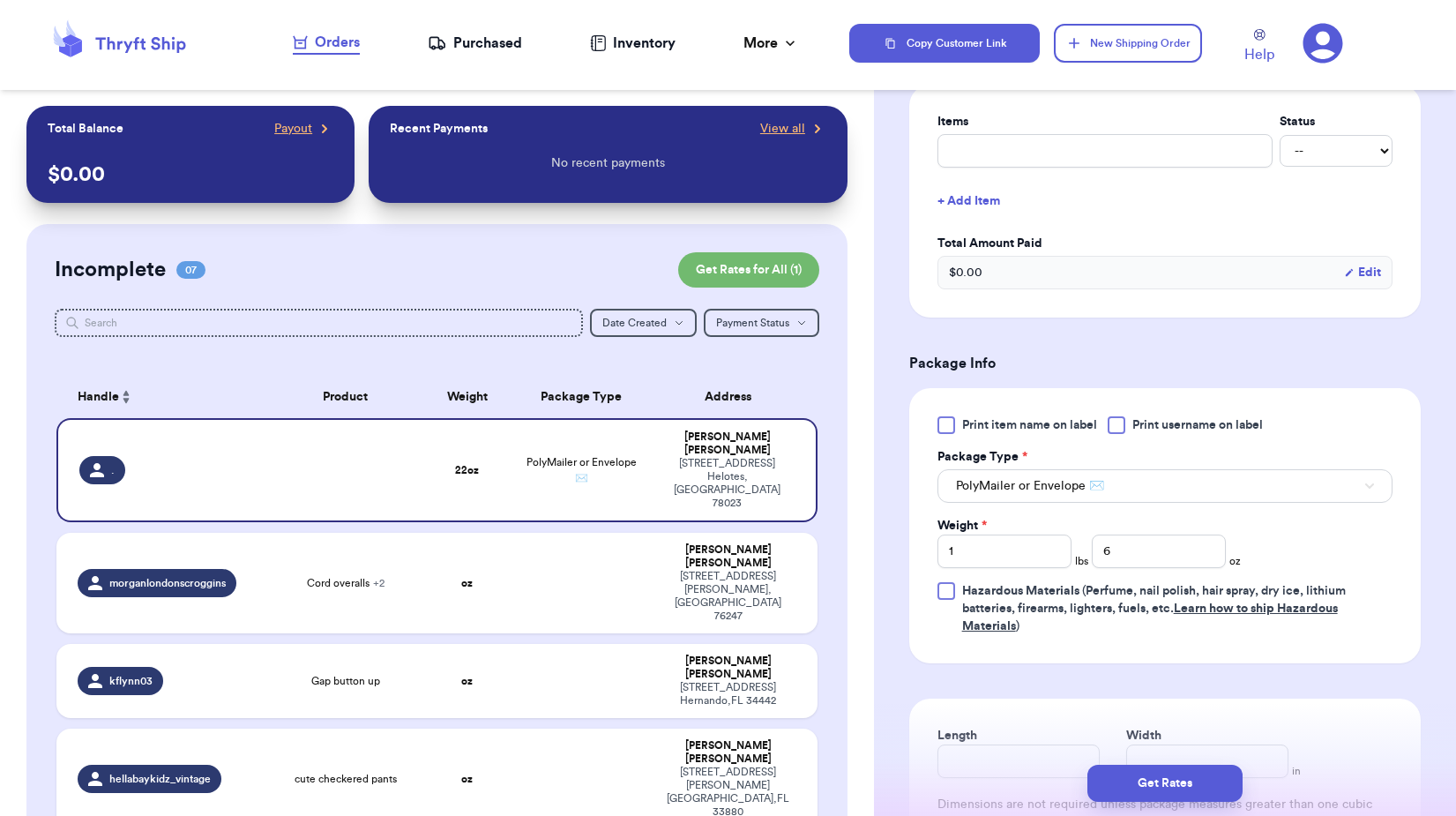
scroll to position [617, 0]
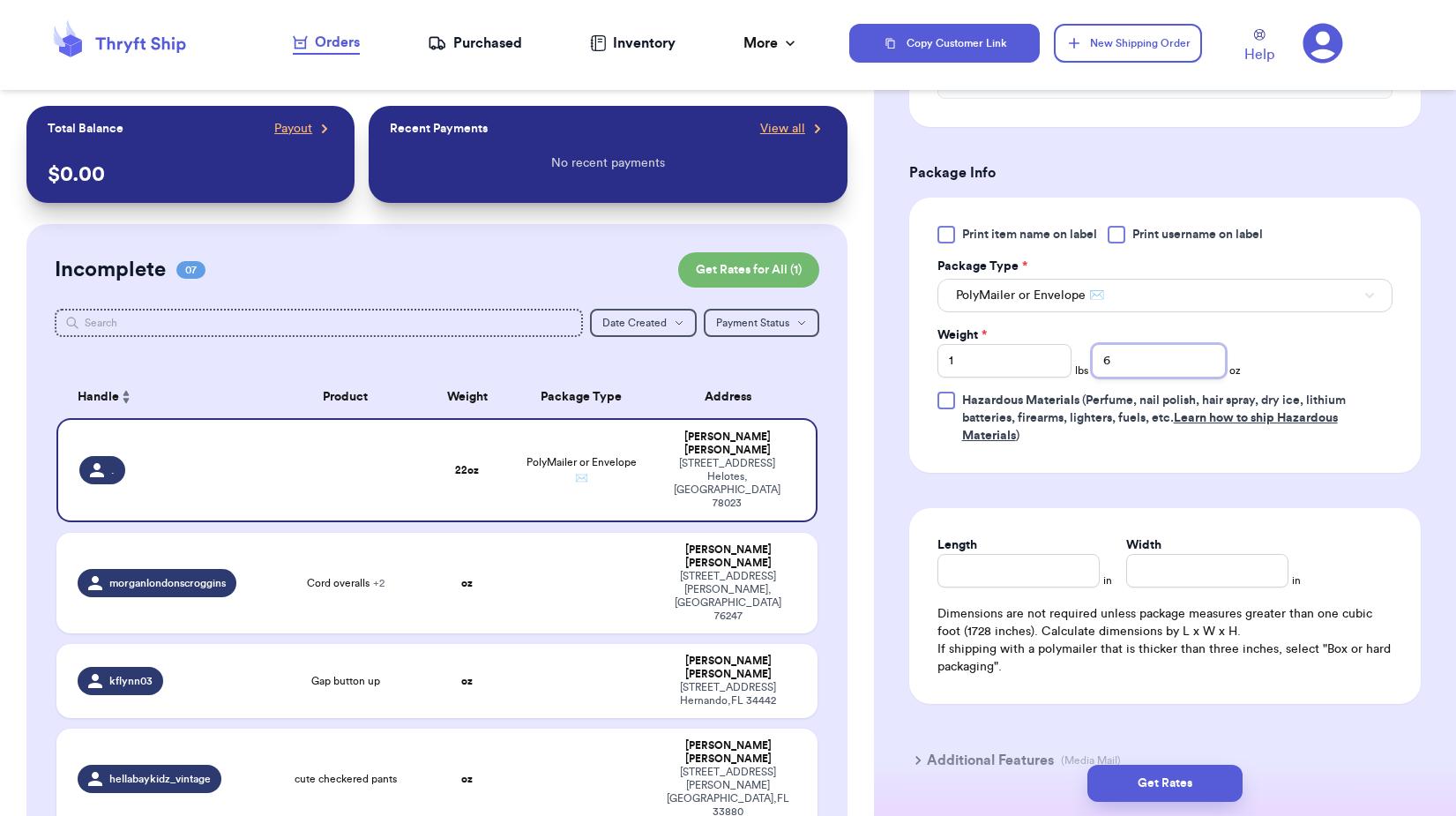
click at [1145, 358] on input "6" at bounding box center [1159, 361] width 134 height 34
click at [1157, 797] on button "Get Rates" at bounding box center [1165, 782] width 155 height 37
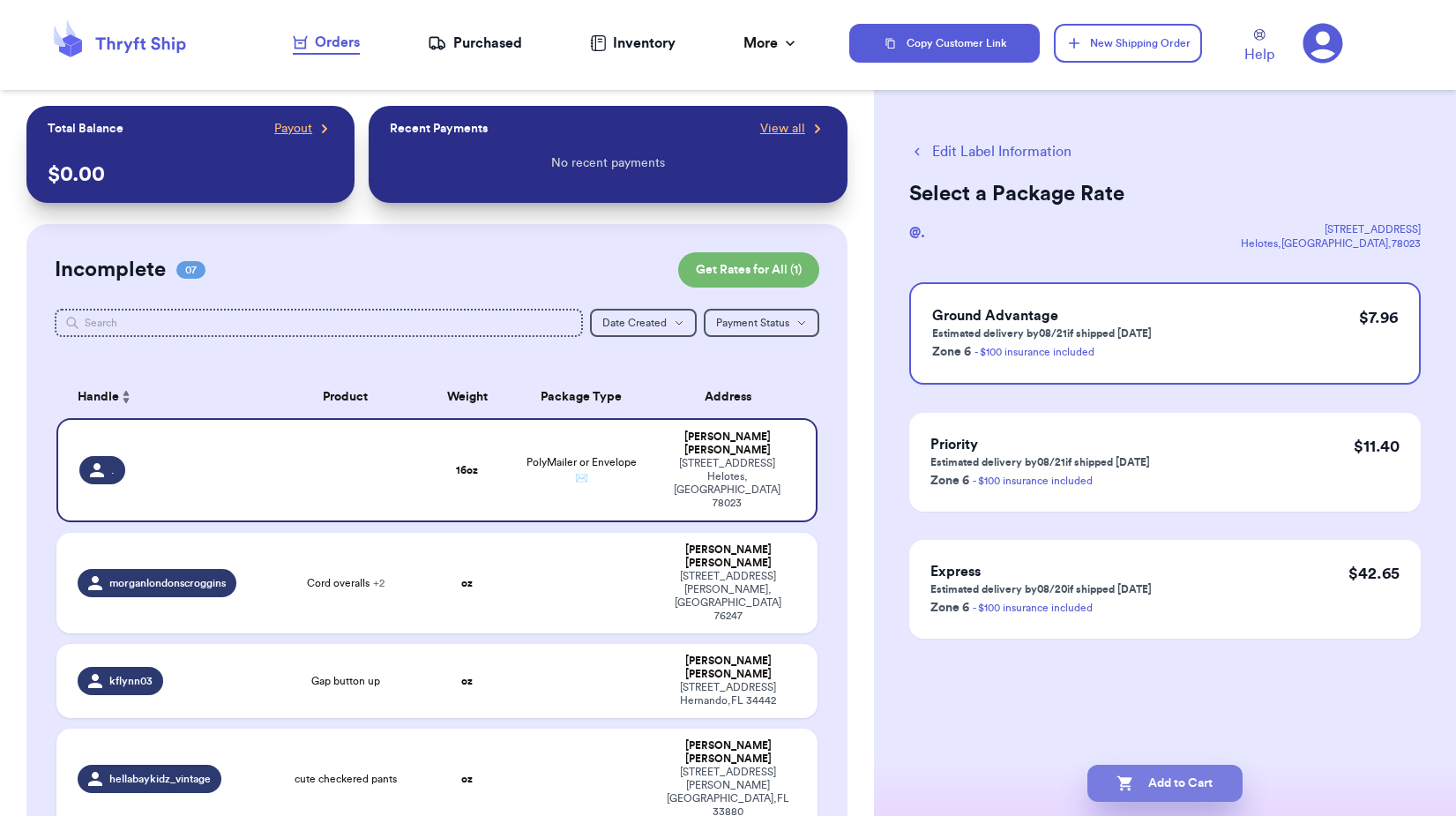
click at [1179, 776] on button "Add to Cart" at bounding box center [1165, 782] width 155 height 37
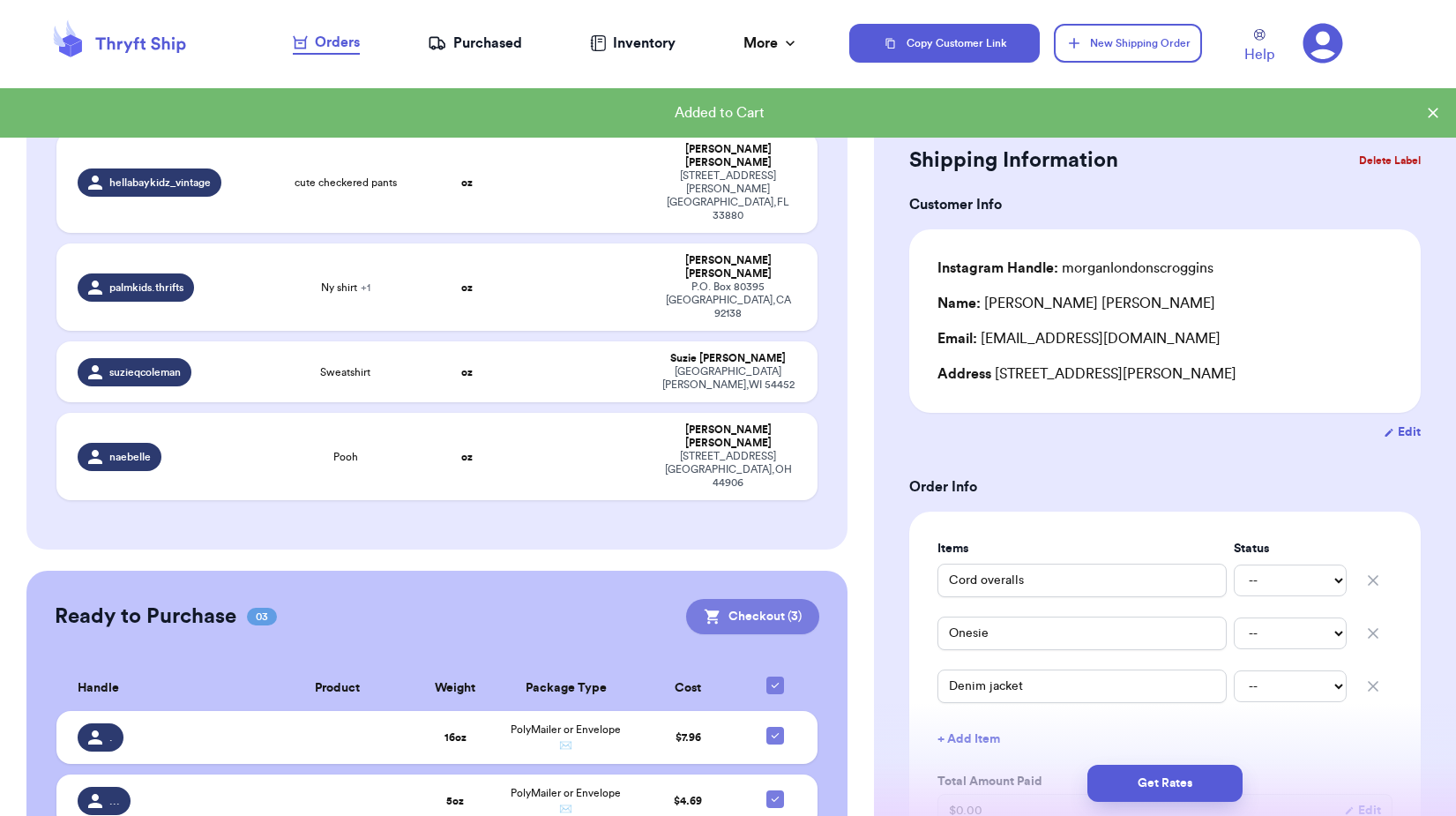
click at [735, 599] on button "Checkout ( 3 )" at bounding box center [753, 616] width 133 height 36
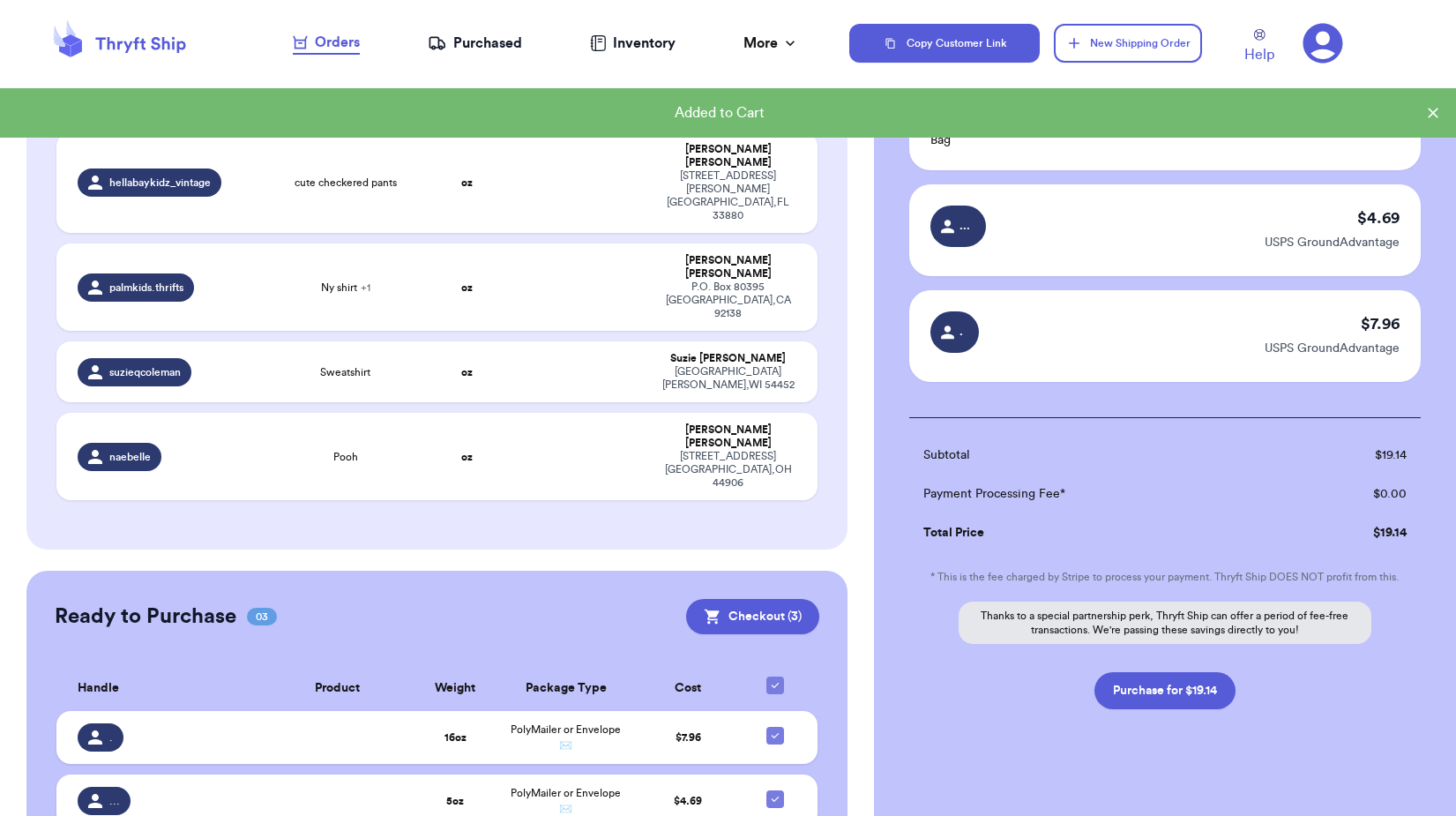
scroll to position [174, 0]
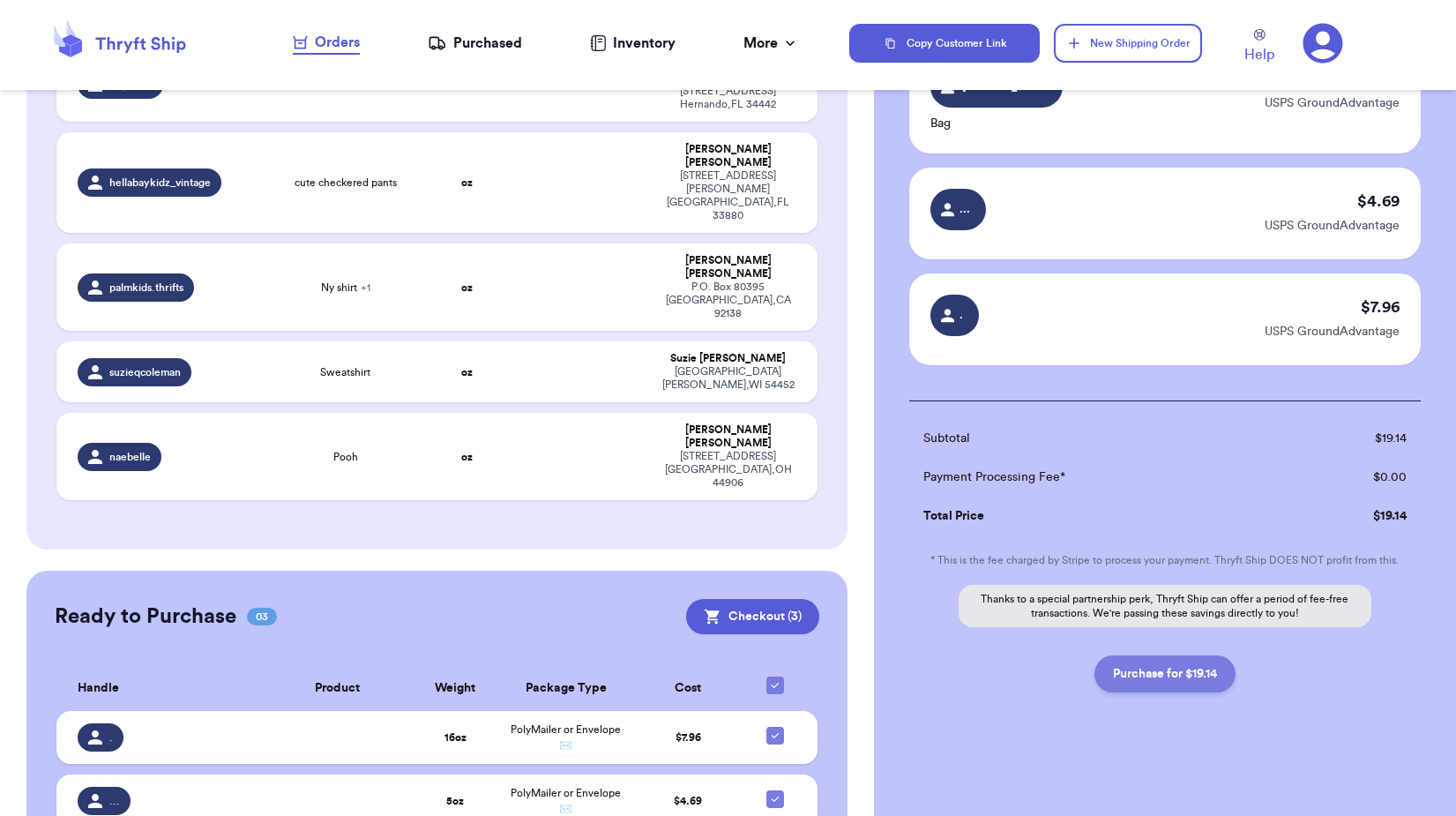
click at [1212, 666] on button "Purchase for $19.14" at bounding box center [1165, 673] width 141 height 37
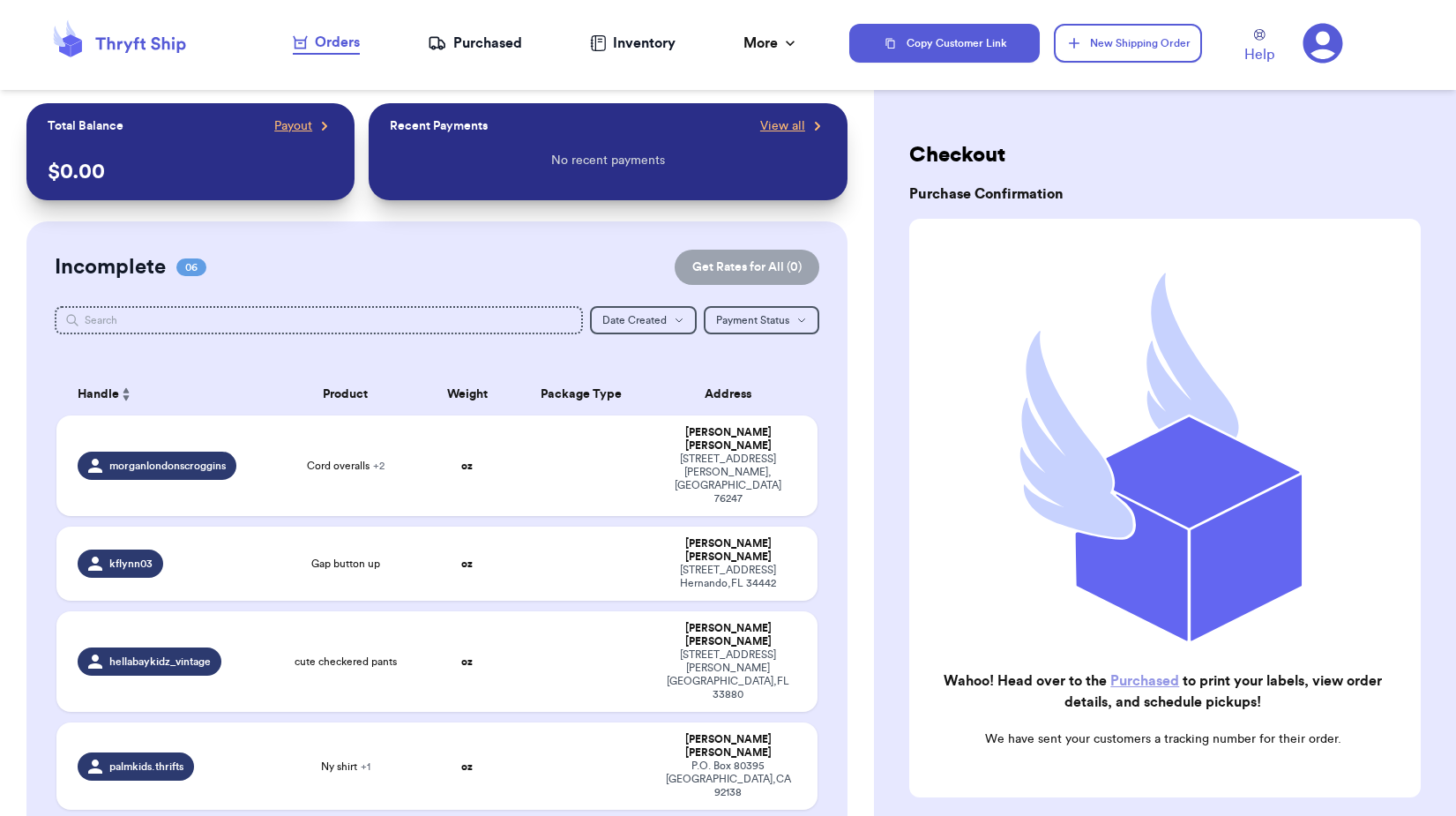
scroll to position [0, 0]
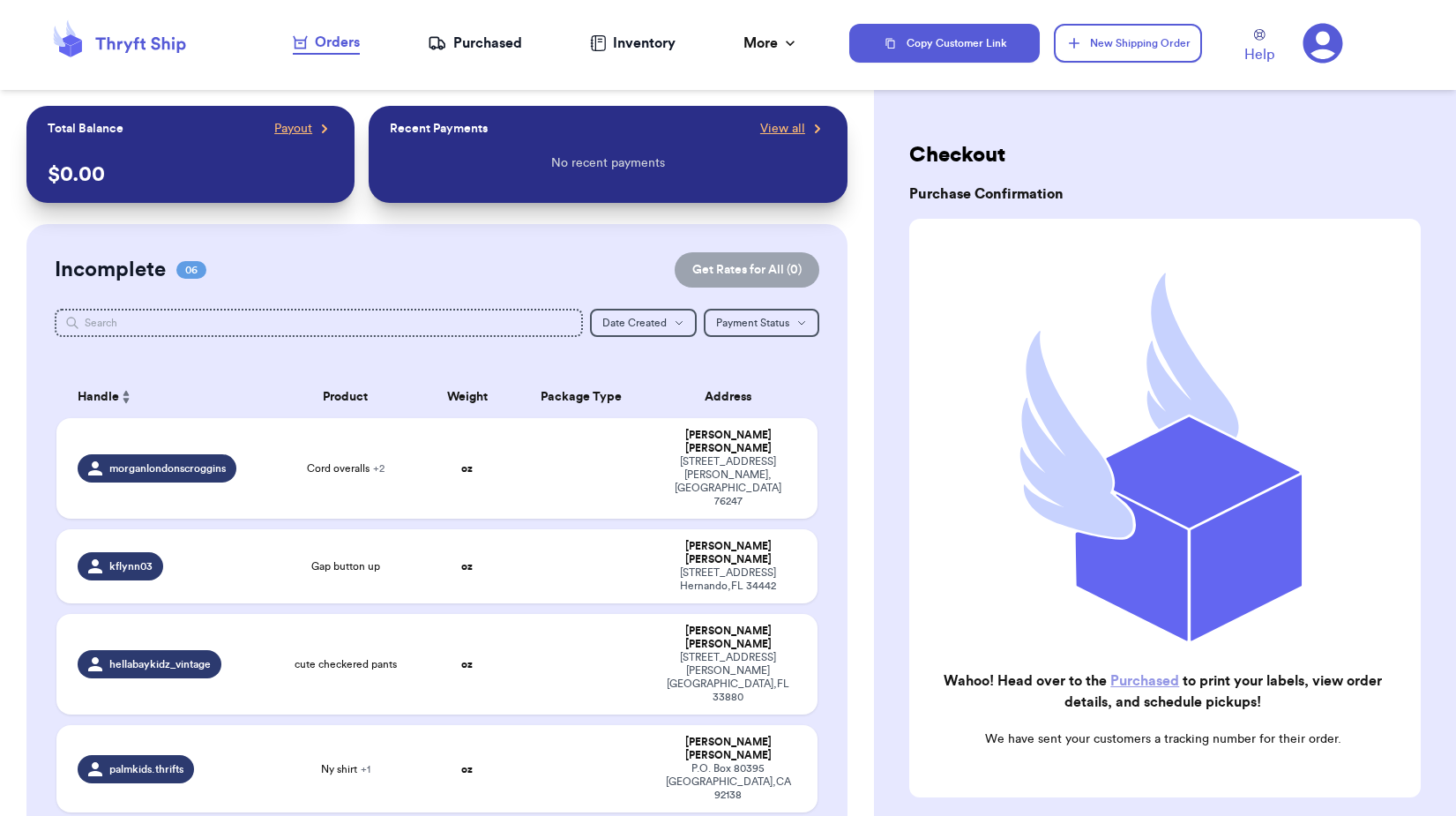
click at [481, 37] on div "Purchased" at bounding box center [475, 42] width 95 height 21
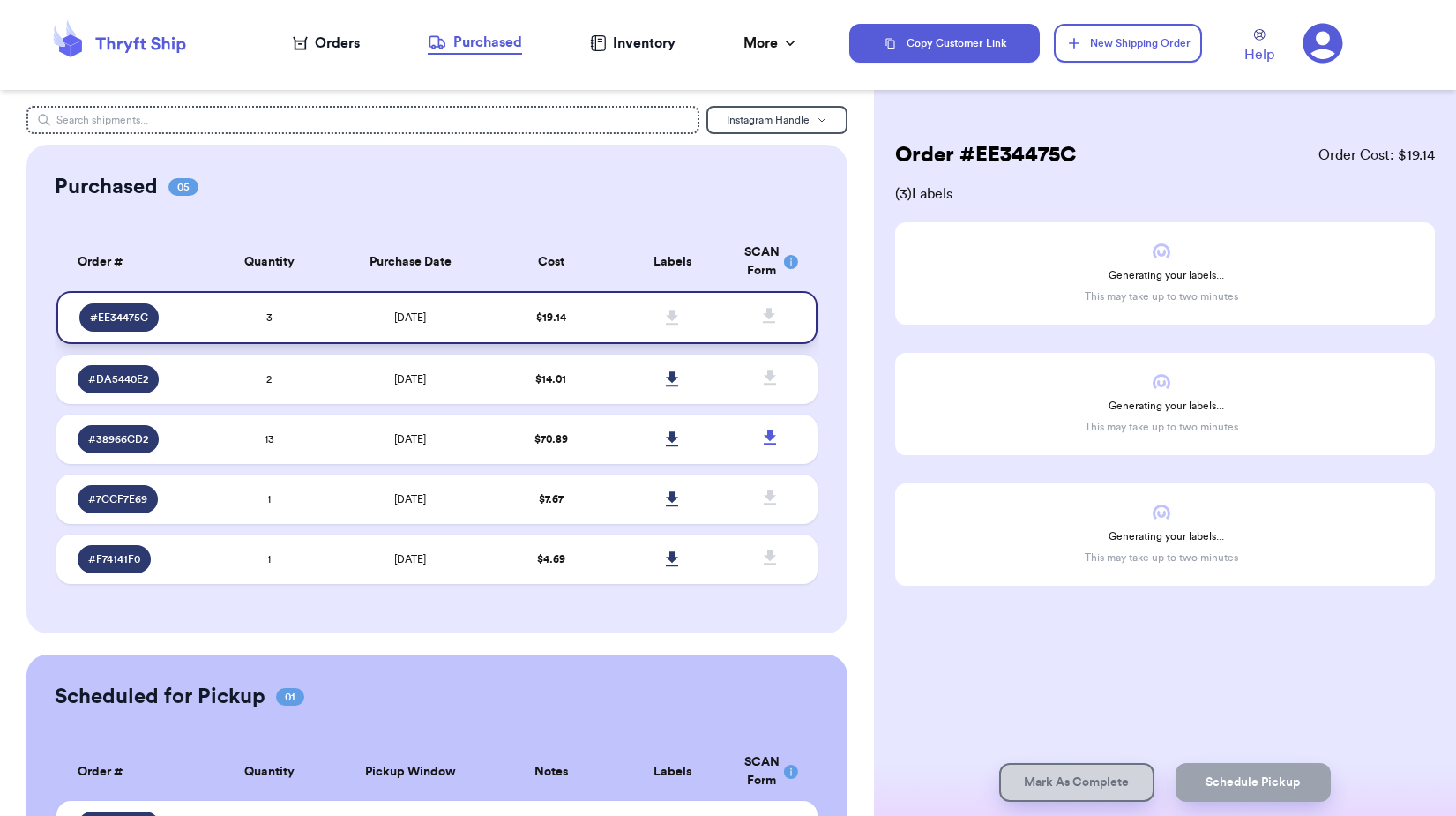
click at [499, 326] on td "$ 19.14" at bounding box center [550, 318] width 121 height 53
click at [707, 379] on td at bounding box center [673, 379] width 121 height 49
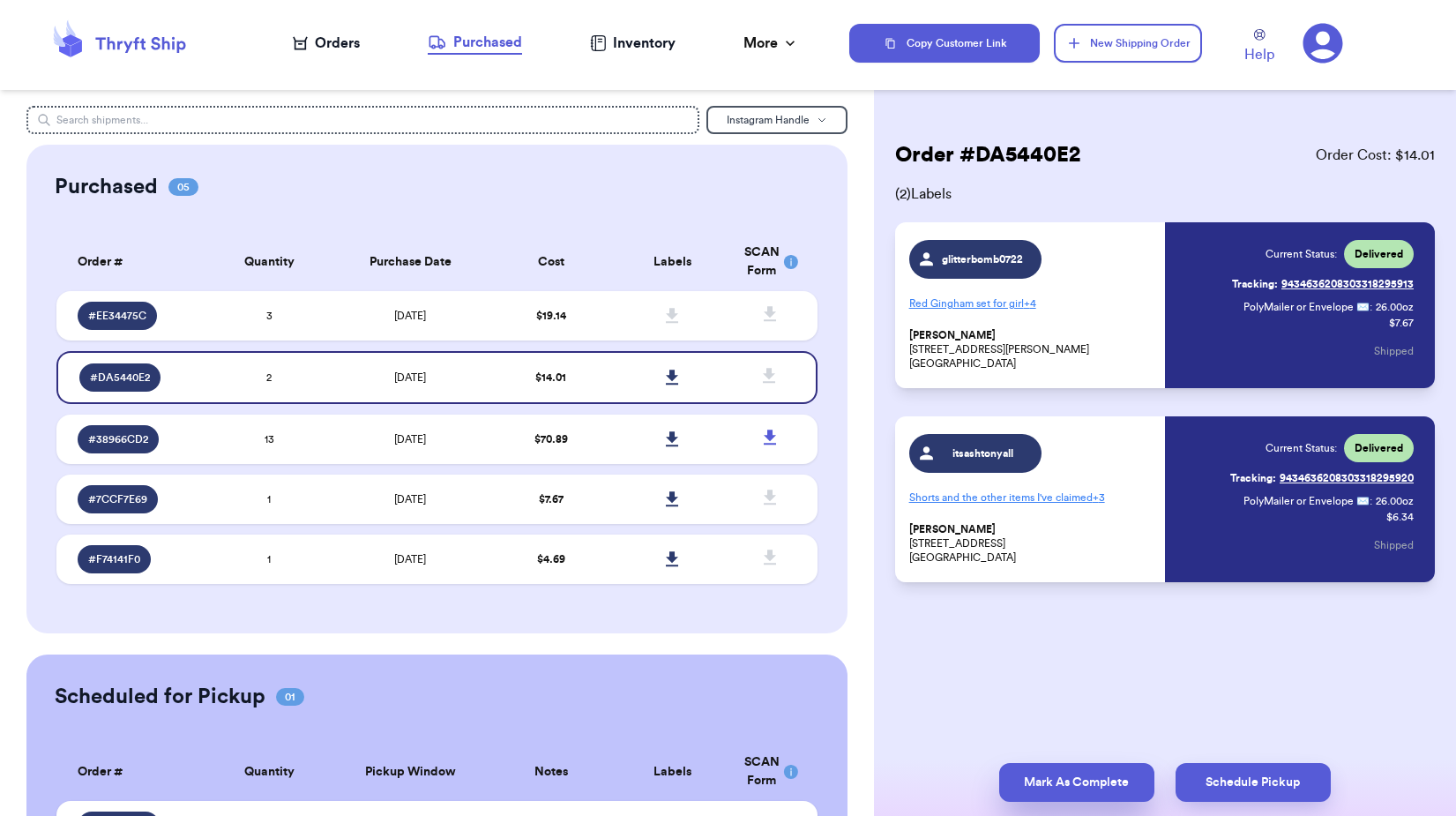
click at [1095, 779] on button "Mark As Complete" at bounding box center [1077, 781] width 155 height 39
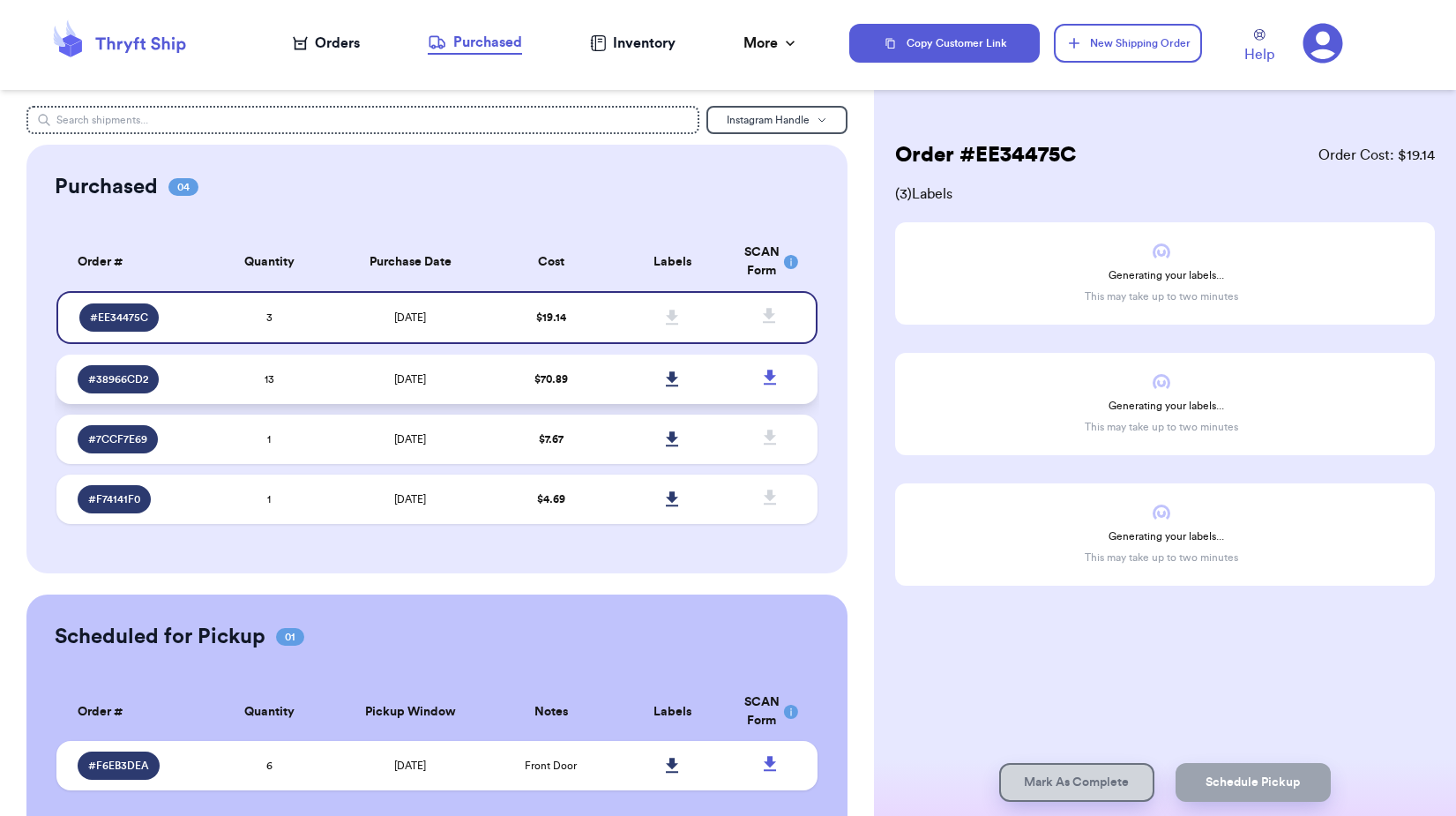
click at [703, 384] on td at bounding box center [673, 379] width 121 height 49
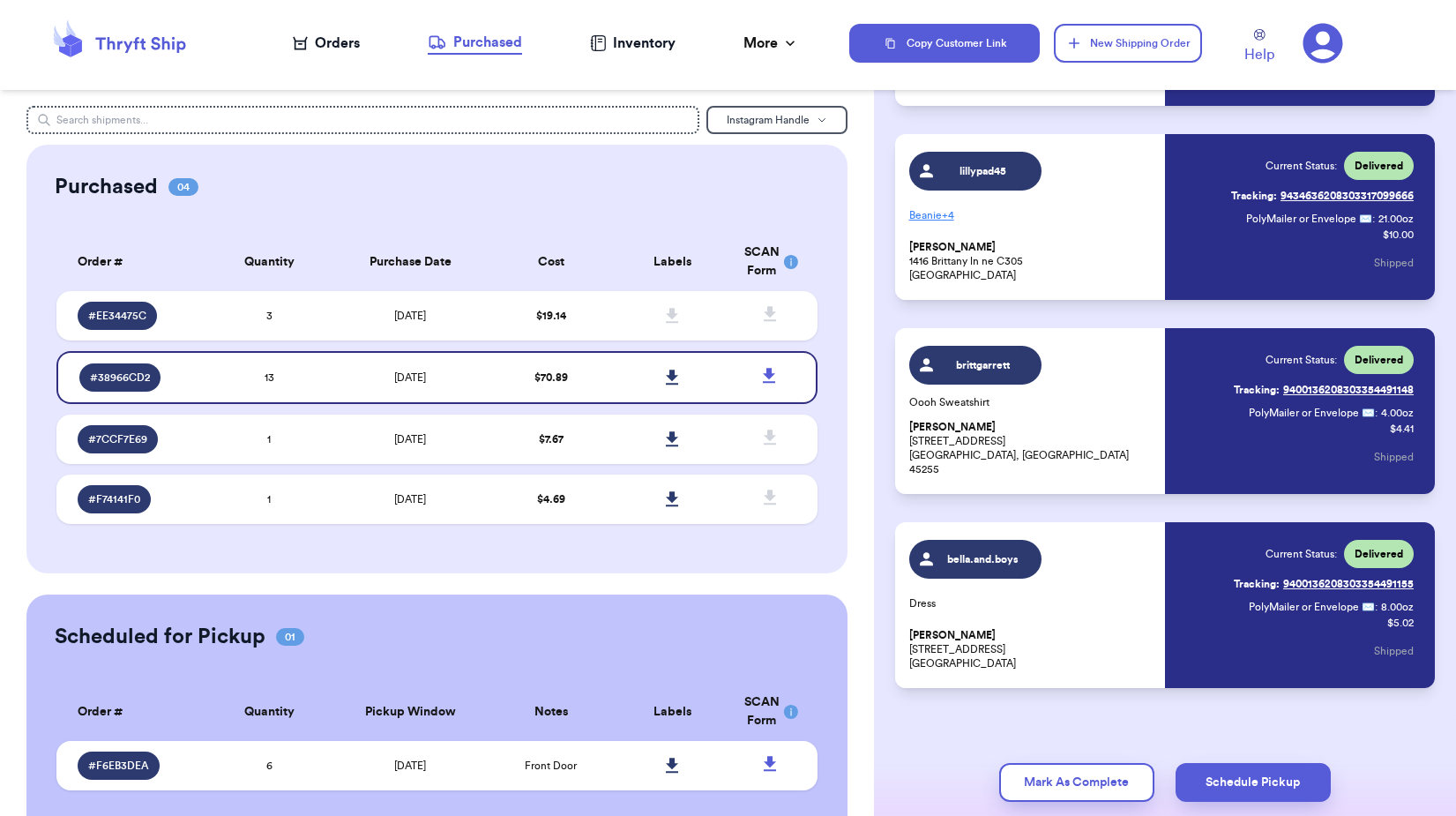
scroll to position [2042, 0]
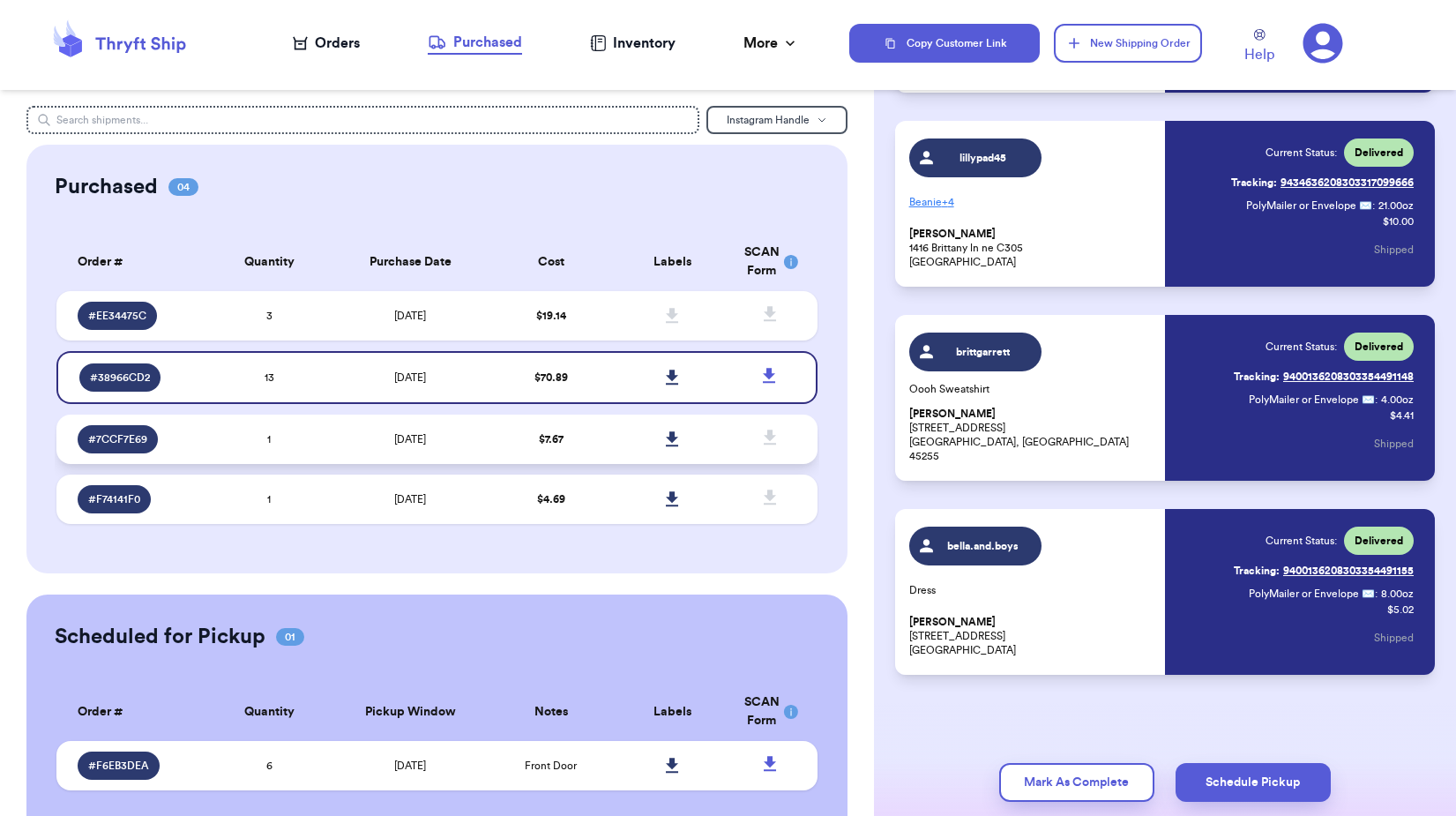
click at [715, 448] on td at bounding box center [673, 440] width 121 height 49
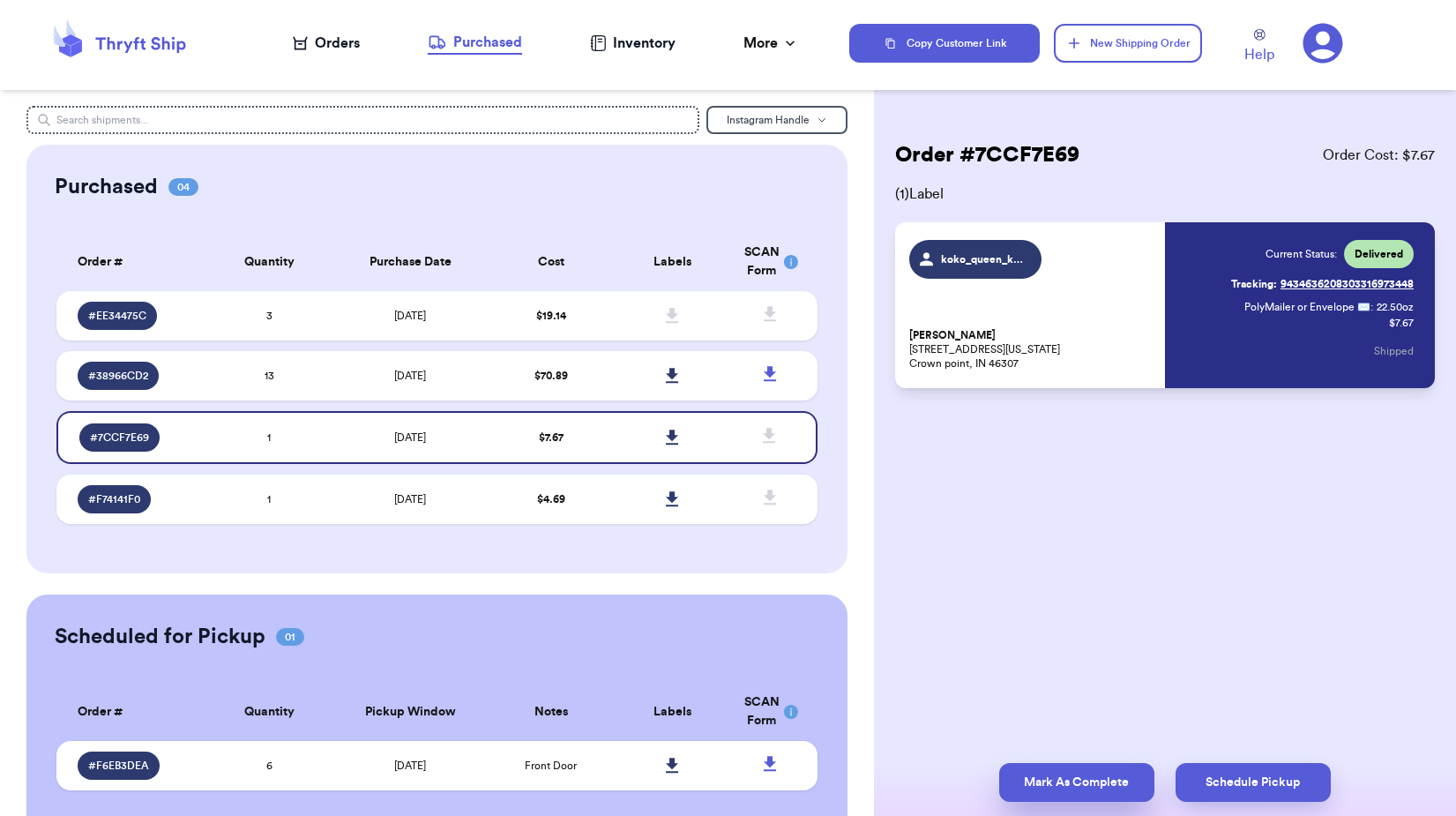
click at [1052, 775] on button "Mark As Complete" at bounding box center [1077, 781] width 155 height 39
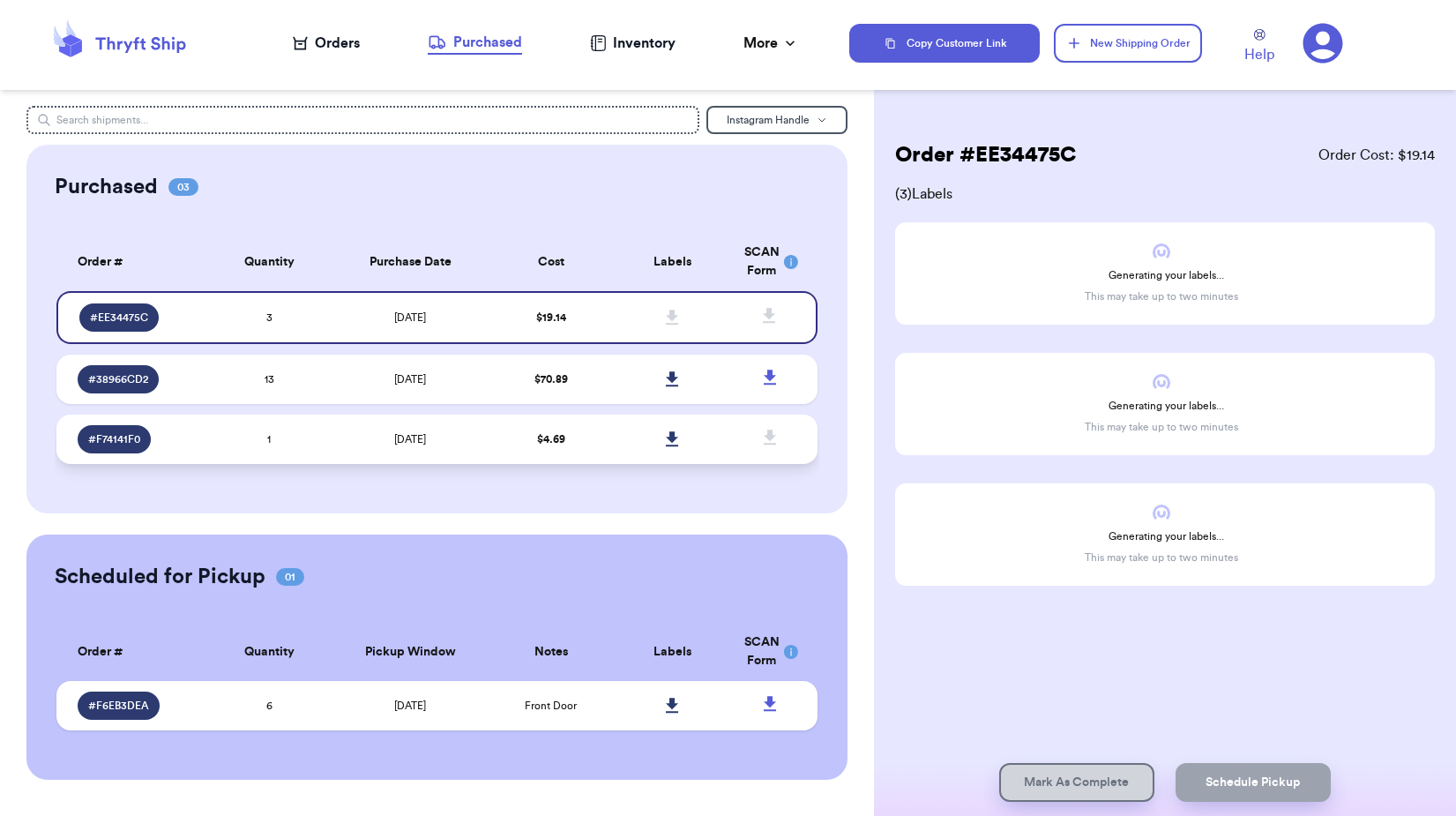
click at [606, 428] on td "$ 4.69" at bounding box center [550, 440] width 121 height 49
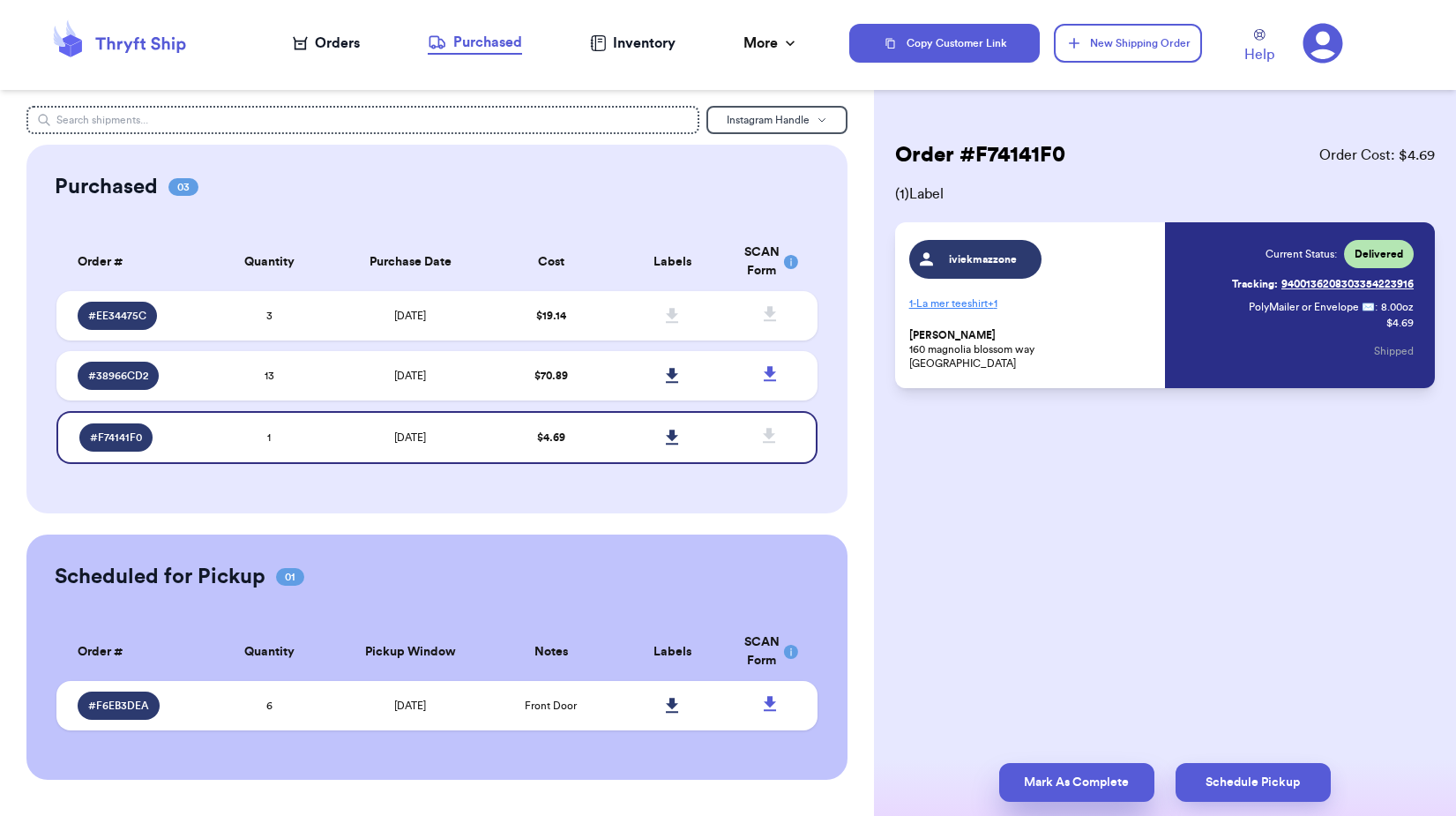
click at [1079, 777] on button "Mark As Complete" at bounding box center [1077, 781] width 155 height 39
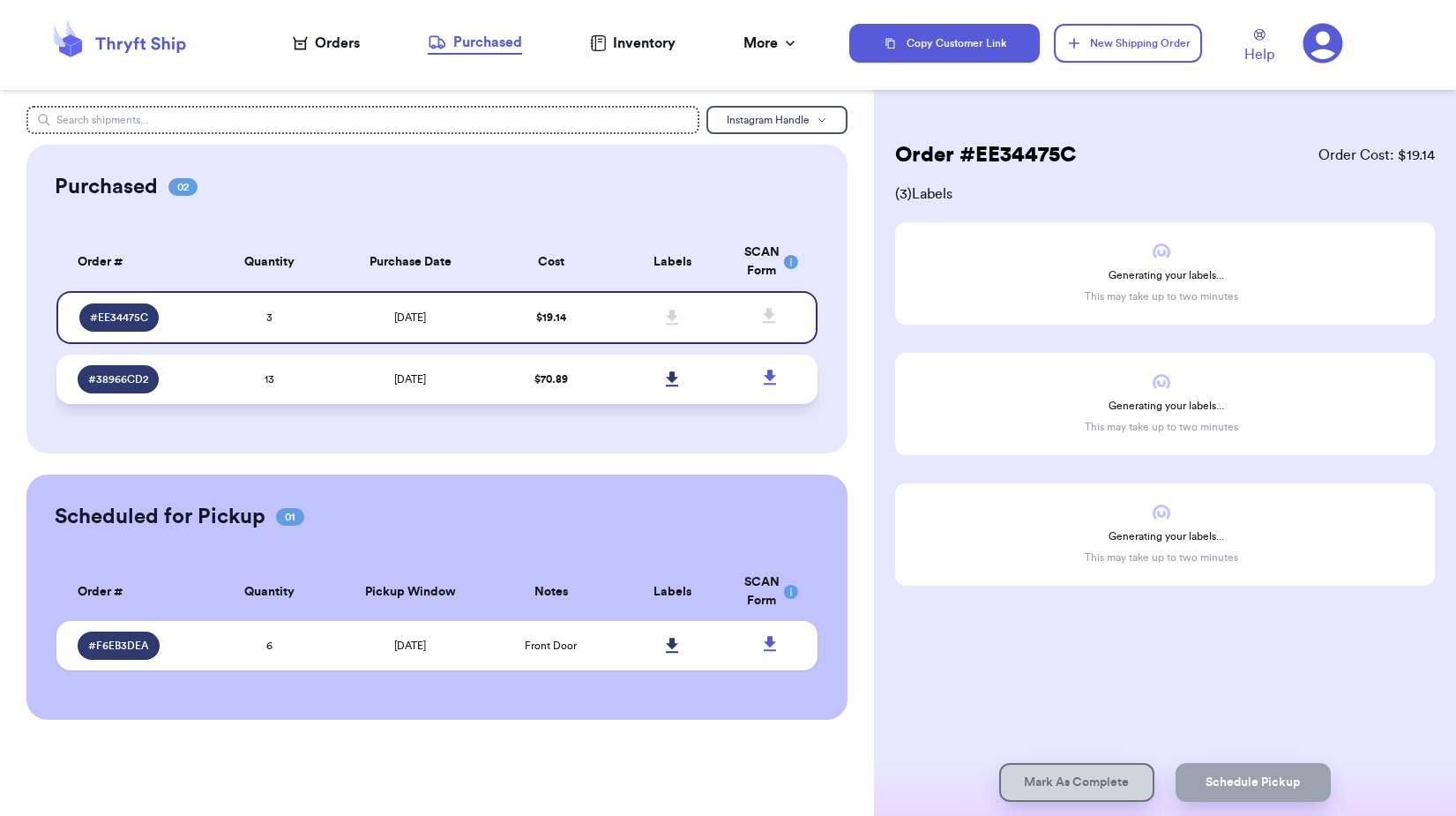
click at [600, 384] on td "$ 70.89" at bounding box center [550, 379] width 121 height 49
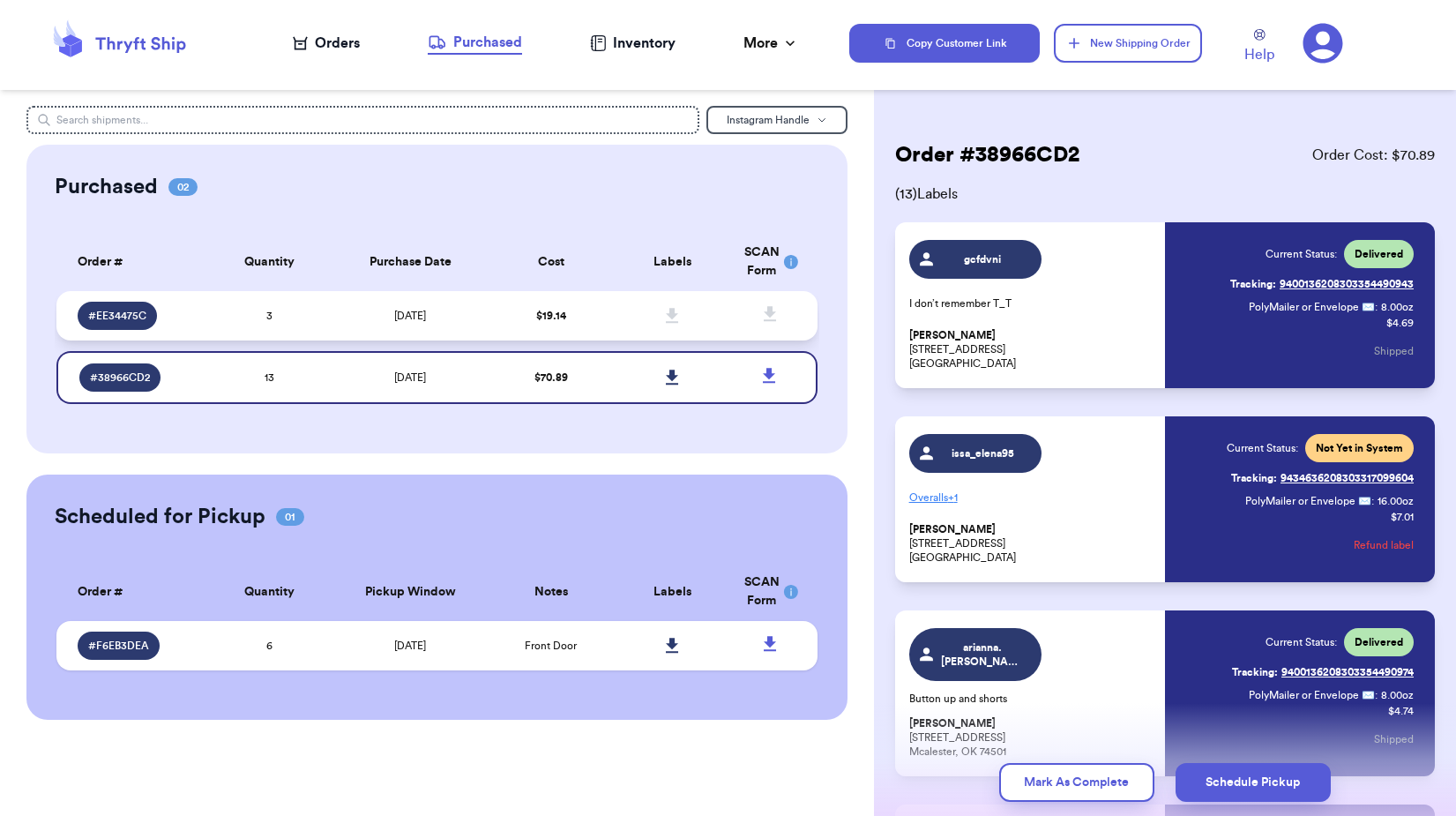
click at [612, 312] on td at bounding box center [673, 316] width 121 height 49
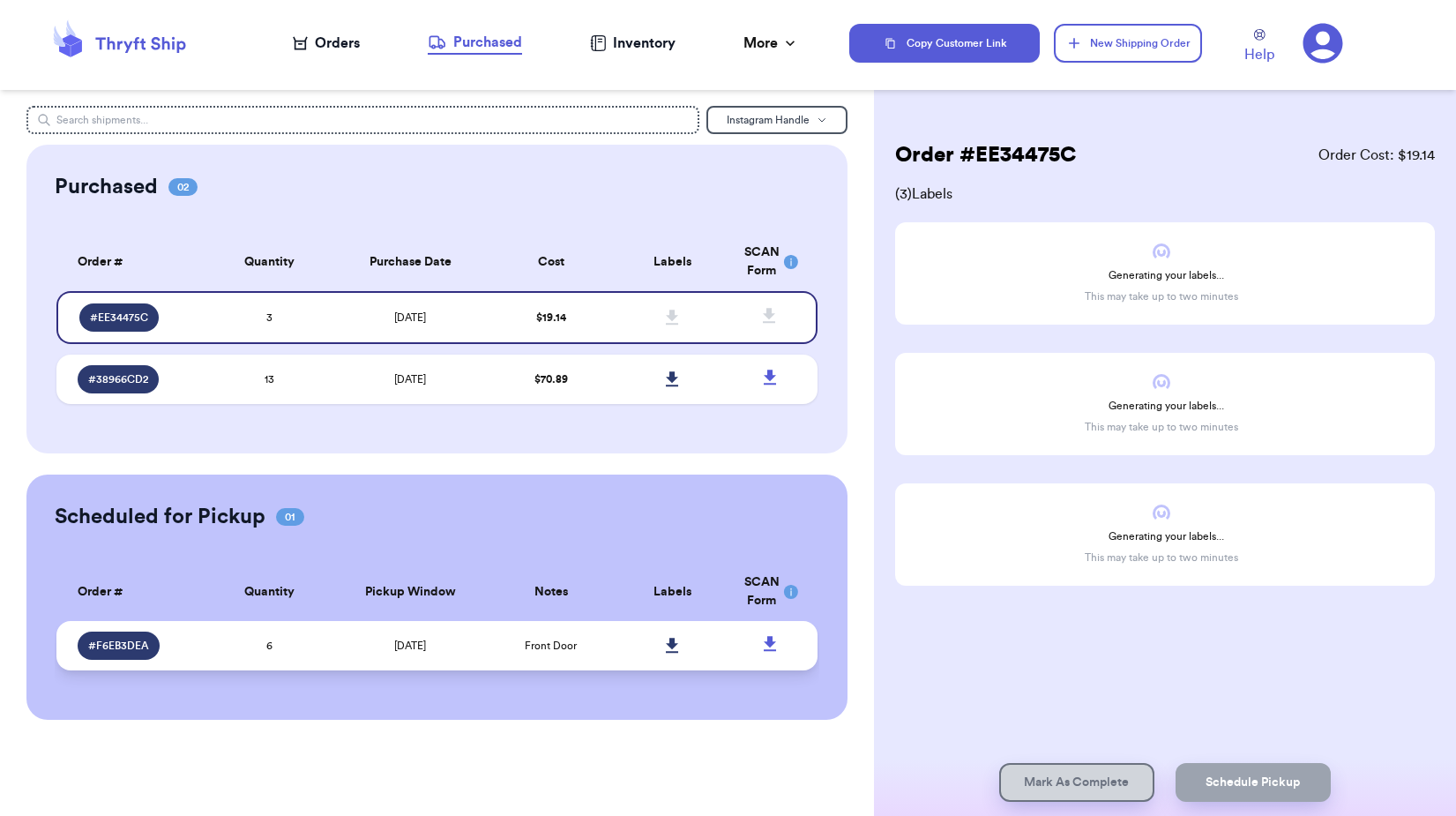
click at [605, 653] on td "Front Door" at bounding box center [550, 646] width 121 height 49
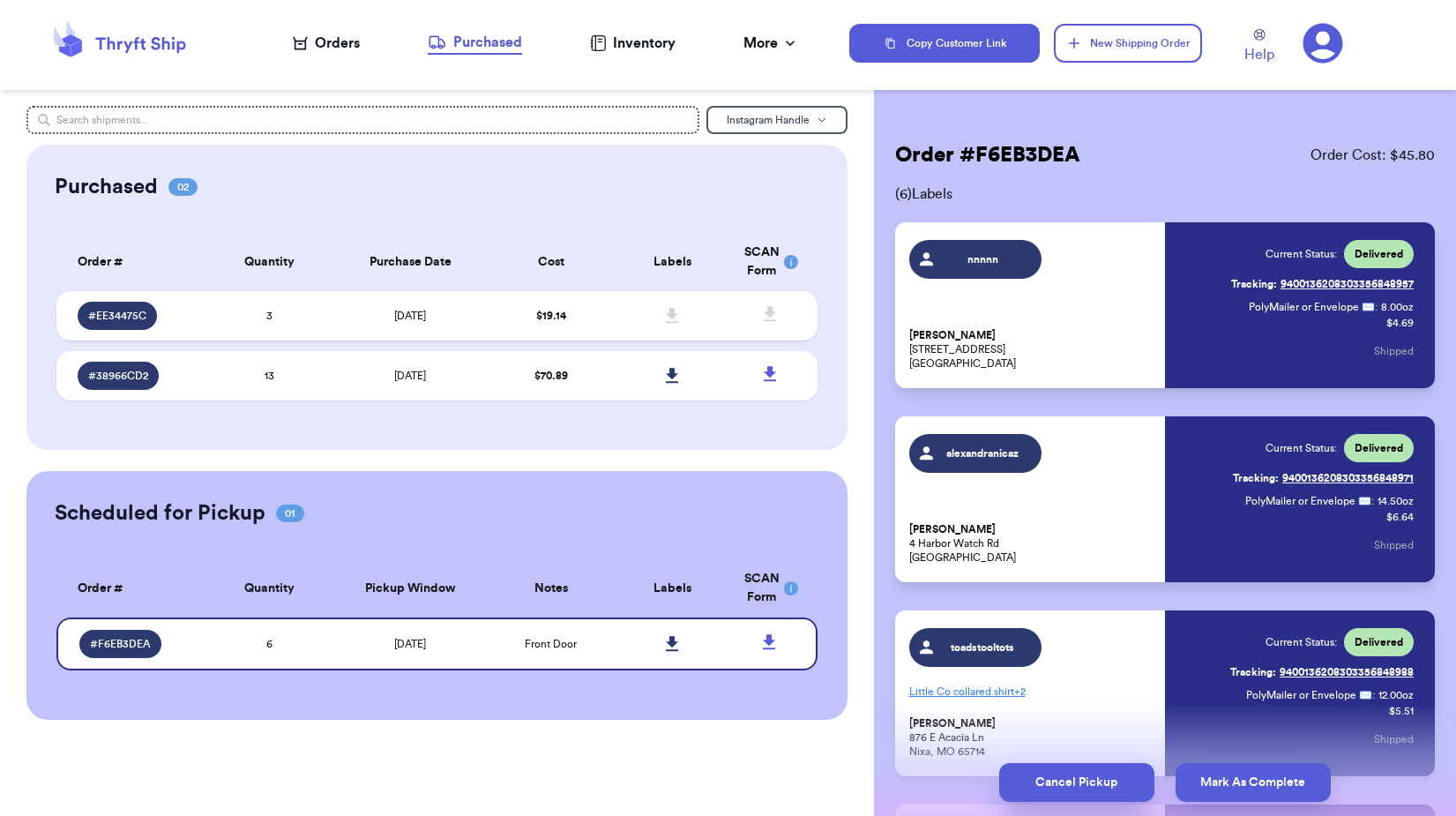
click at [1076, 771] on button "Cancel Pickup" at bounding box center [1077, 781] width 155 height 39
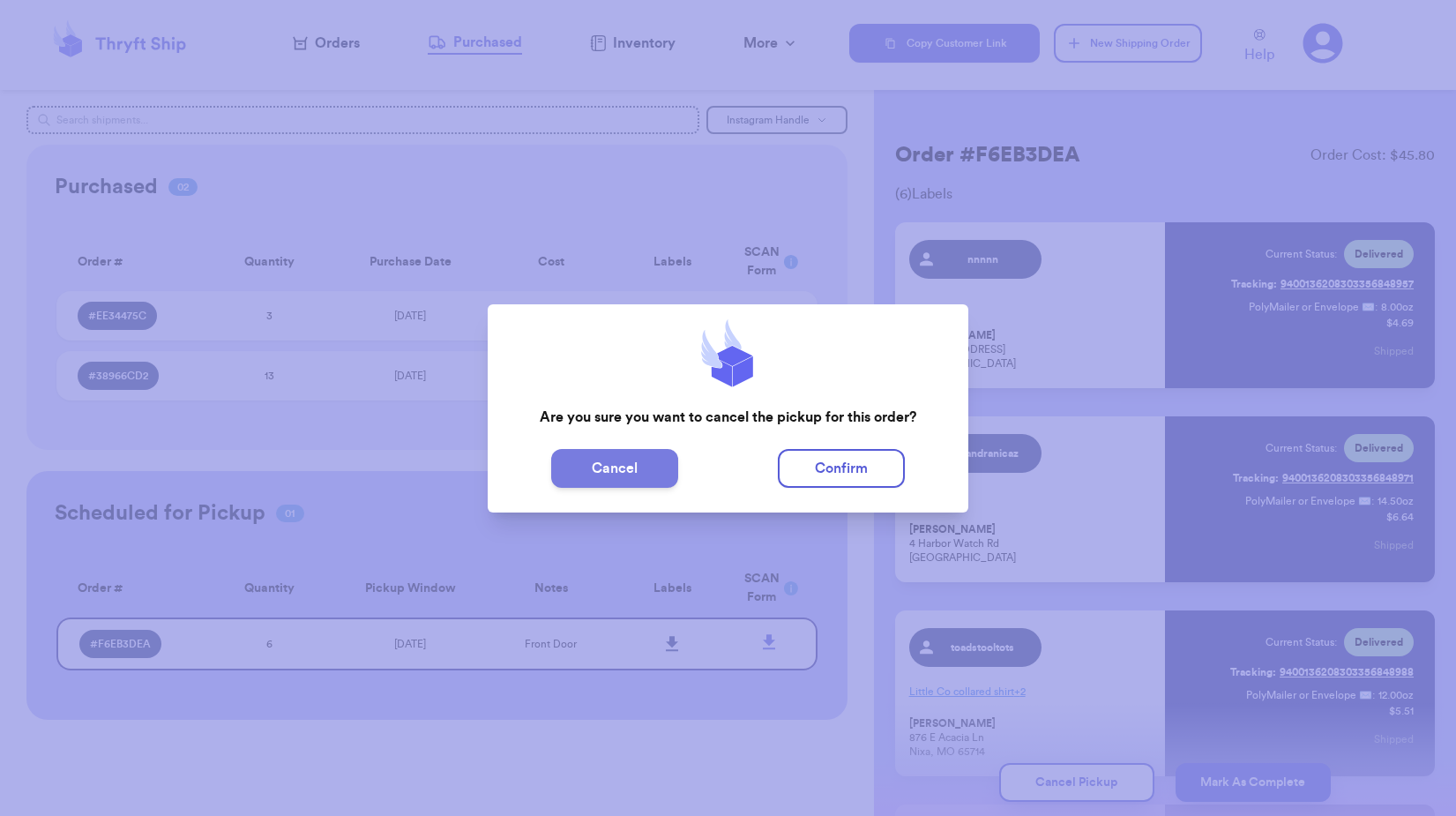
click at [653, 464] on button "Cancel" at bounding box center [614, 467] width 127 height 39
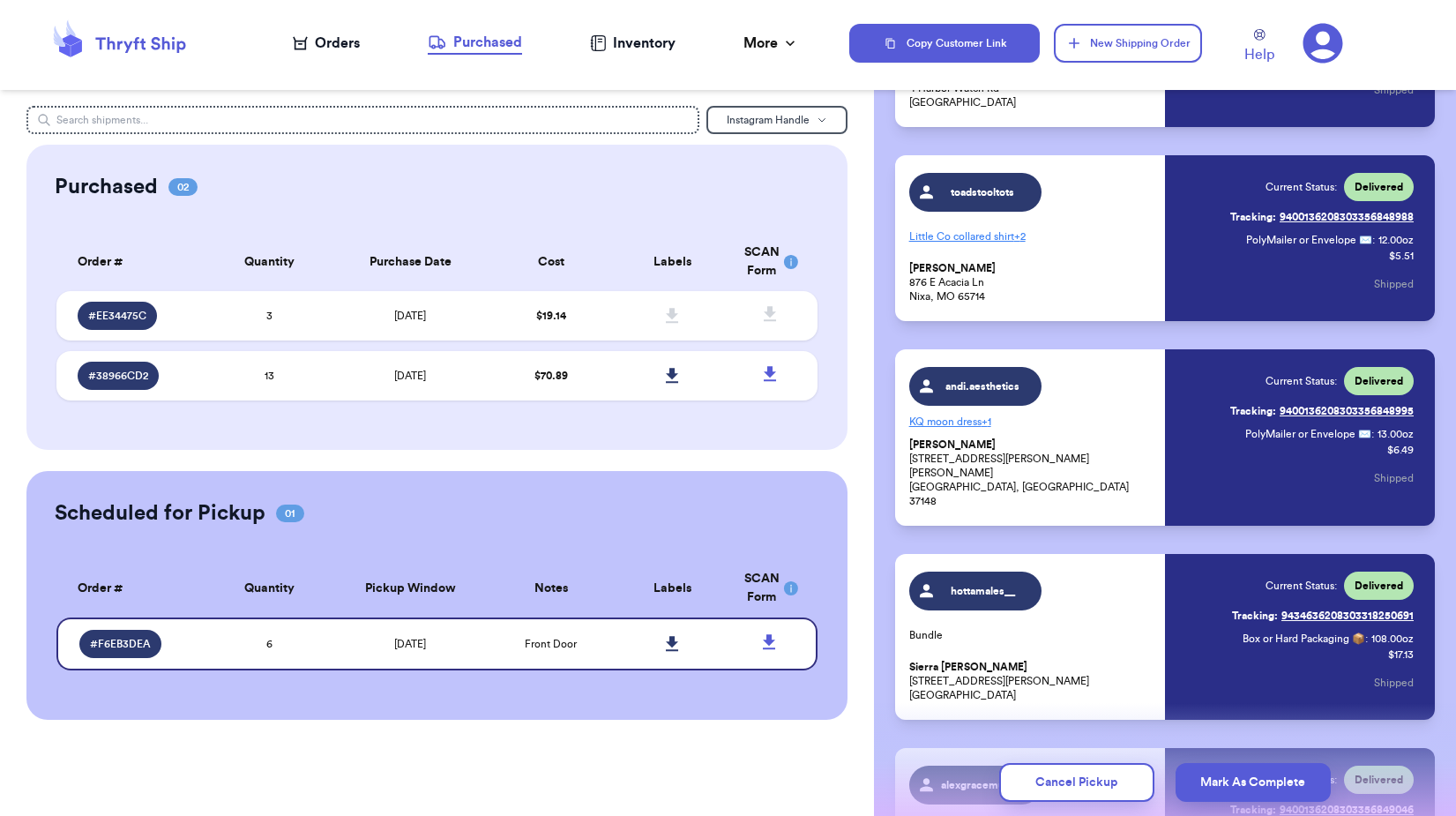
scroll to position [684, 0]
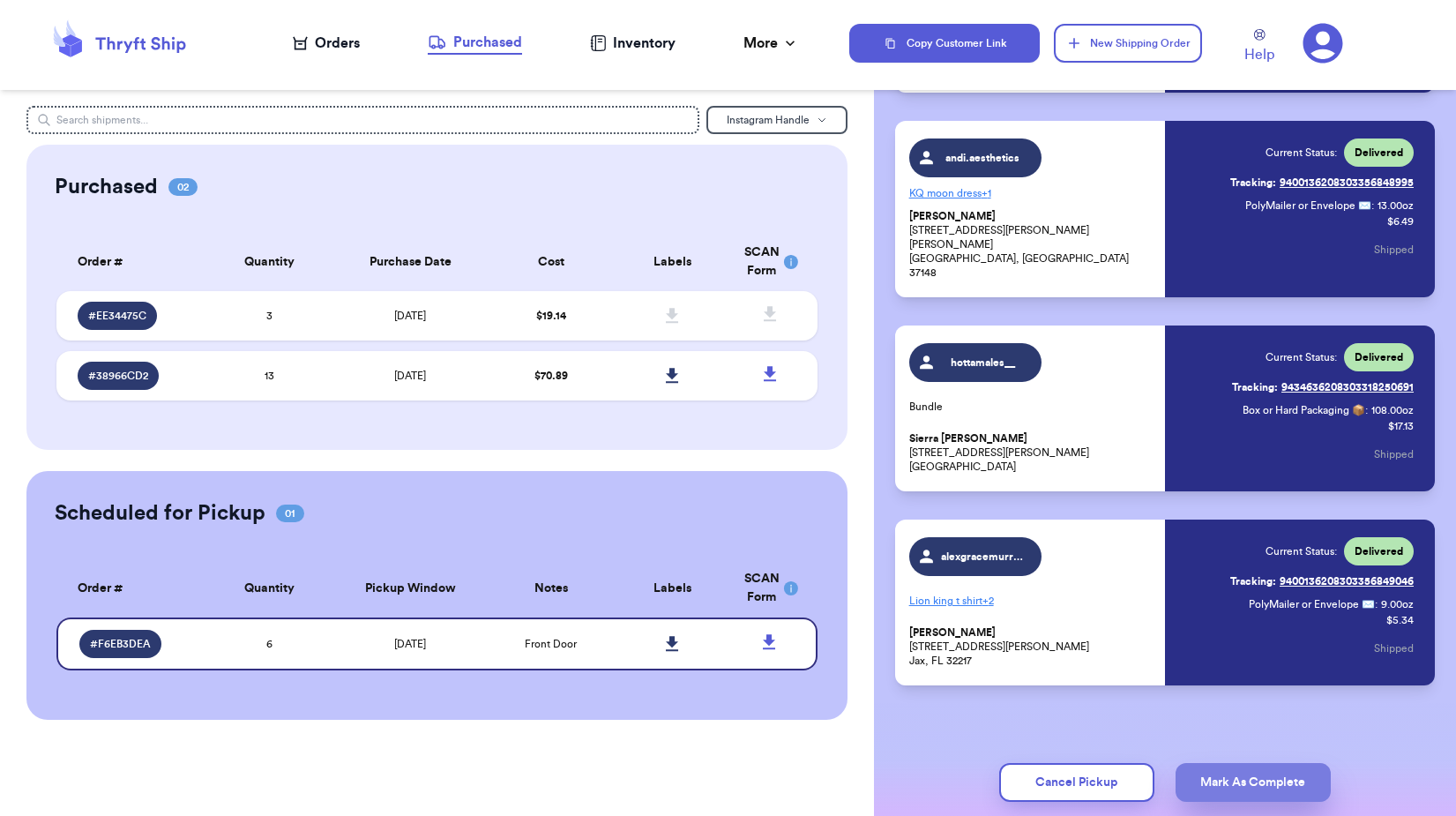
click at [1282, 785] on button "Mark As Complete" at bounding box center [1253, 781] width 155 height 39
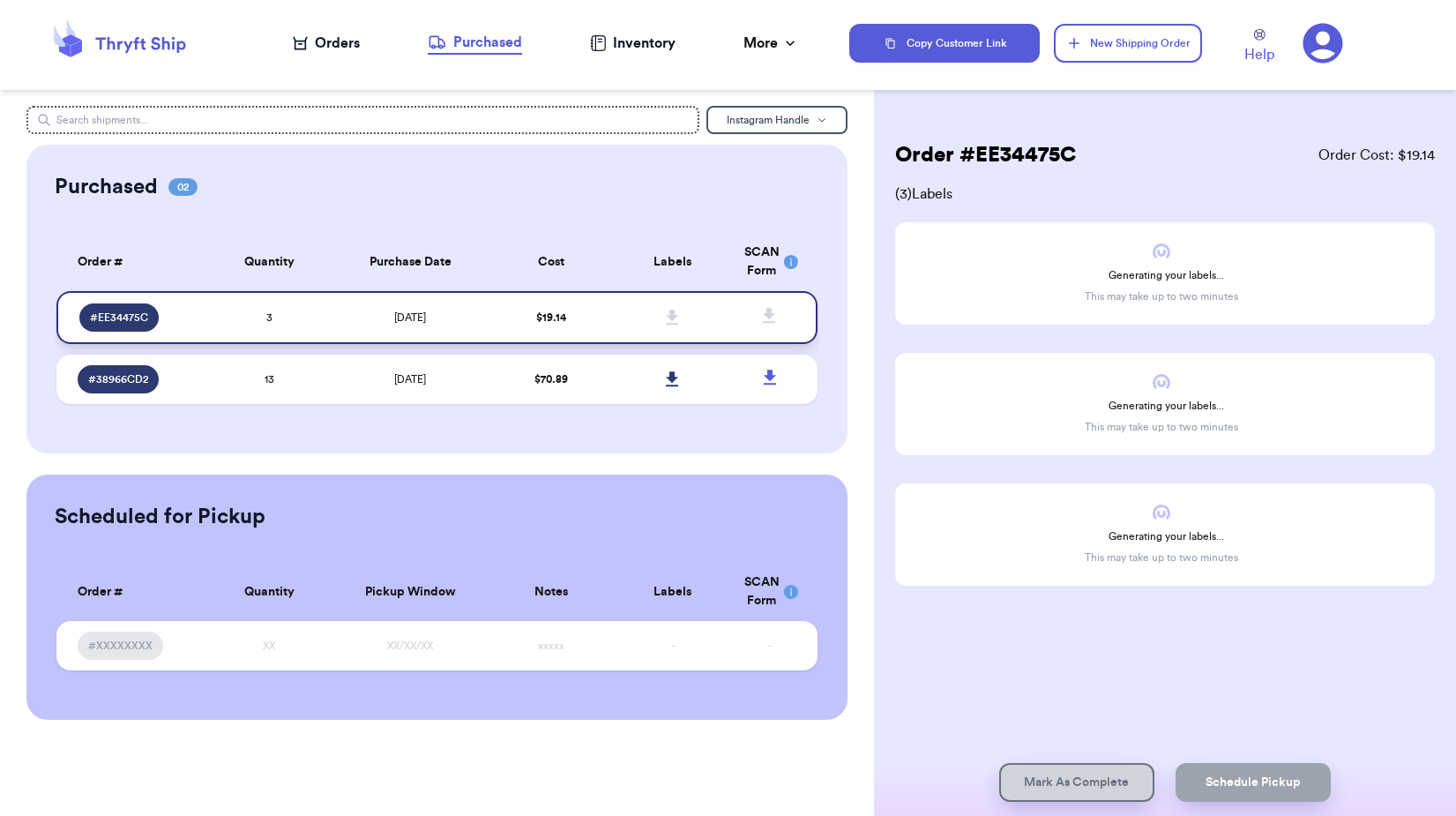
click at [707, 310] on td at bounding box center [673, 318] width 121 height 53
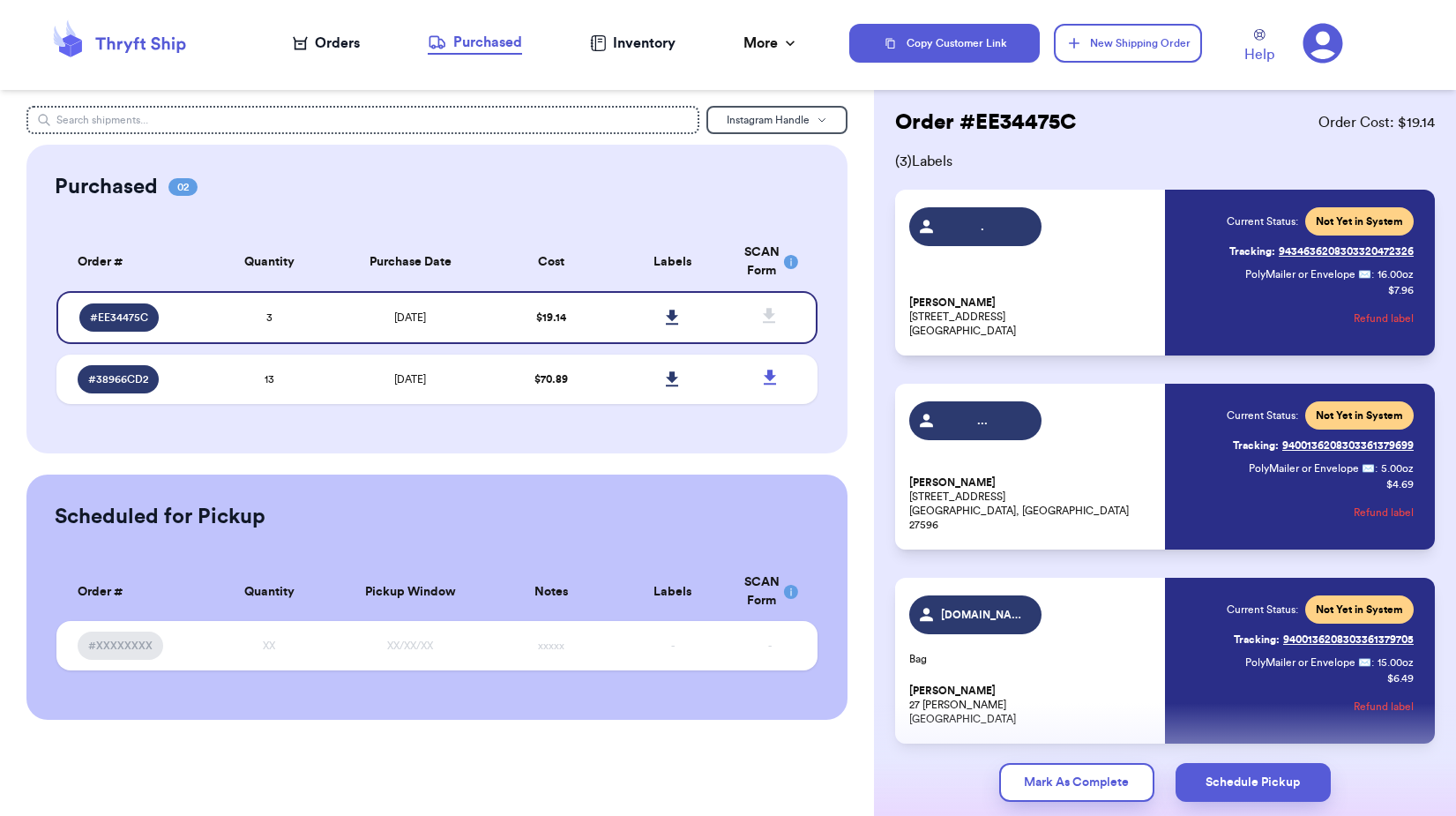
scroll to position [102, 0]
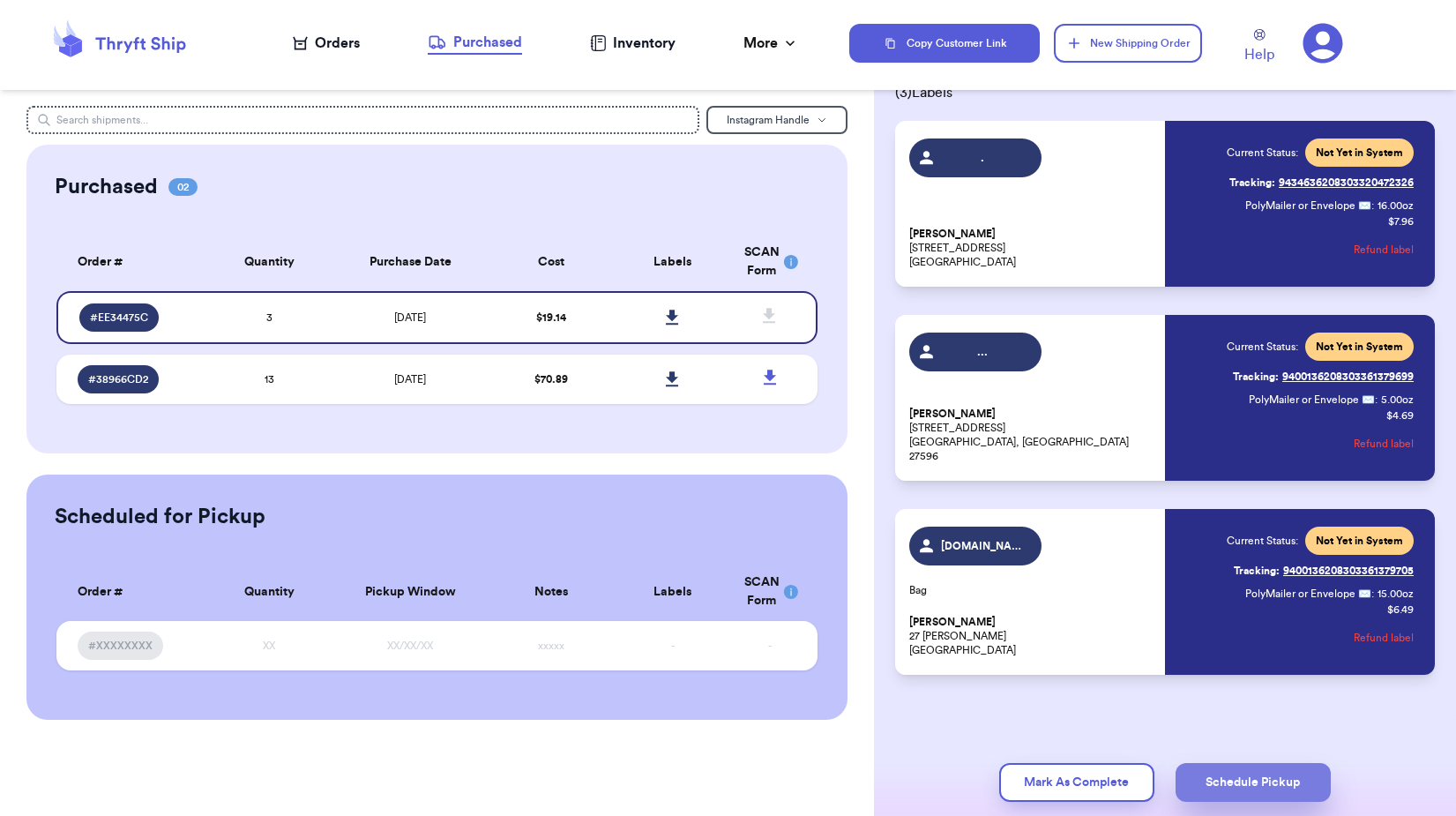
click at [1254, 774] on button "Schedule Pickup" at bounding box center [1253, 781] width 155 height 39
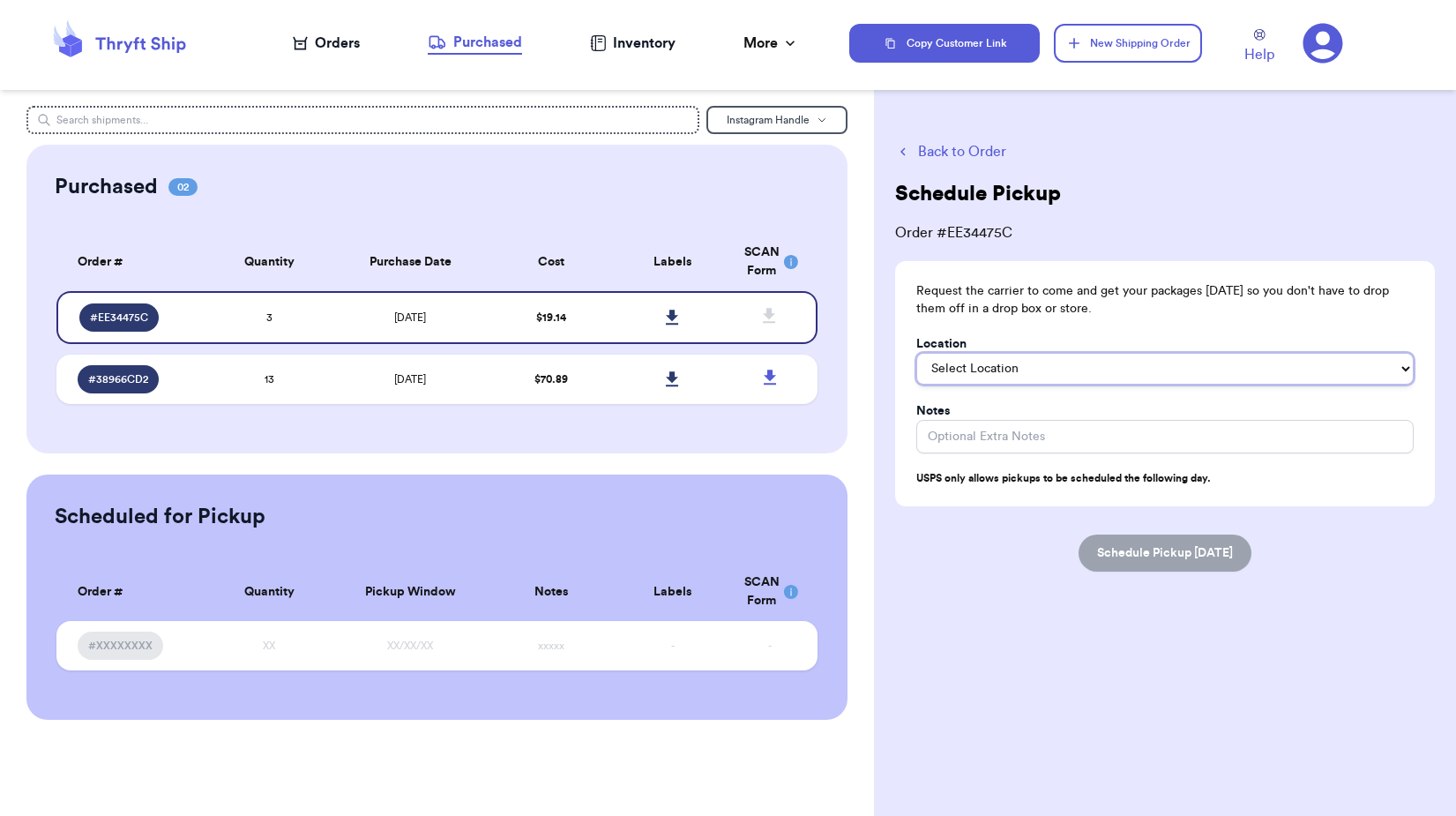
click at [1007, 364] on select "Select Location In/At Mailbox On the Porch Front Door Back Door Side Door Knock…" at bounding box center [1166, 368] width 498 height 32
select select "Front Door"
click at [917, 353] on select "Select Location In/At Mailbox On the Porch Front Door Back Door Side Door Knock…" at bounding box center [1166, 368] width 498 height 32
click at [1147, 541] on button "Schedule Pickup Tomorrow" at bounding box center [1165, 552] width 173 height 37
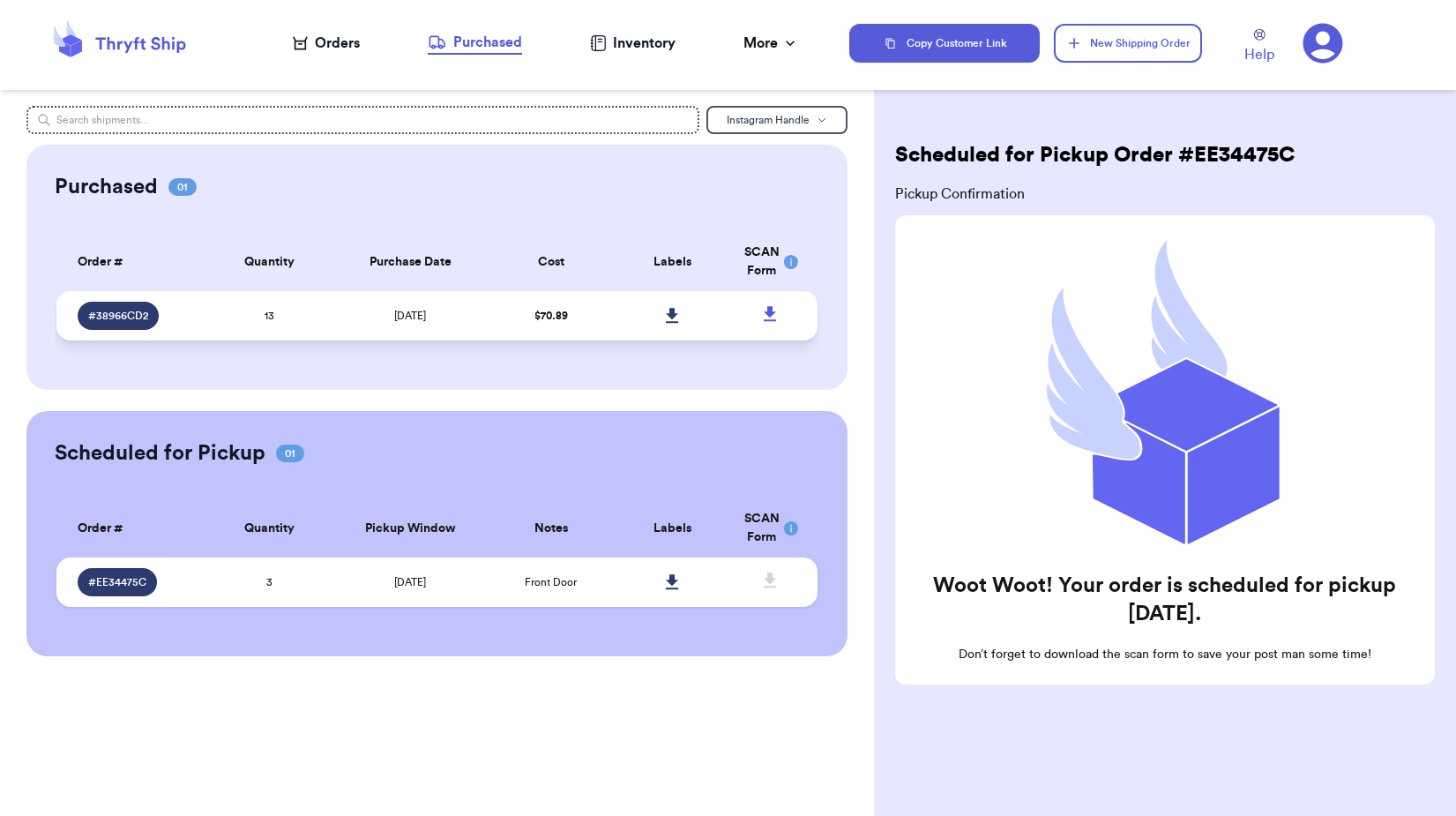
click at [676, 311] on icon at bounding box center [672, 316] width 13 height 16
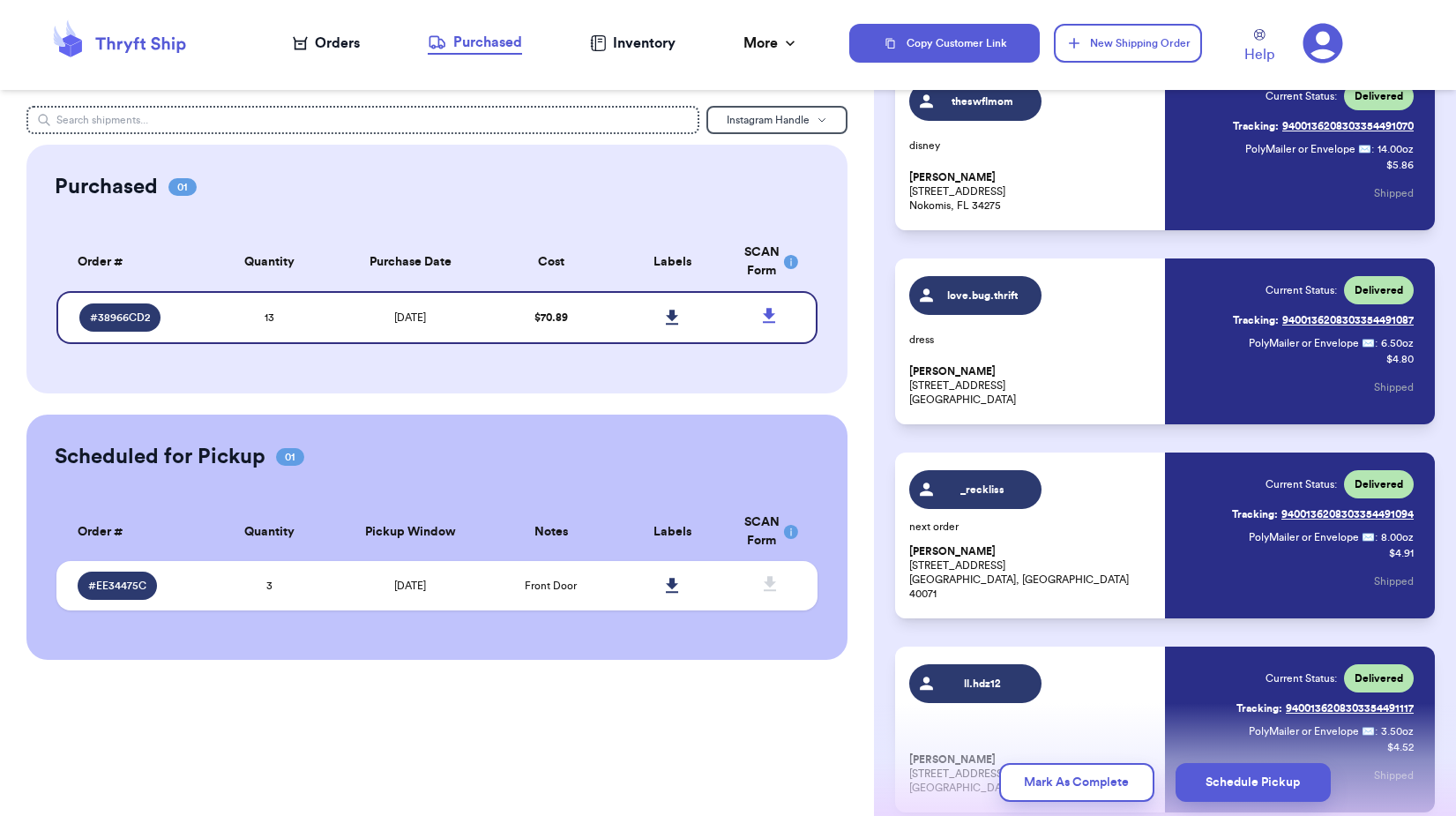
scroll to position [1323, 0]
click at [662, 580] on link at bounding box center [673, 585] width 39 height 39
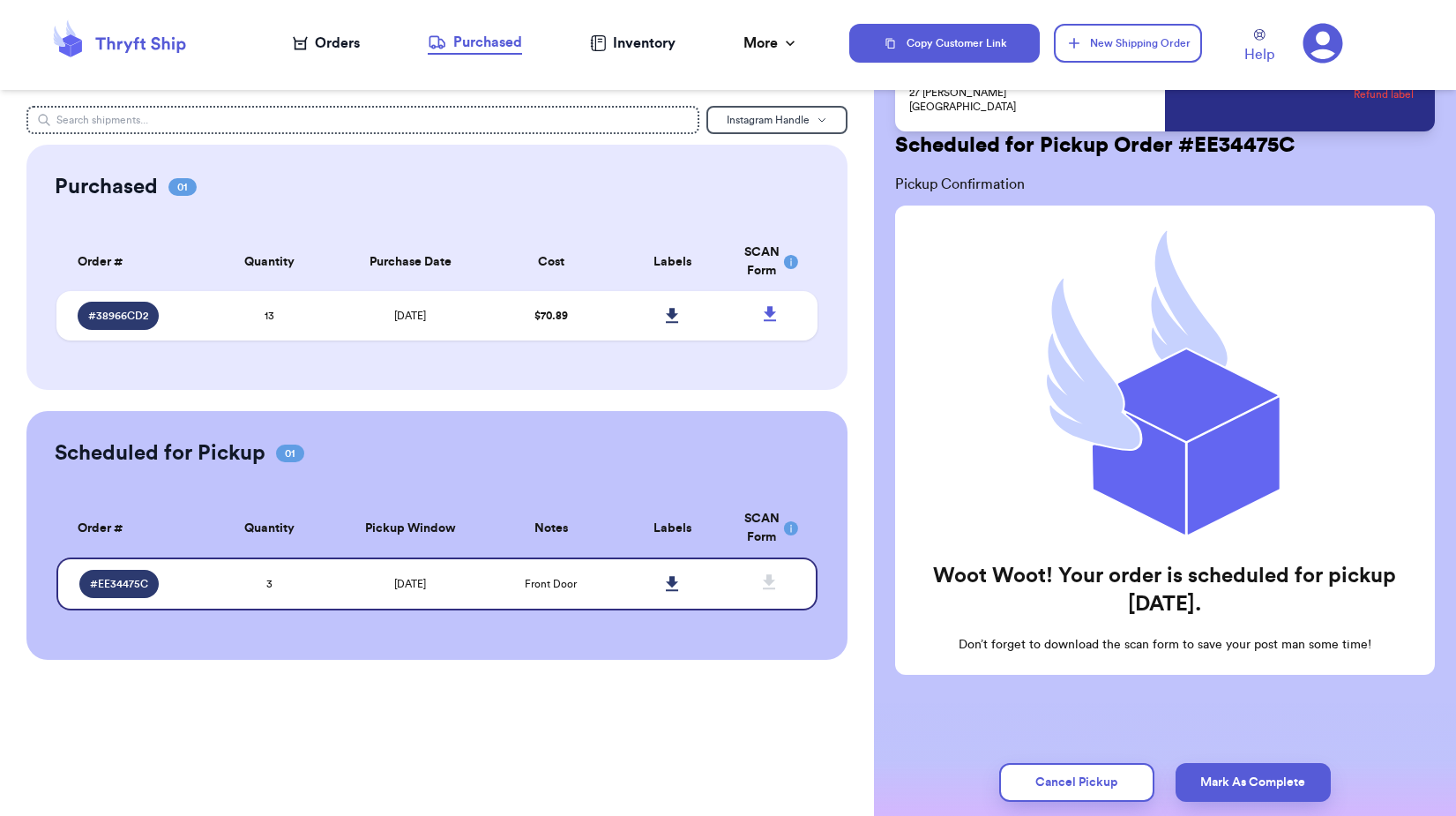
click at [469, 30] on nav "Orders Purchased Inventory More Stats Completed Orders Payments Payouts" at bounding box center [546, 42] width 607 height 58
click at [304, 584] on td "3" at bounding box center [269, 584] width 121 height 53
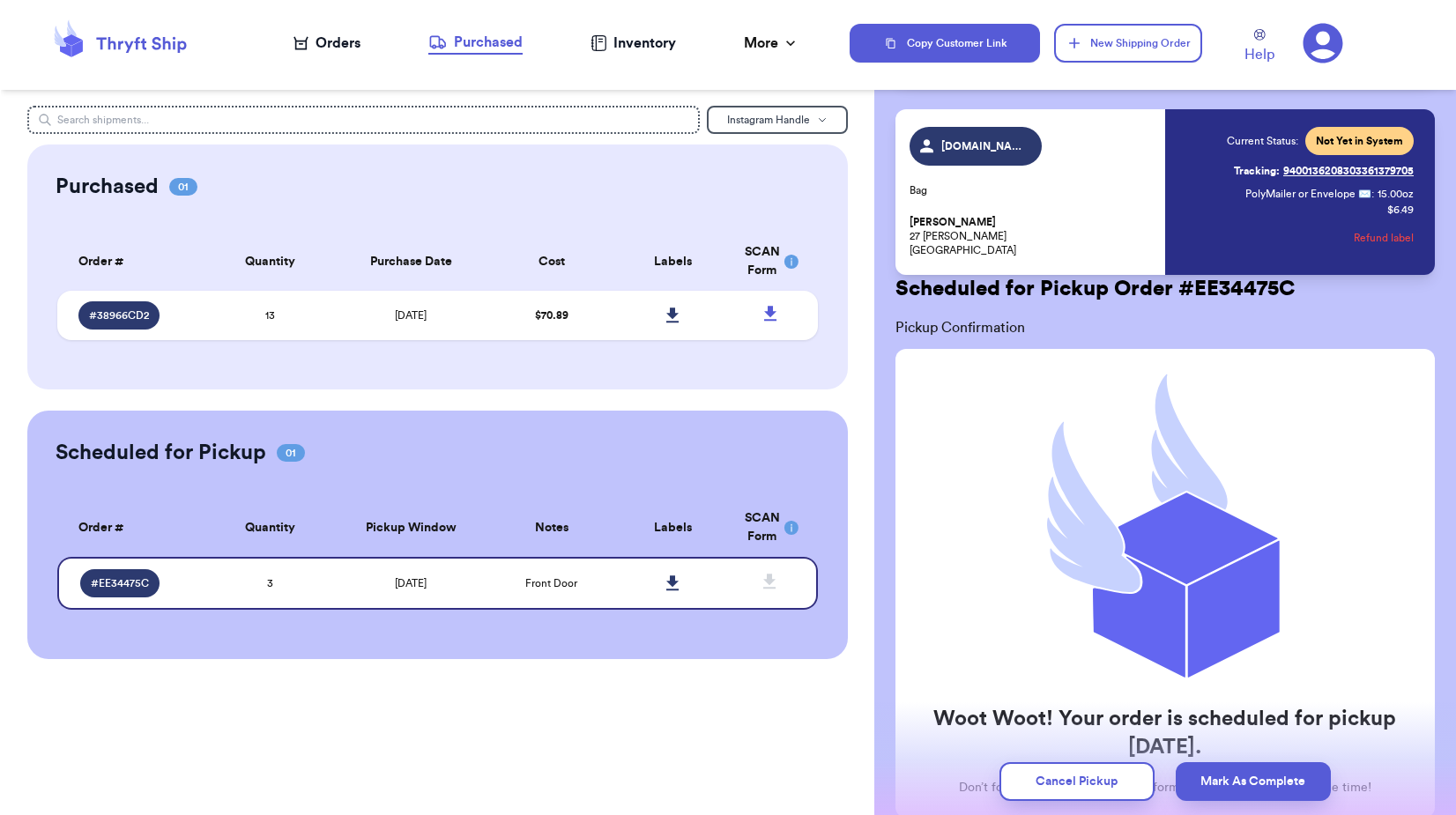
scroll to position [115, 0]
